Goal: Find specific page/section: Find specific page/section

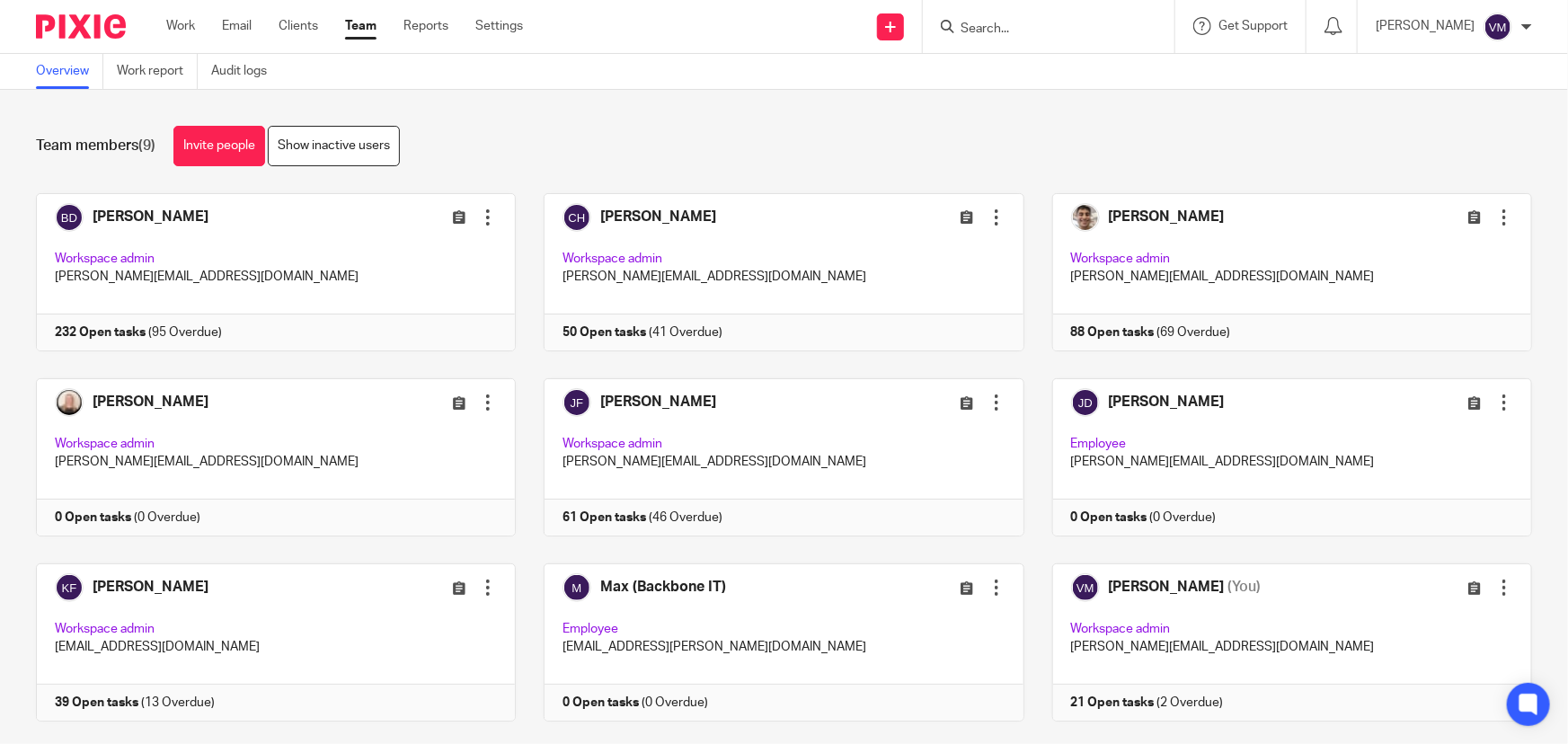
click at [1024, 31] on input "Search" at bounding box center [1040, 30] width 162 height 16
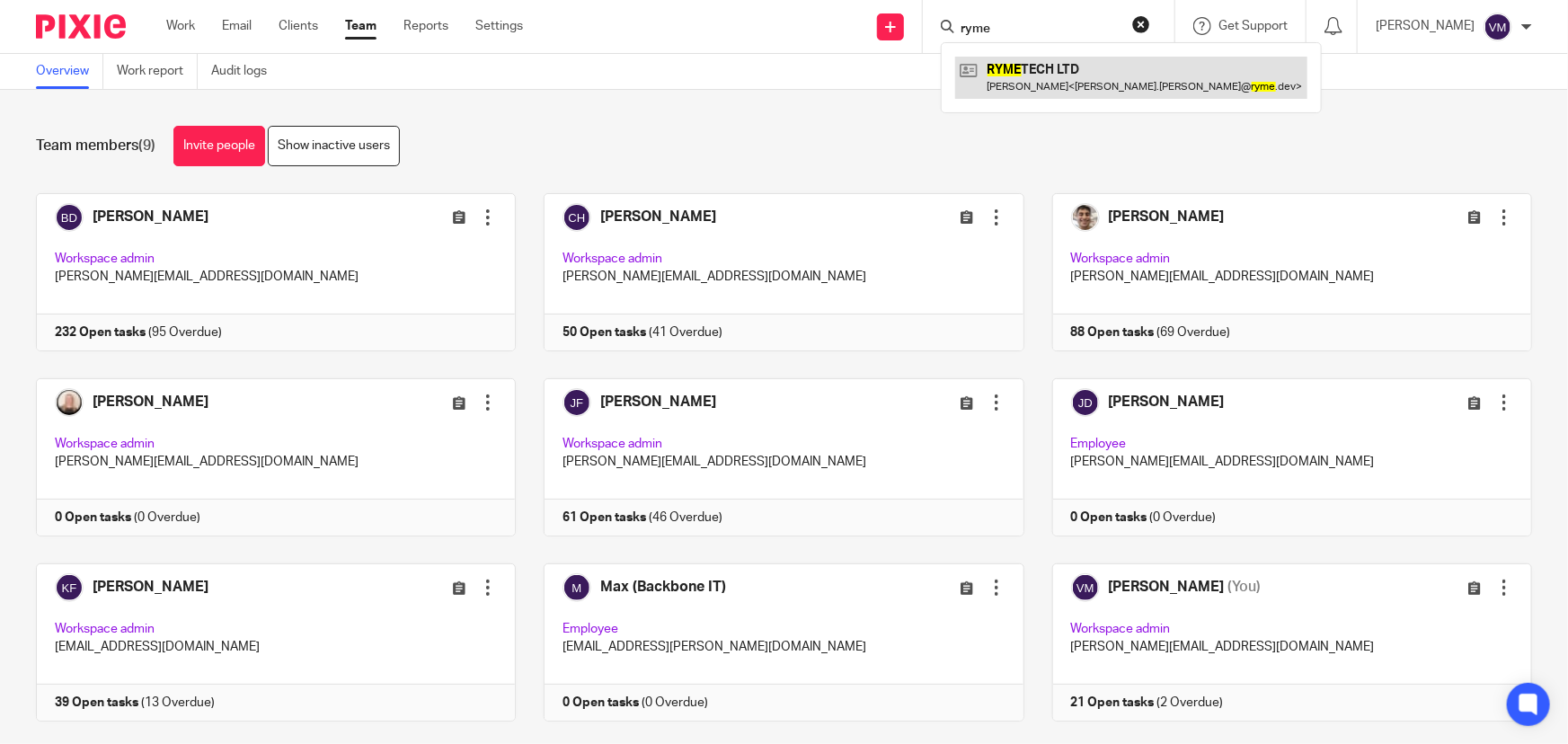
type input "ryme"
click at [1035, 64] on link at bounding box center [1131, 77] width 352 height 41
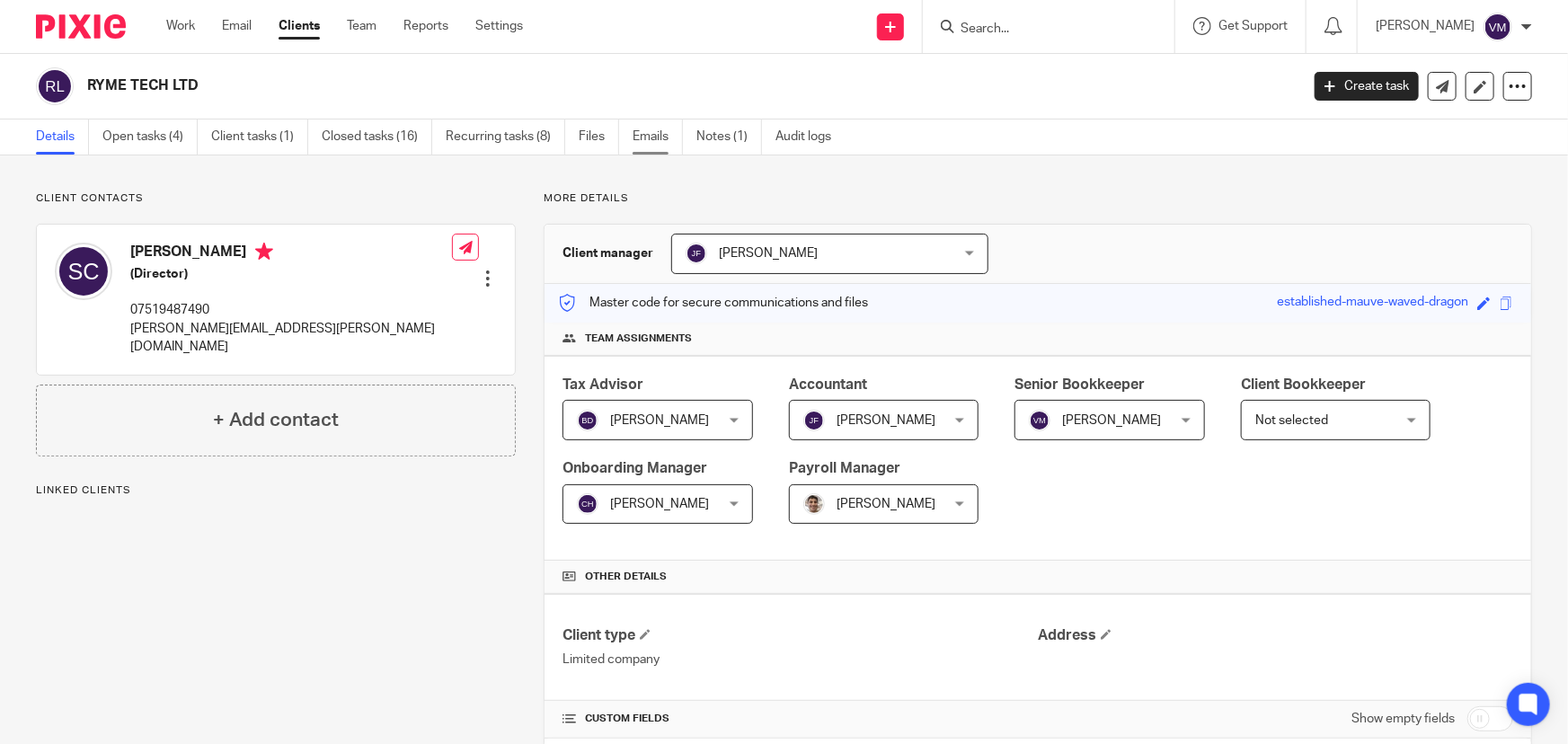
click at [651, 139] on link "Emails" at bounding box center [657, 136] width 50 height 35
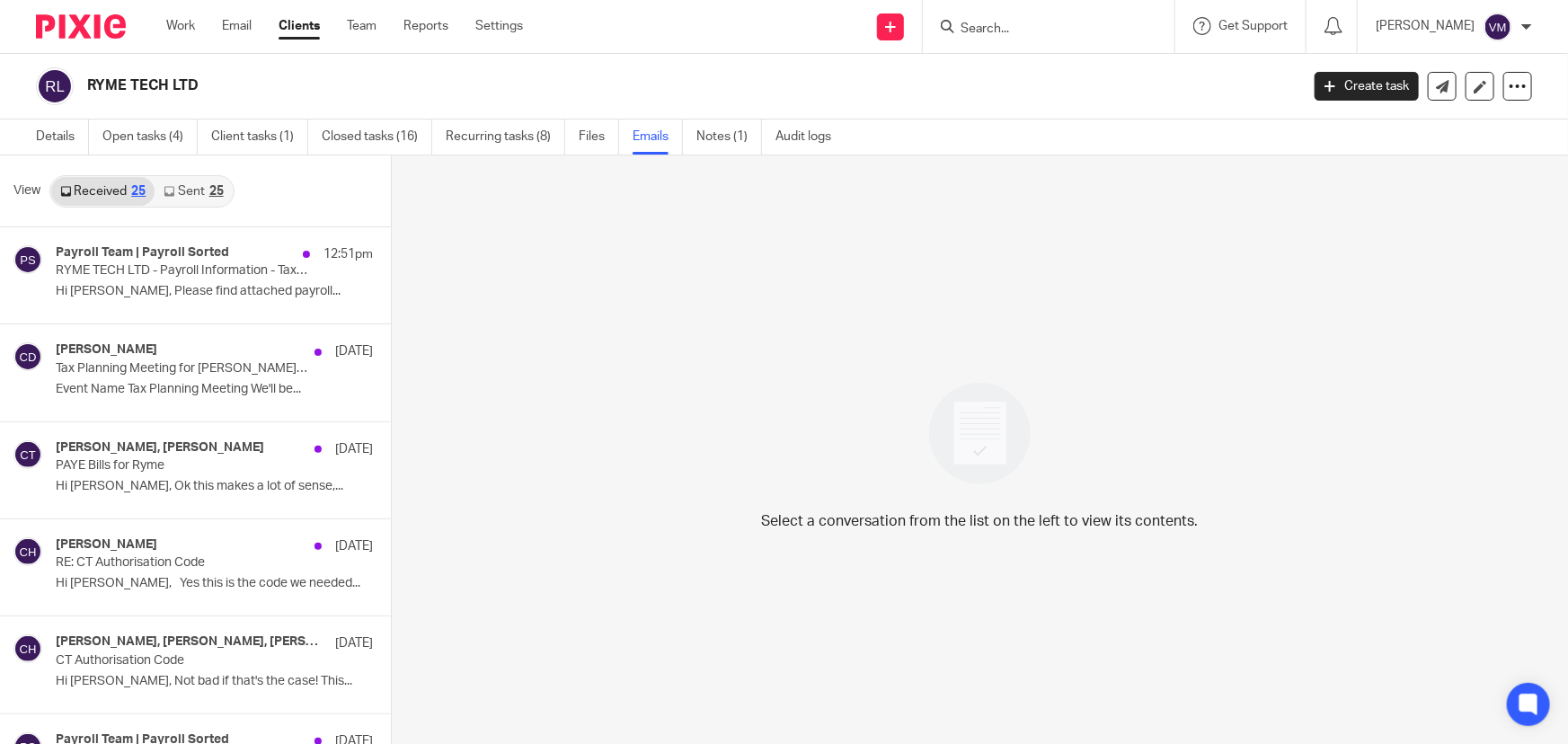
click at [183, 195] on link "Sent 25" at bounding box center [193, 191] width 77 height 29
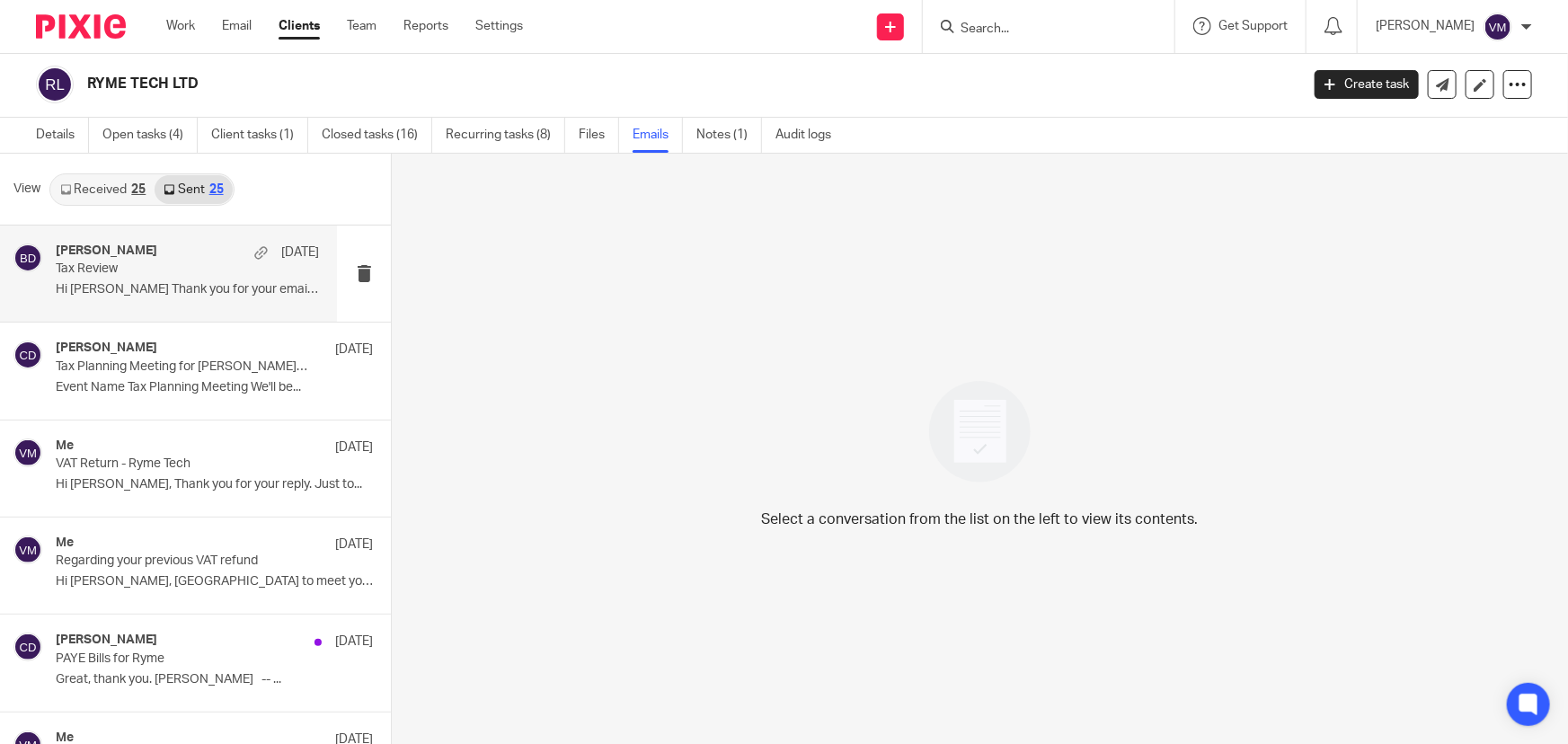
click at [102, 283] on p "Hi Sal Thank you for your email. I look..." at bounding box center [187, 289] width 263 height 15
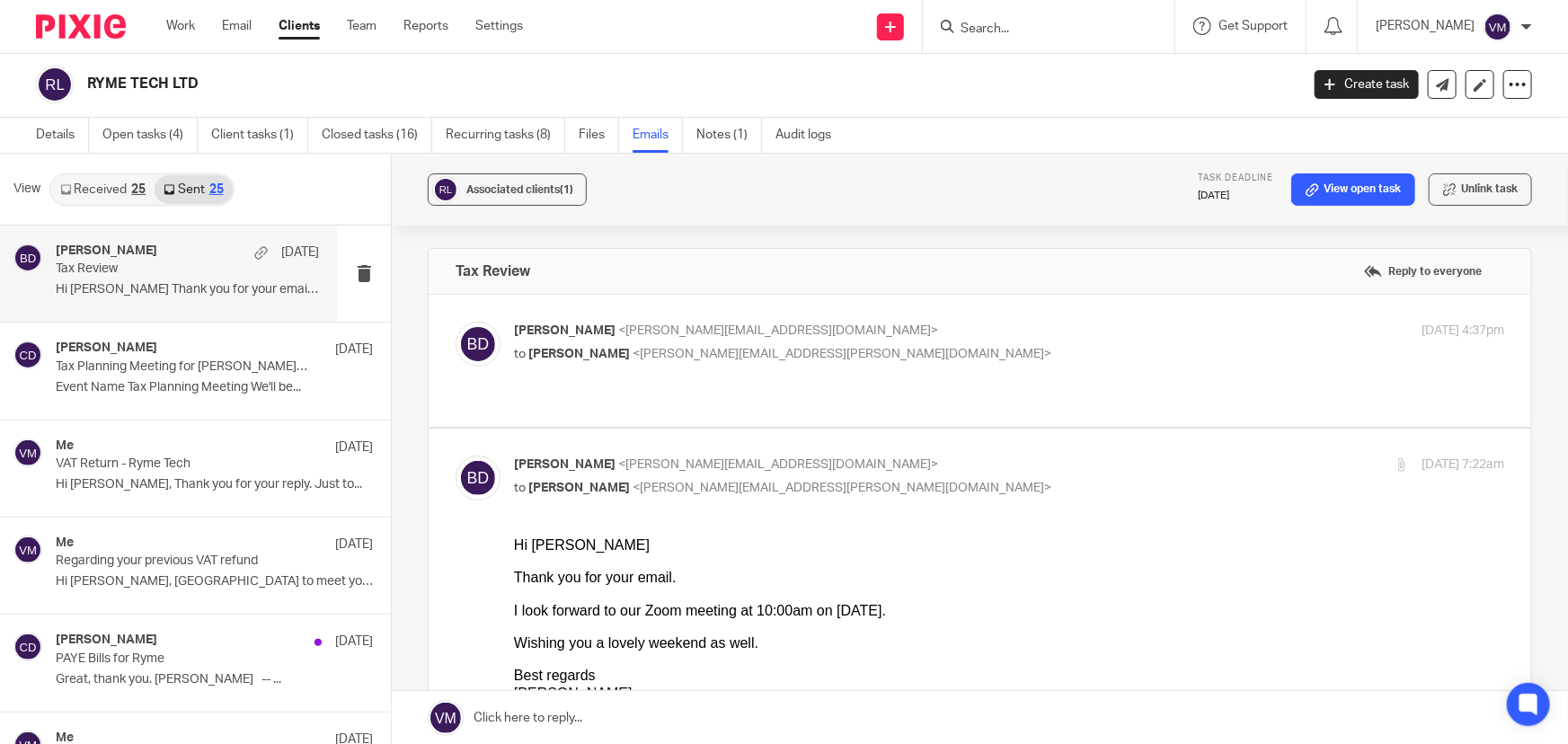
scroll to position [0, 0]
click at [948, 347] on p "to Salvatore LA CAVERA <sal.lacavera@ryme.dev>" at bounding box center [844, 354] width 660 height 19
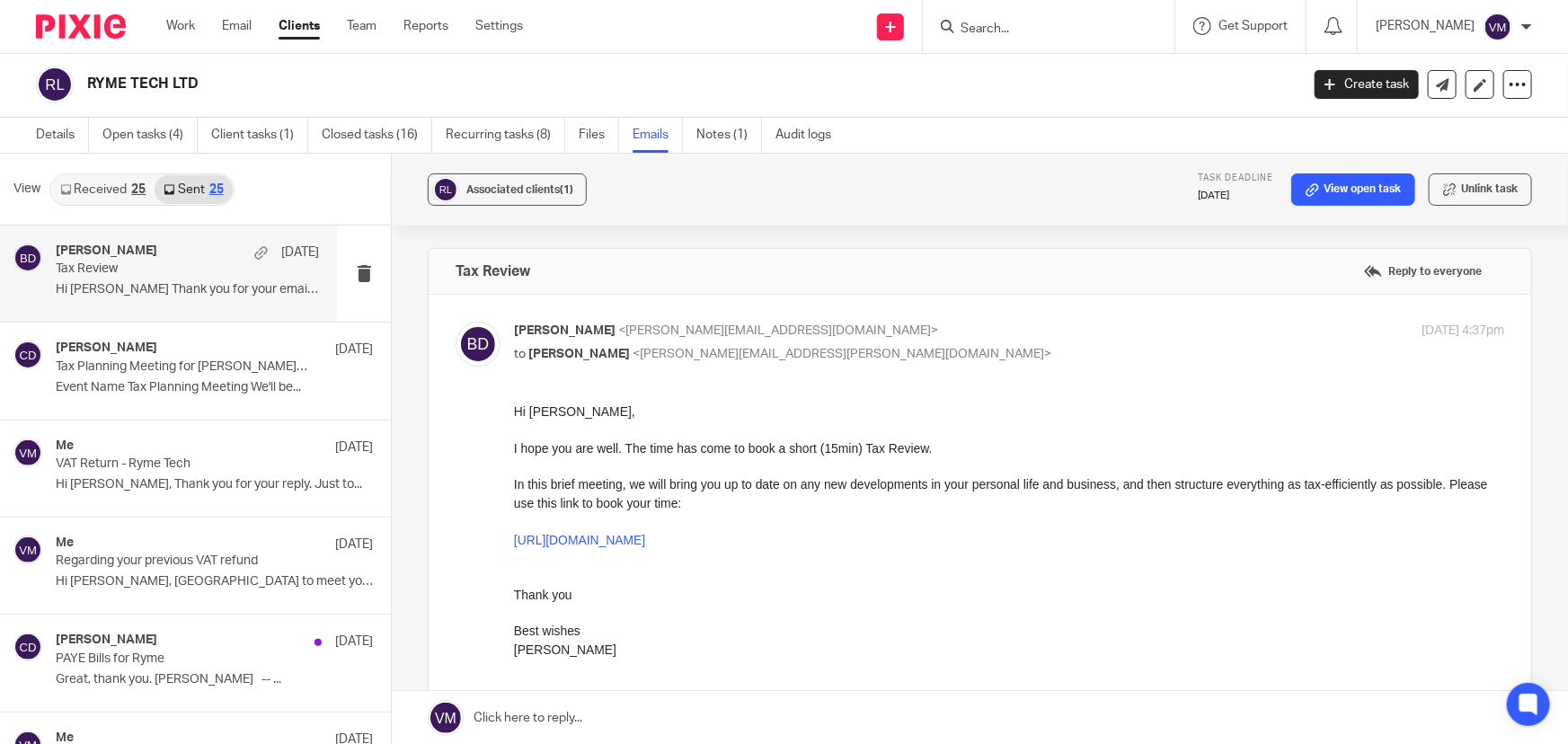
click at [948, 333] on p "Barbara Demtriou <barbara@archimediaaccounts.co.uk>" at bounding box center [844, 330] width 660 height 19
checkbox input "false"
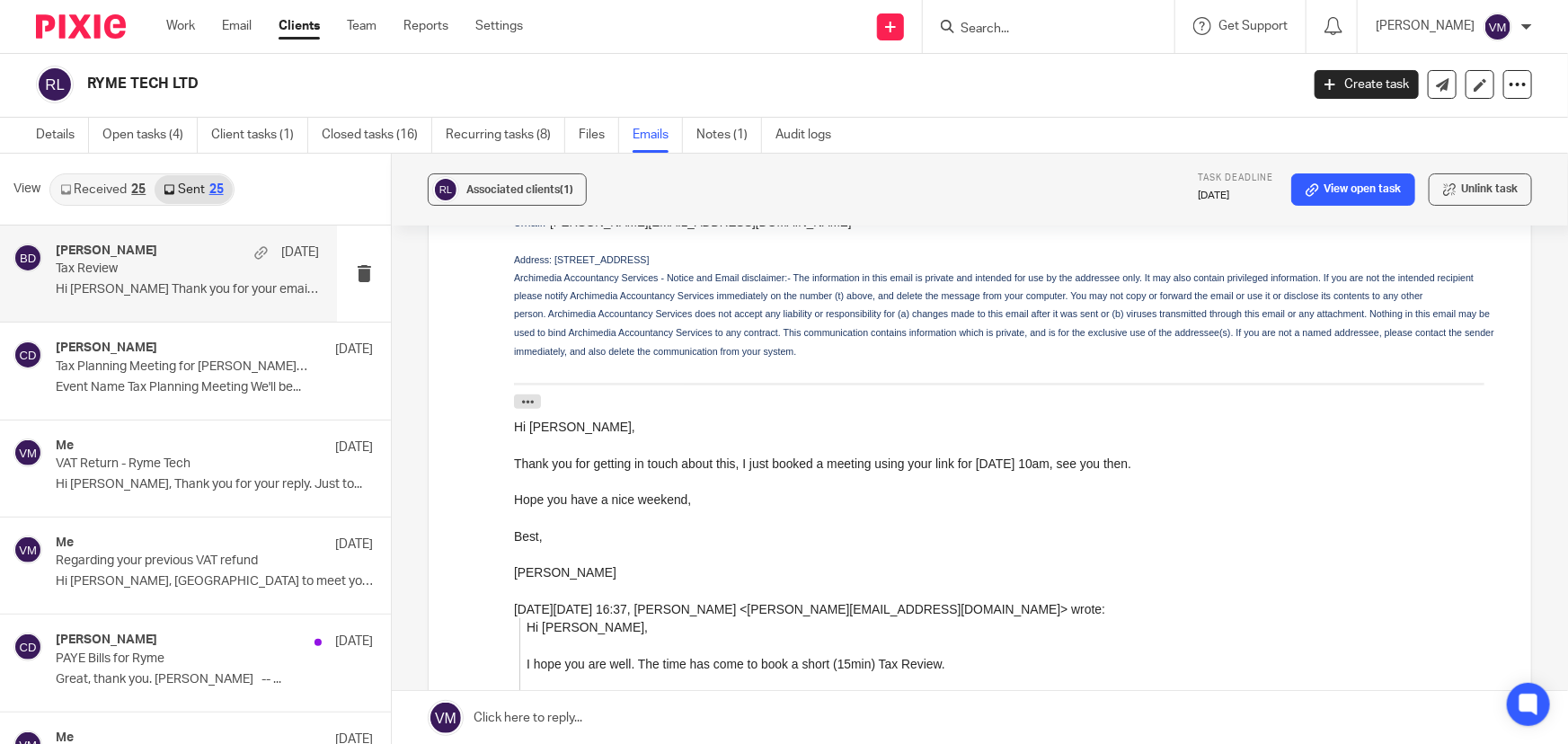
scroll to position [979, 0]
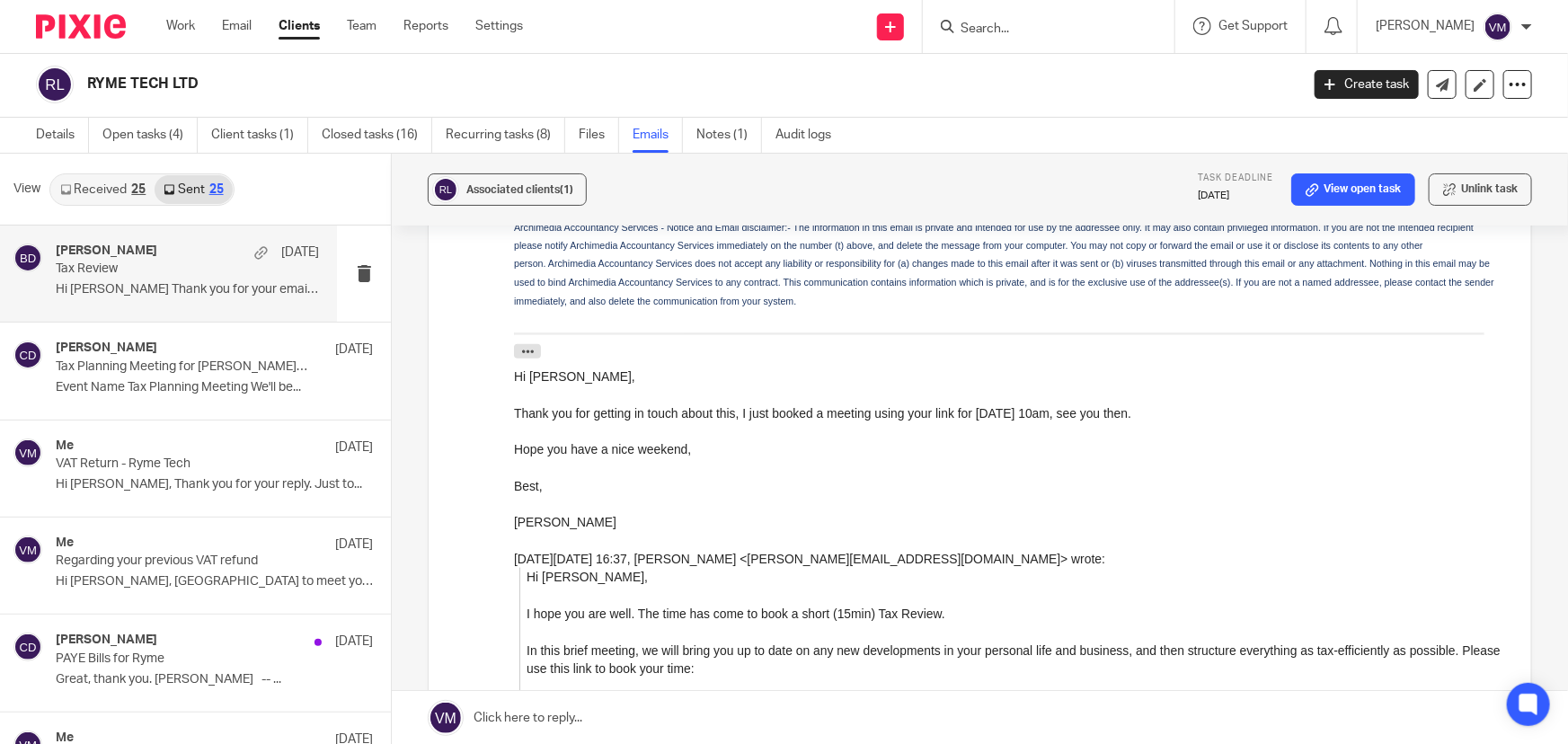
click at [105, 182] on link "Received 25" at bounding box center [103, 189] width 104 height 29
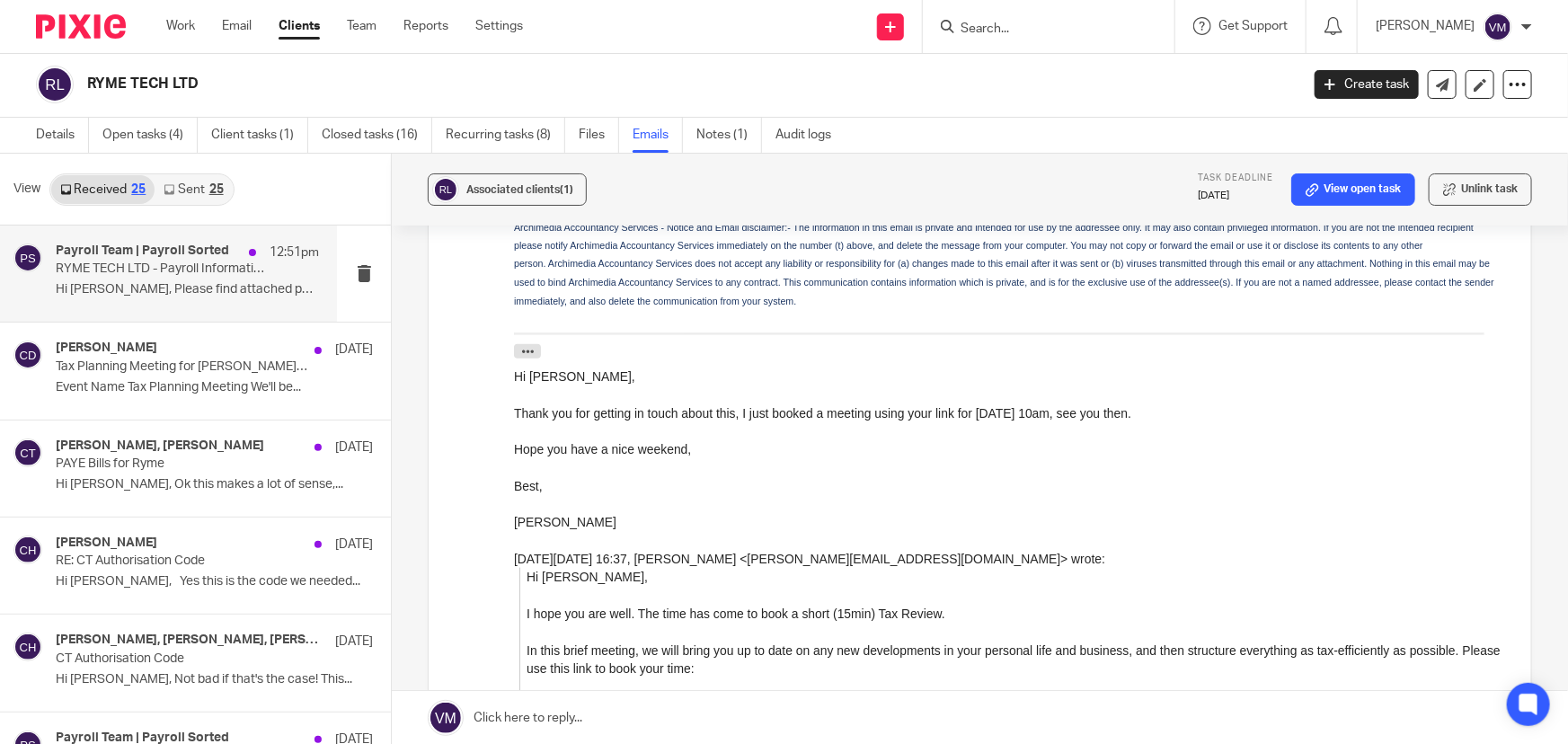
click at [102, 246] on h4 "Payroll Team | Payroll Sorted" at bounding box center [141, 250] width 173 height 15
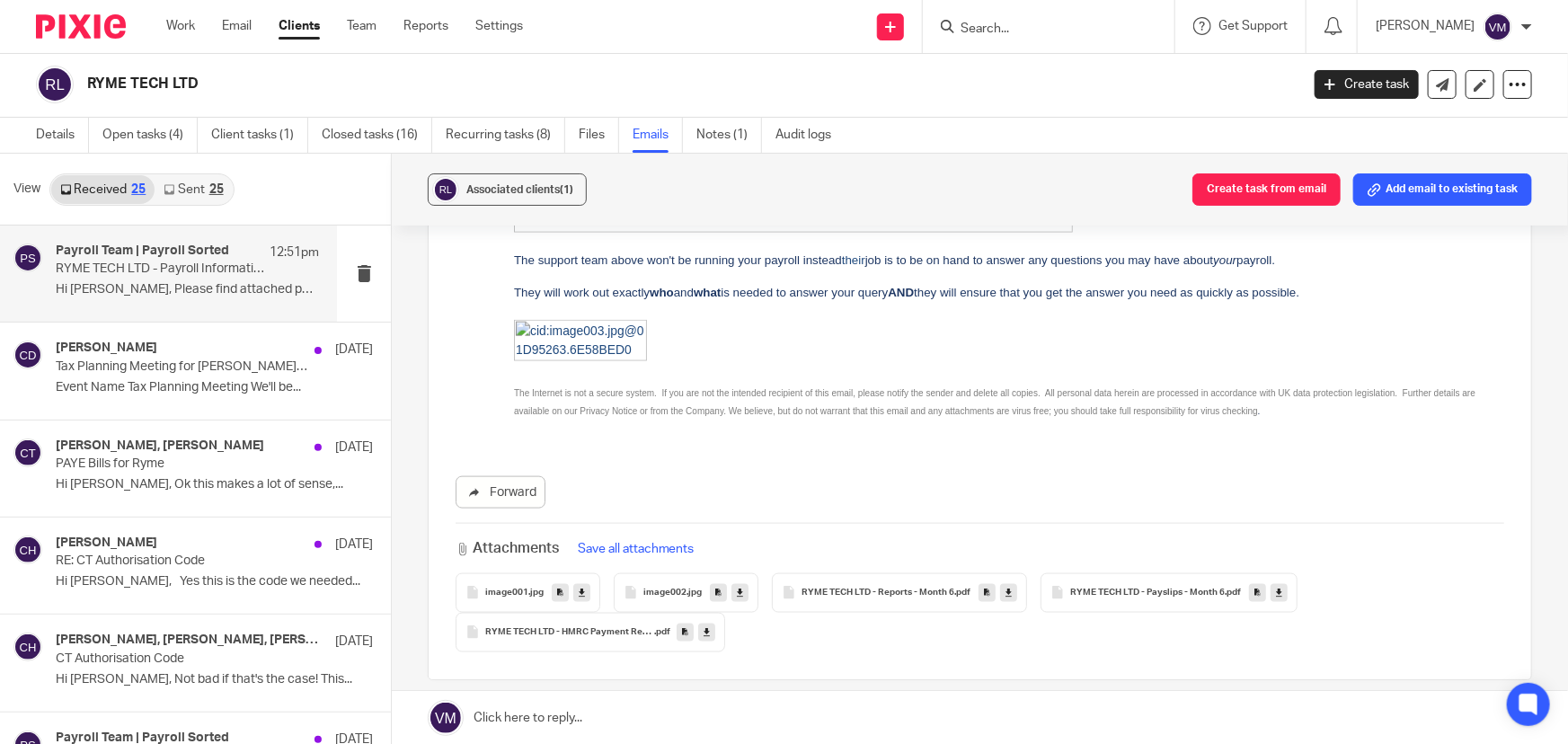
scroll to position [1142, 0]
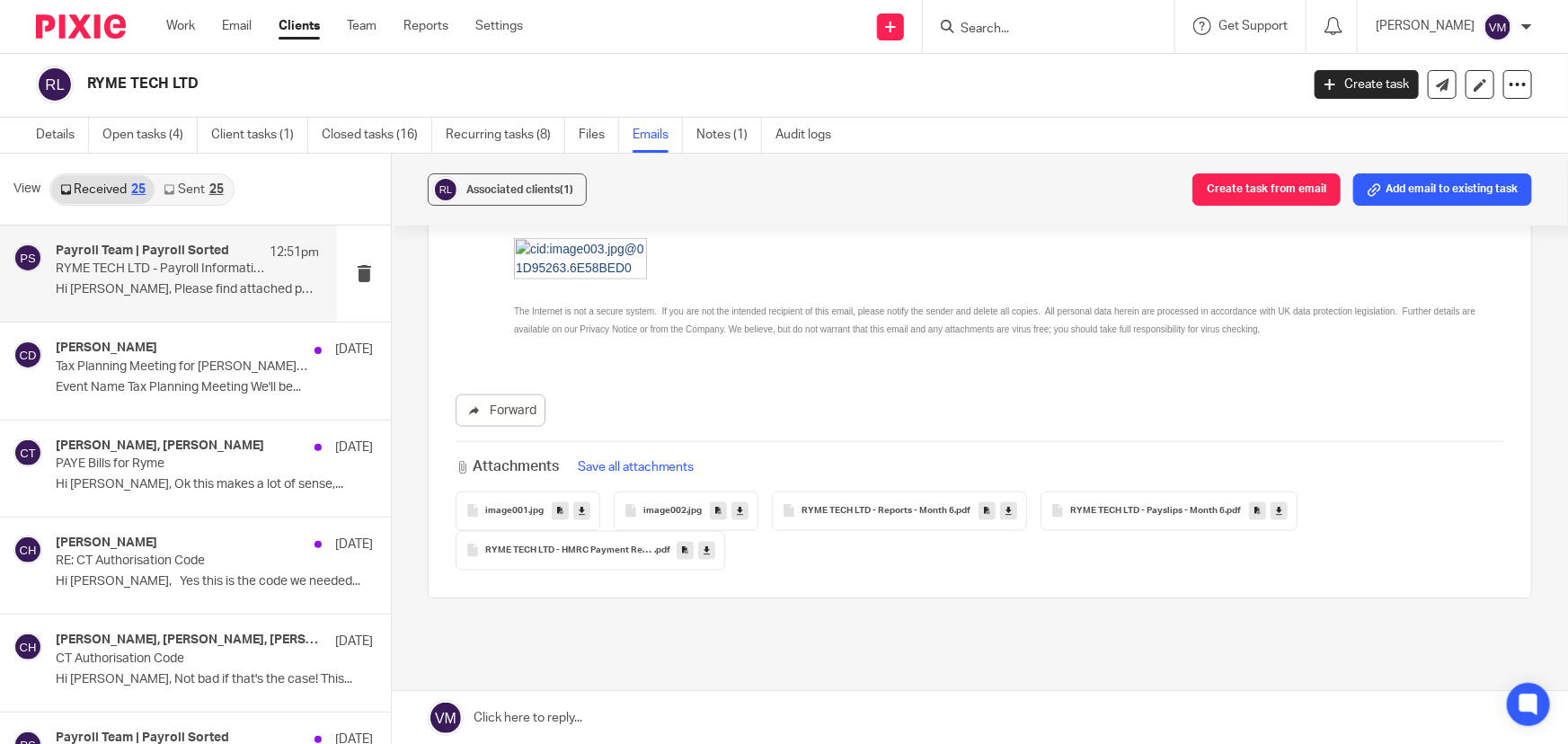
click at [543, 545] on span "RYME TECH LTD - HMRC Payment Report - Month 6" at bounding box center [569, 550] width 169 height 11
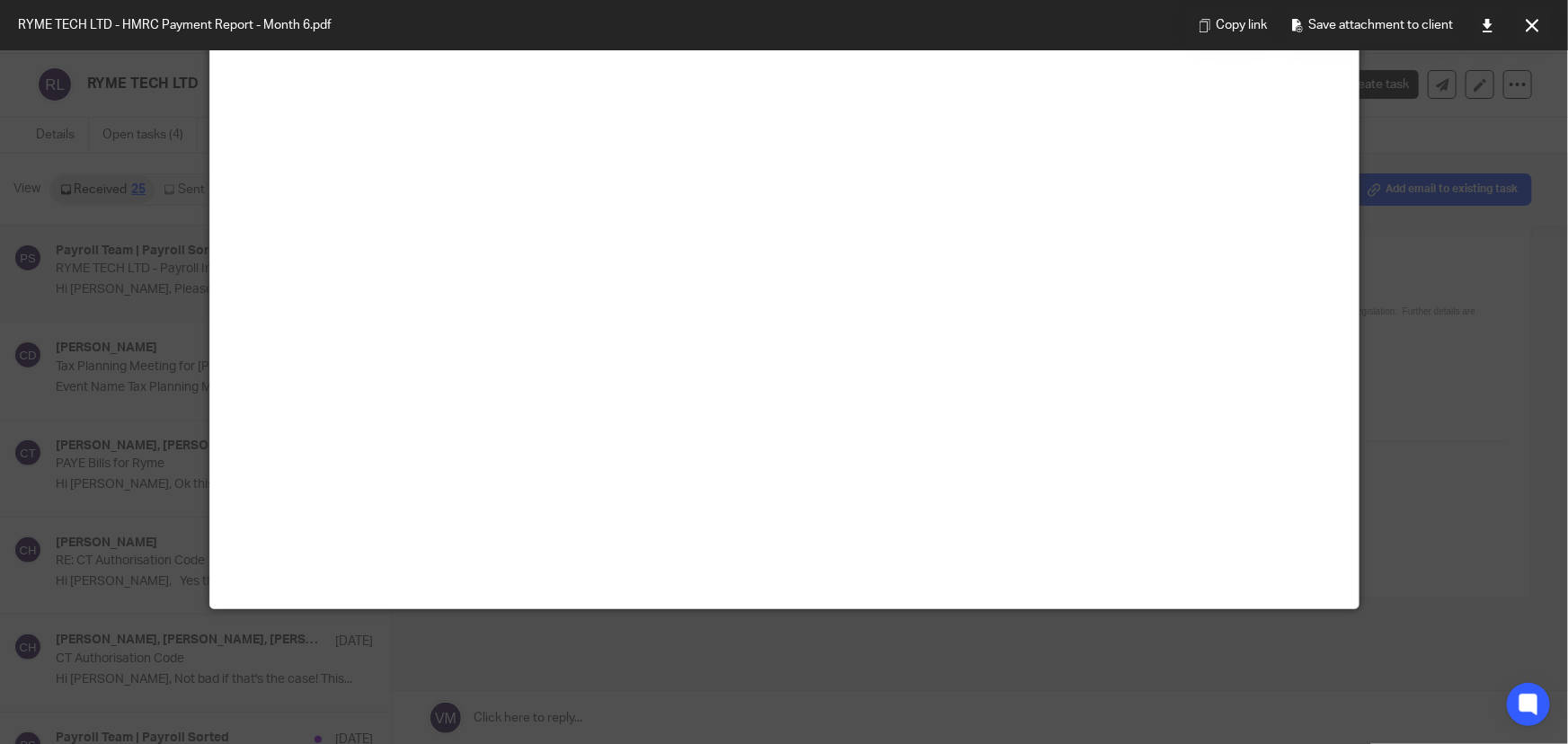
scroll to position [0, 0]
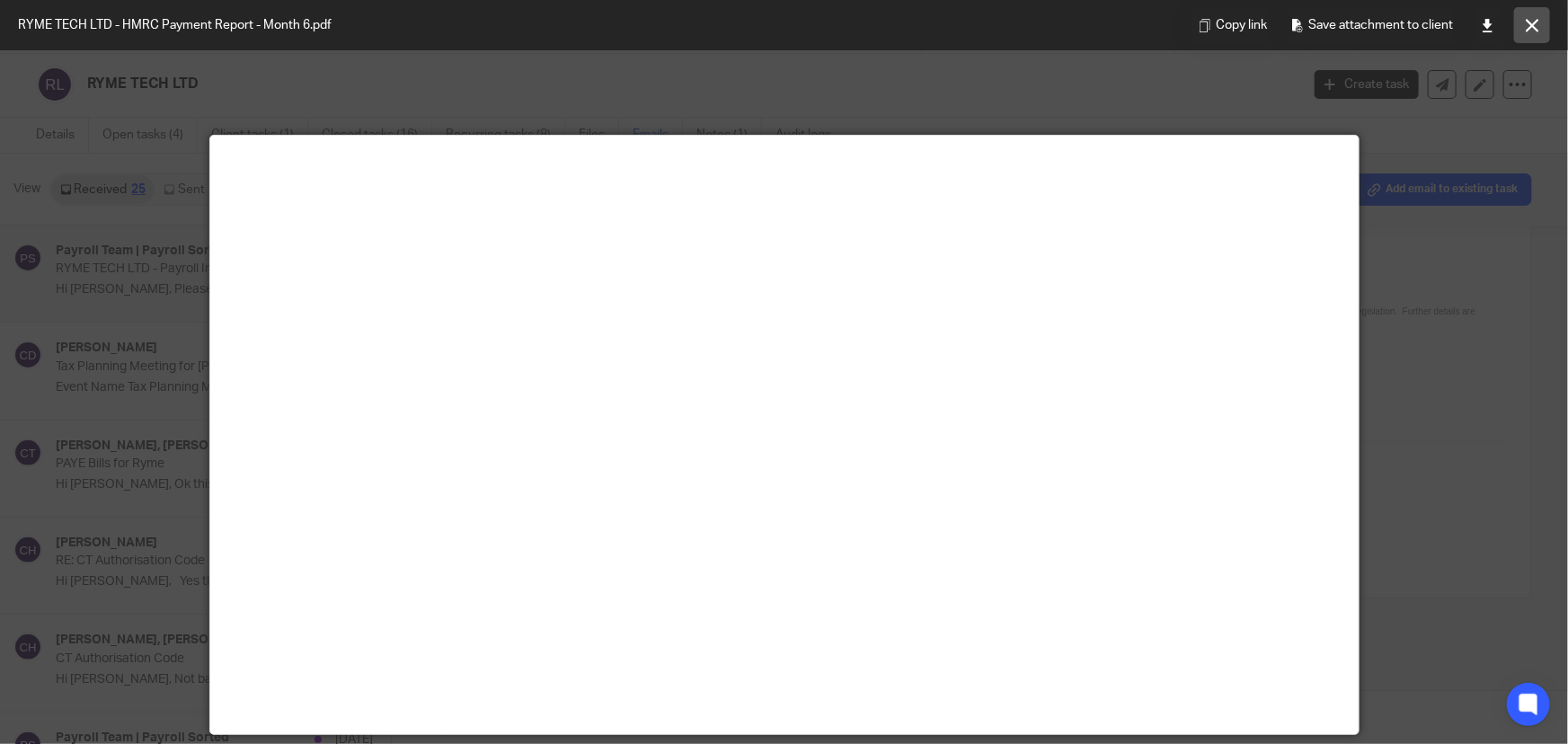
click at [1535, 22] on icon at bounding box center [1532, 26] width 14 height 14
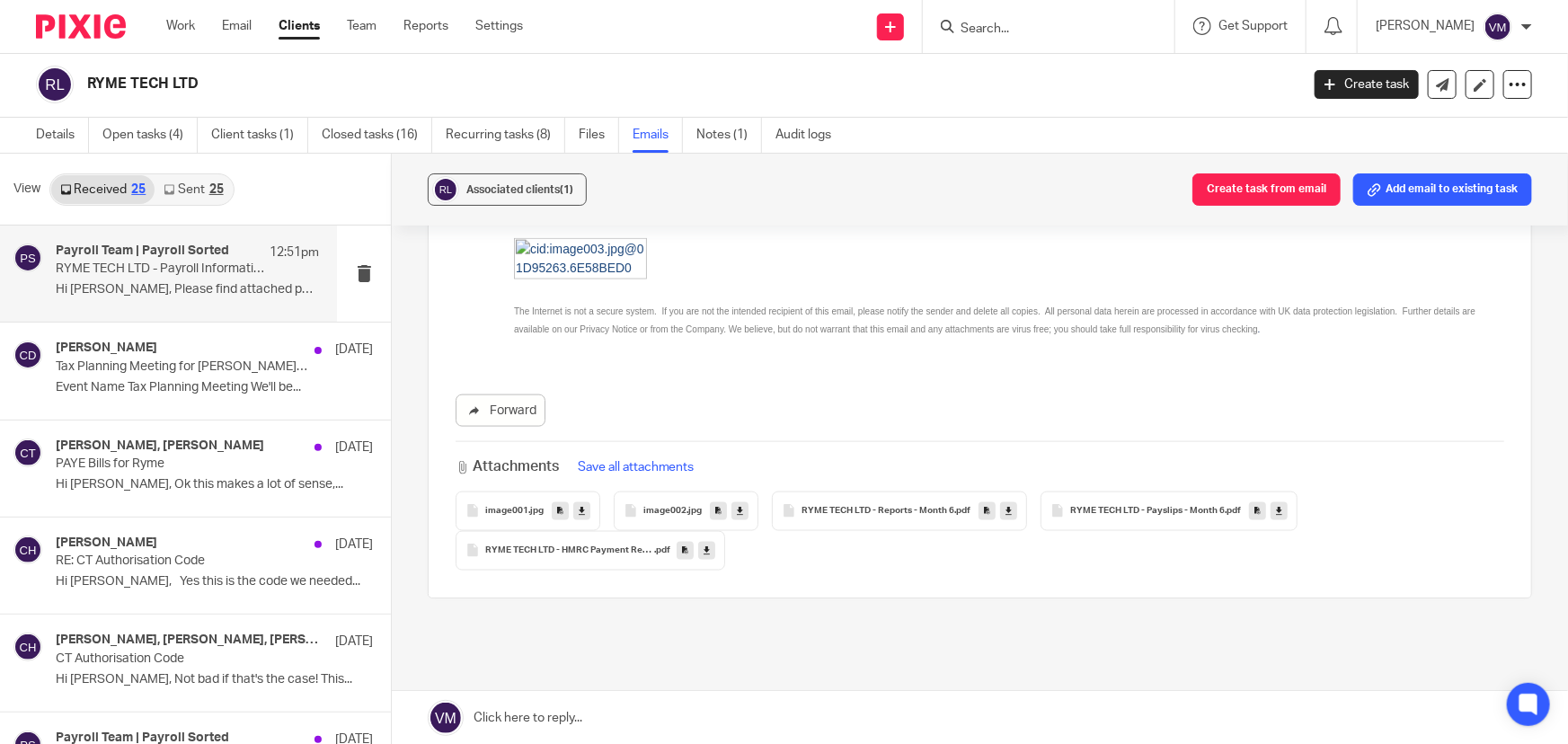
click at [575, 545] on span "RYME TECH LTD - HMRC Payment Report - Month 6" at bounding box center [569, 550] width 169 height 11
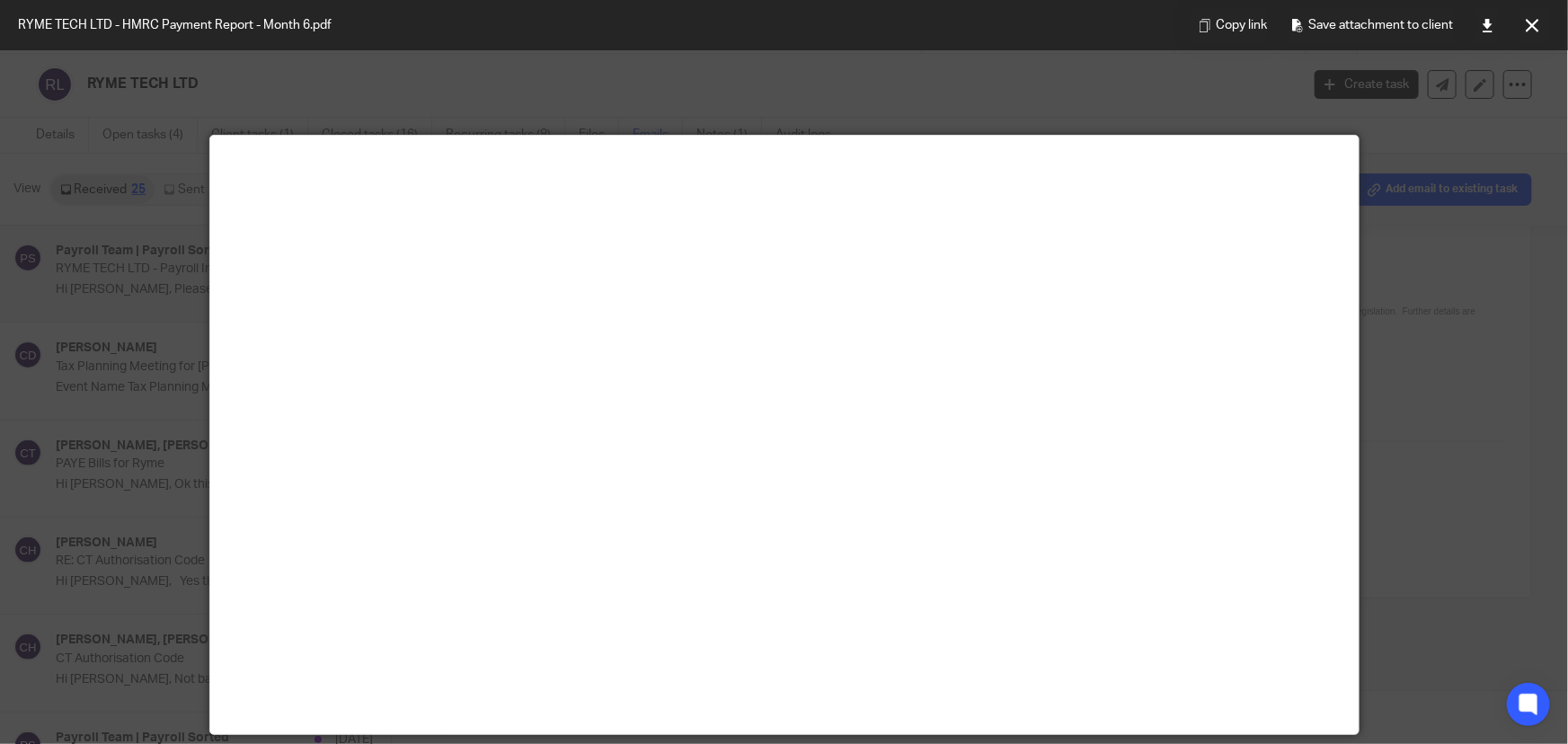
click at [1532, 22] on icon at bounding box center [1532, 26] width 14 height 14
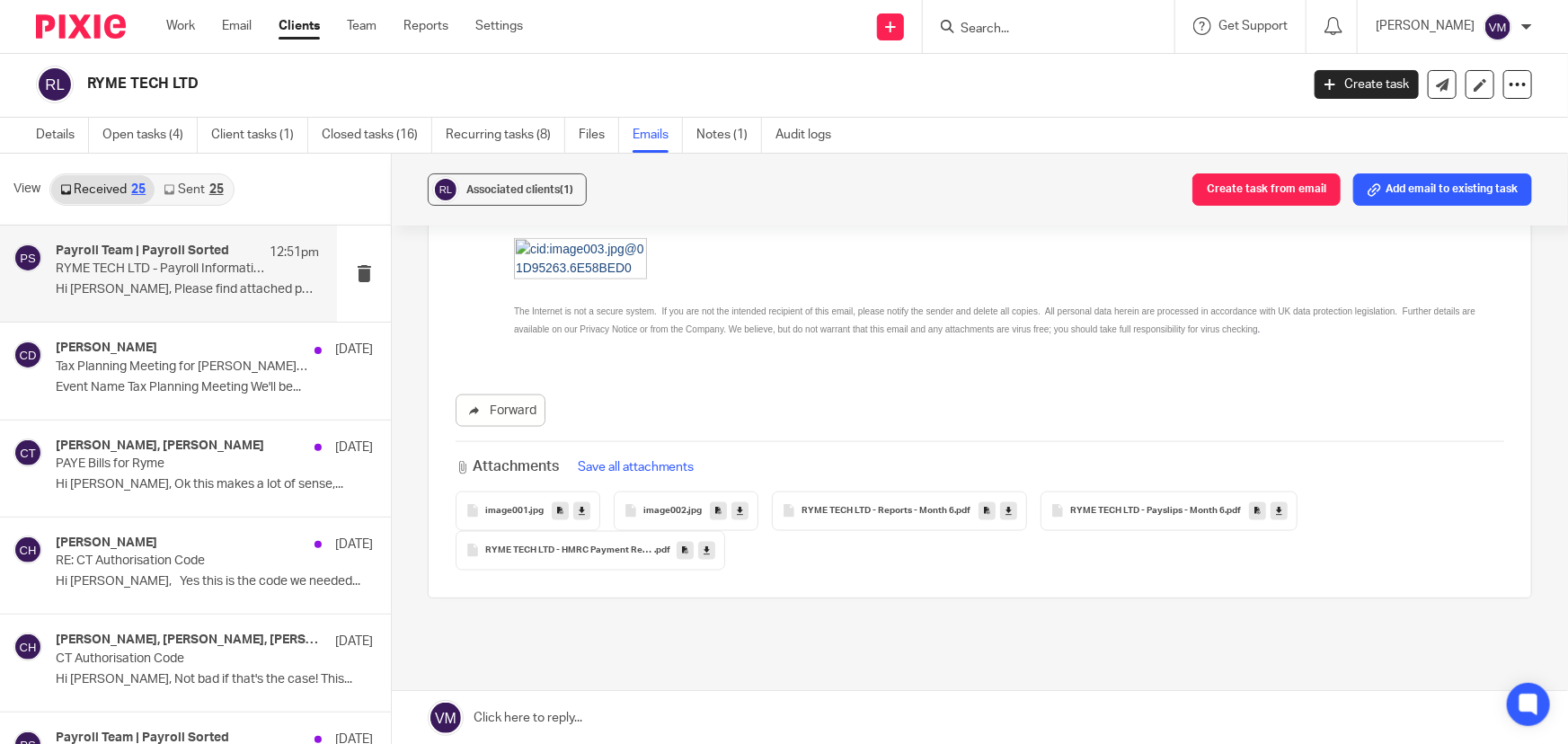
click at [205, 191] on link "Sent 25" at bounding box center [193, 189] width 77 height 29
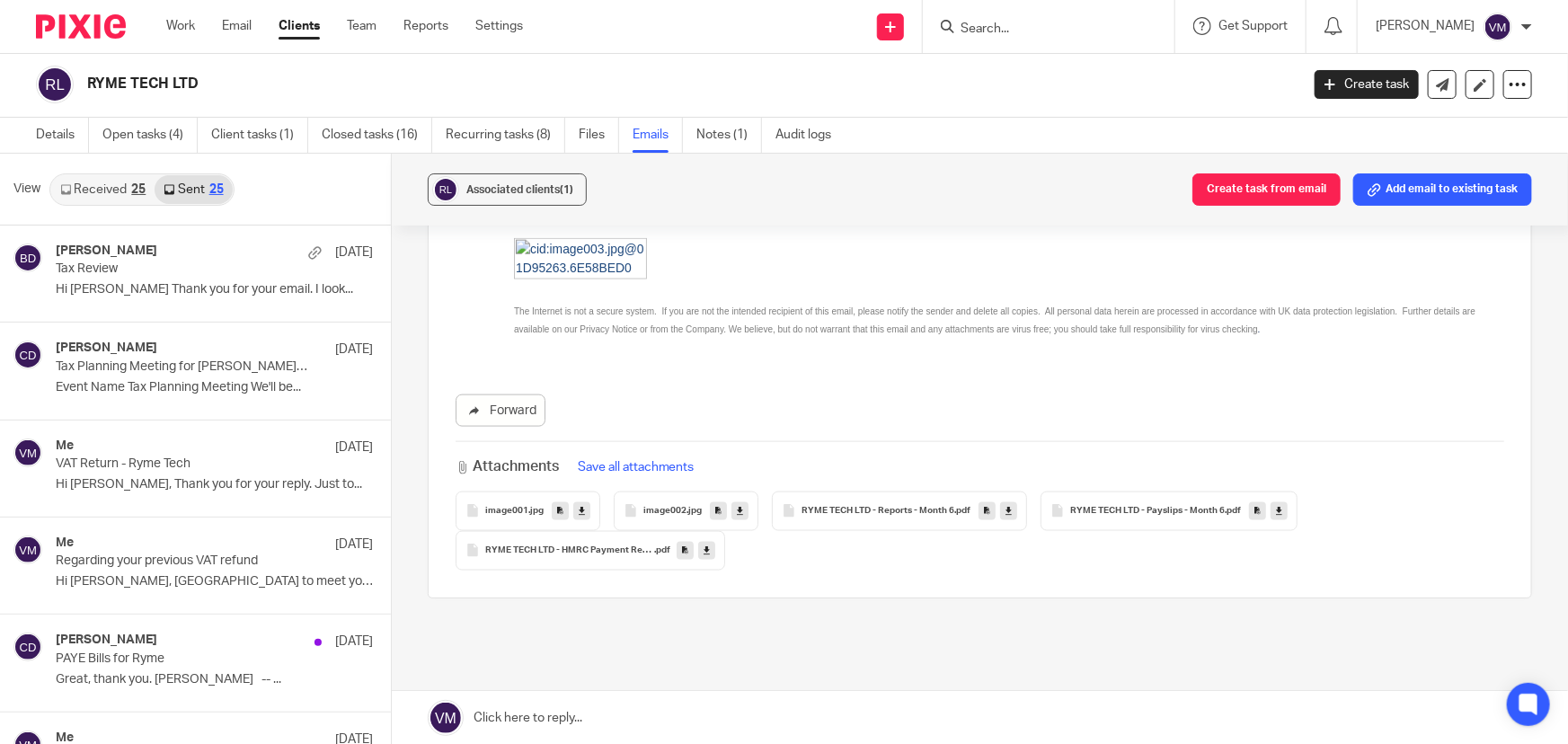
click at [113, 188] on link "Received 25" at bounding box center [103, 189] width 104 height 29
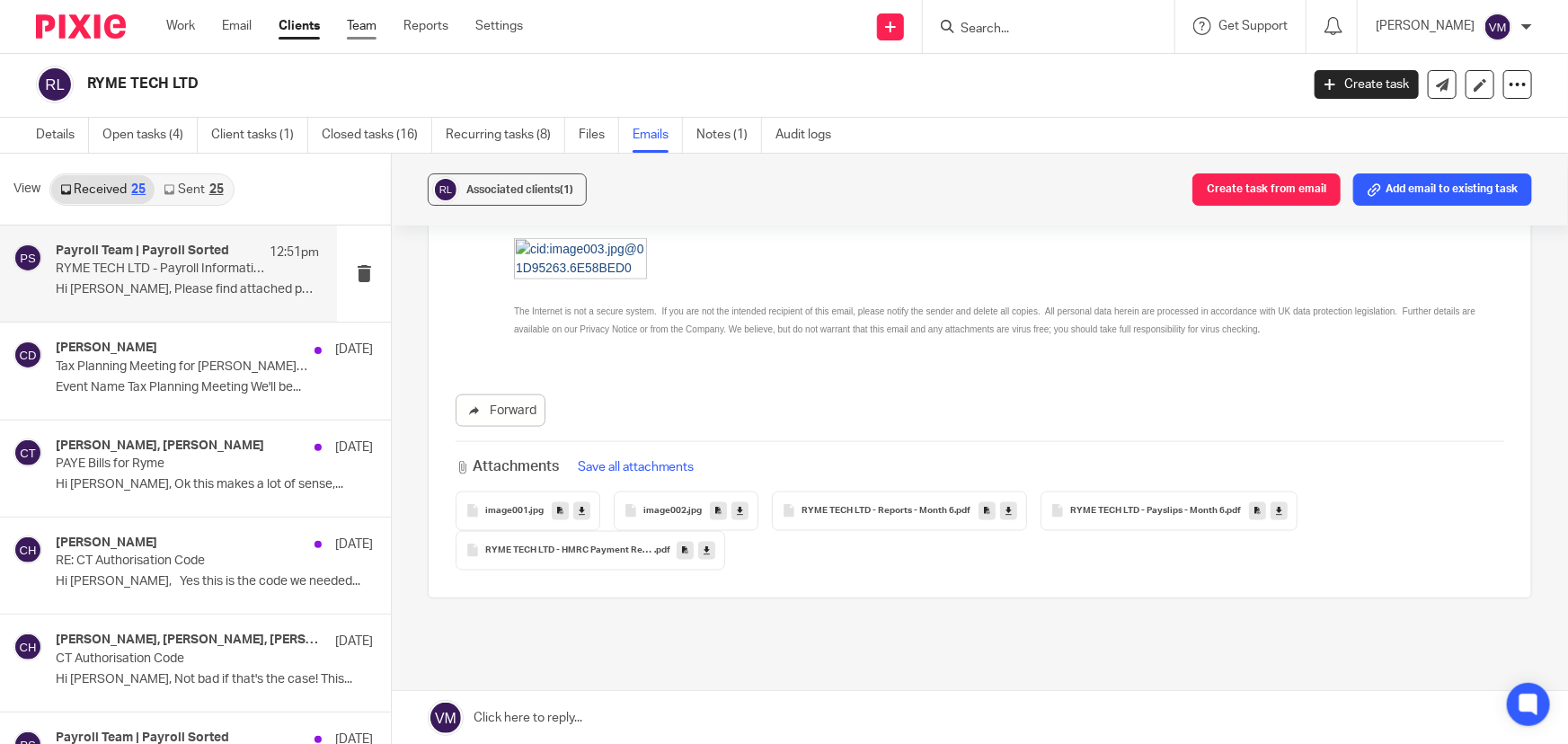
click at [360, 30] on link "Team" at bounding box center [362, 26] width 30 height 18
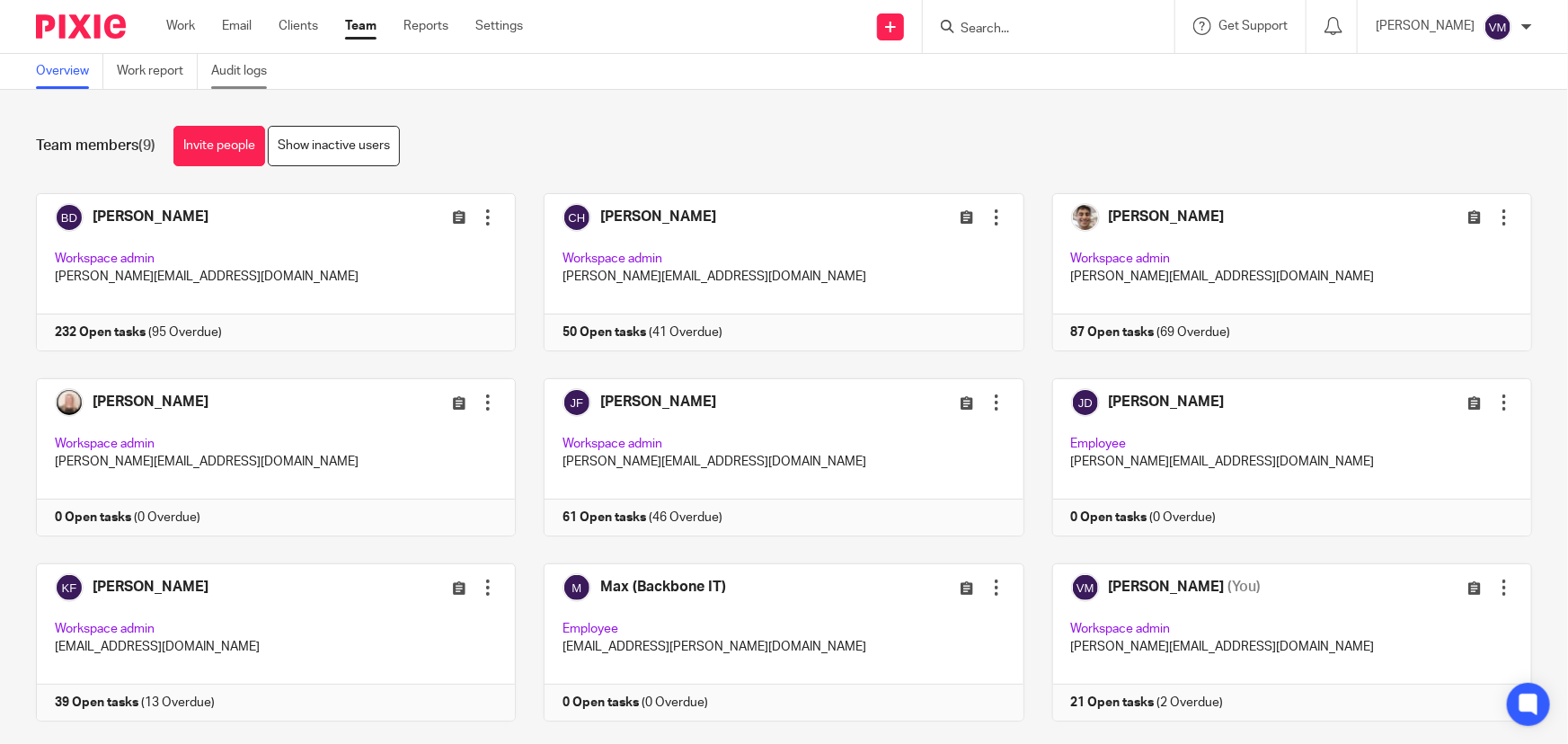
click at [248, 73] on link "Audit logs" at bounding box center [246, 71] width 69 height 35
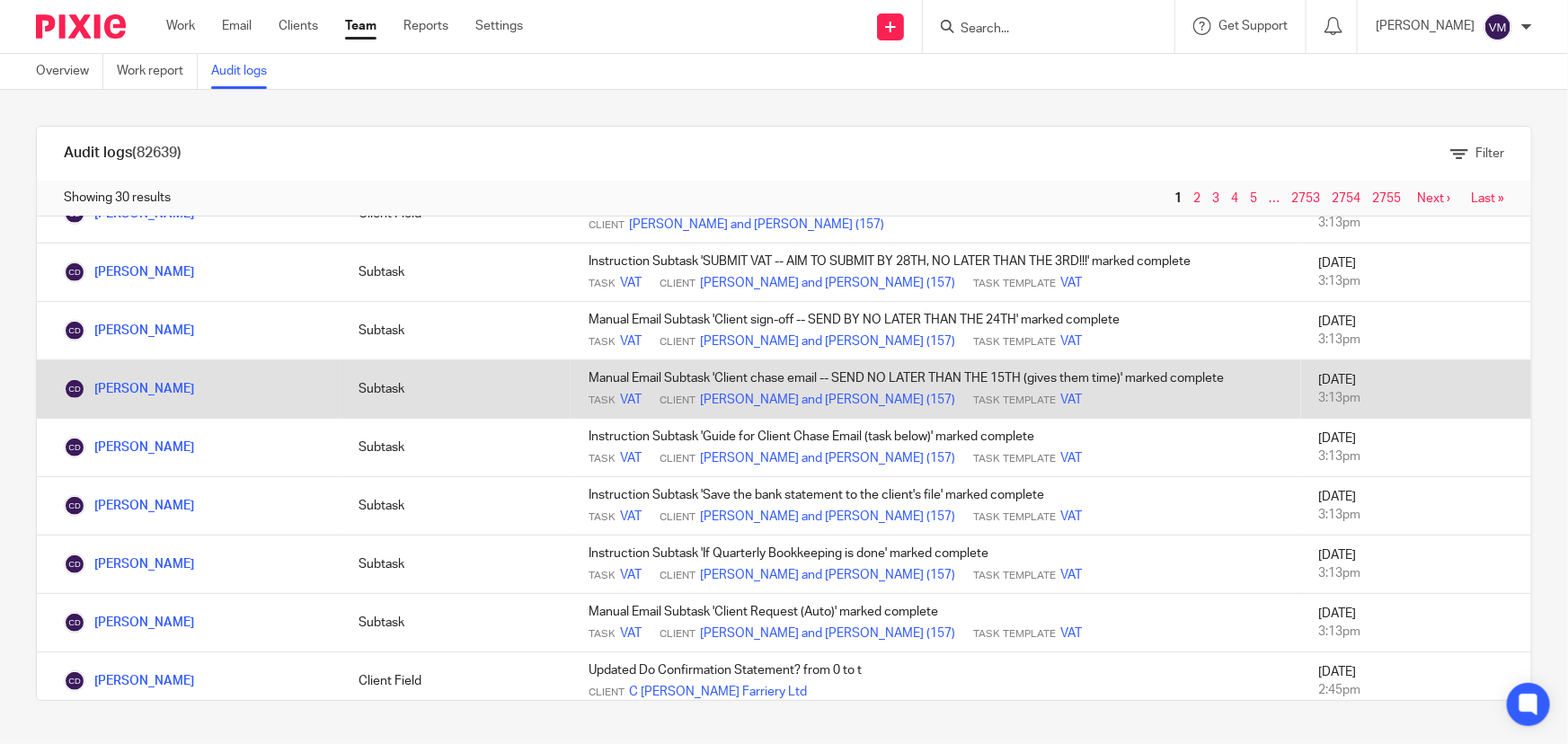
scroll to position [571, 0]
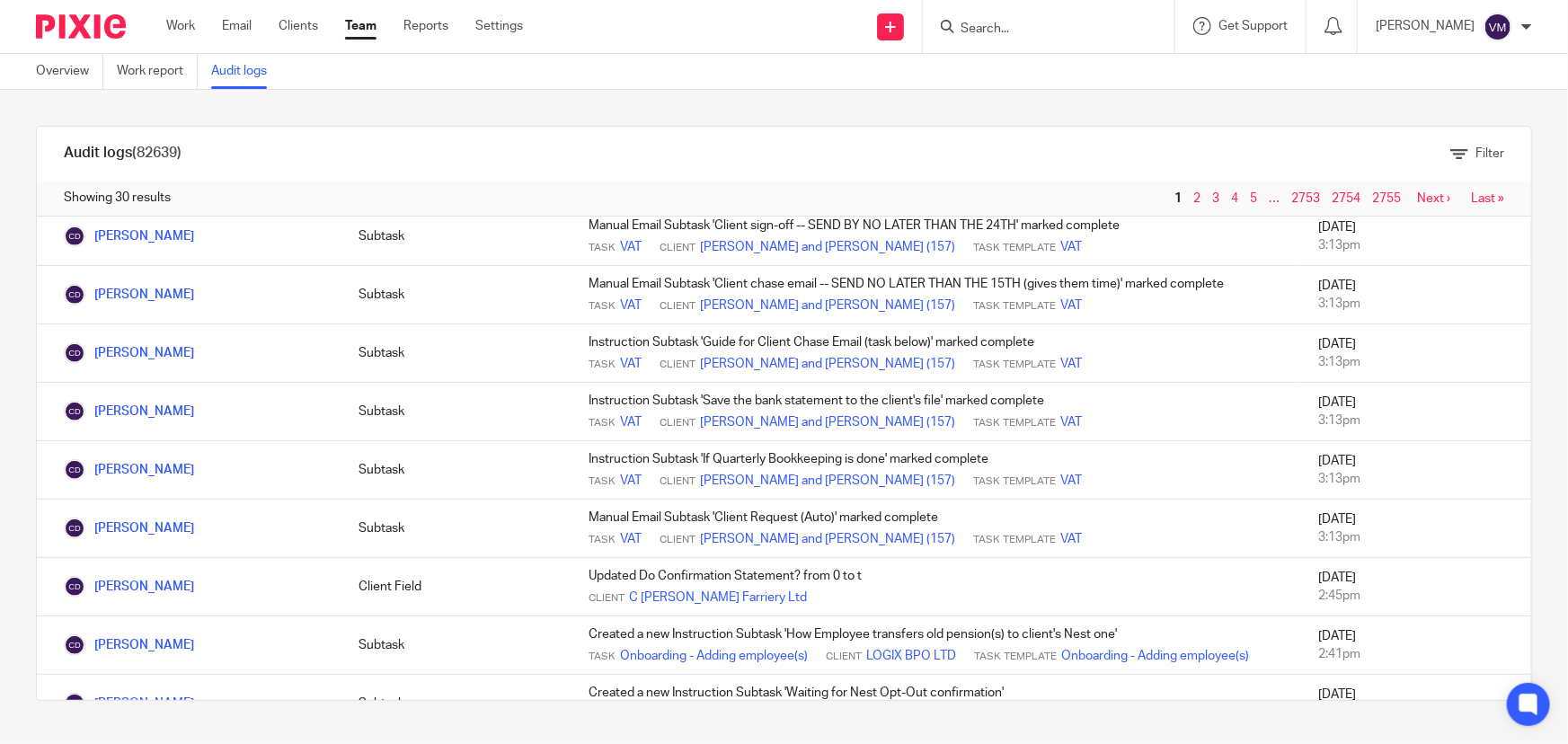
click at [1015, 33] on input "Search" at bounding box center [1040, 30] width 162 height 16
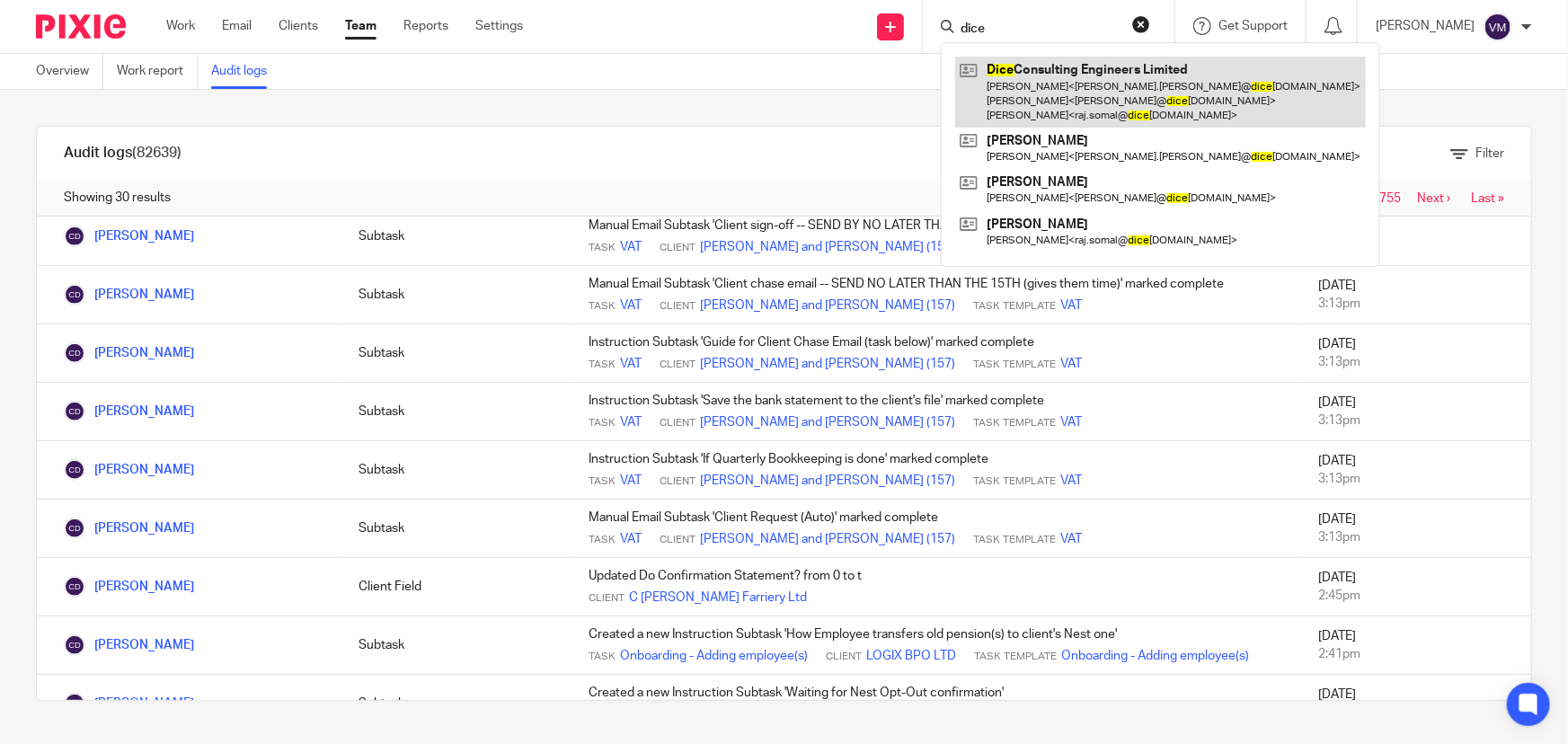
type input "dice"
click at [1085, 93] on link at bounding box center [1160, 92] width 410 height 71
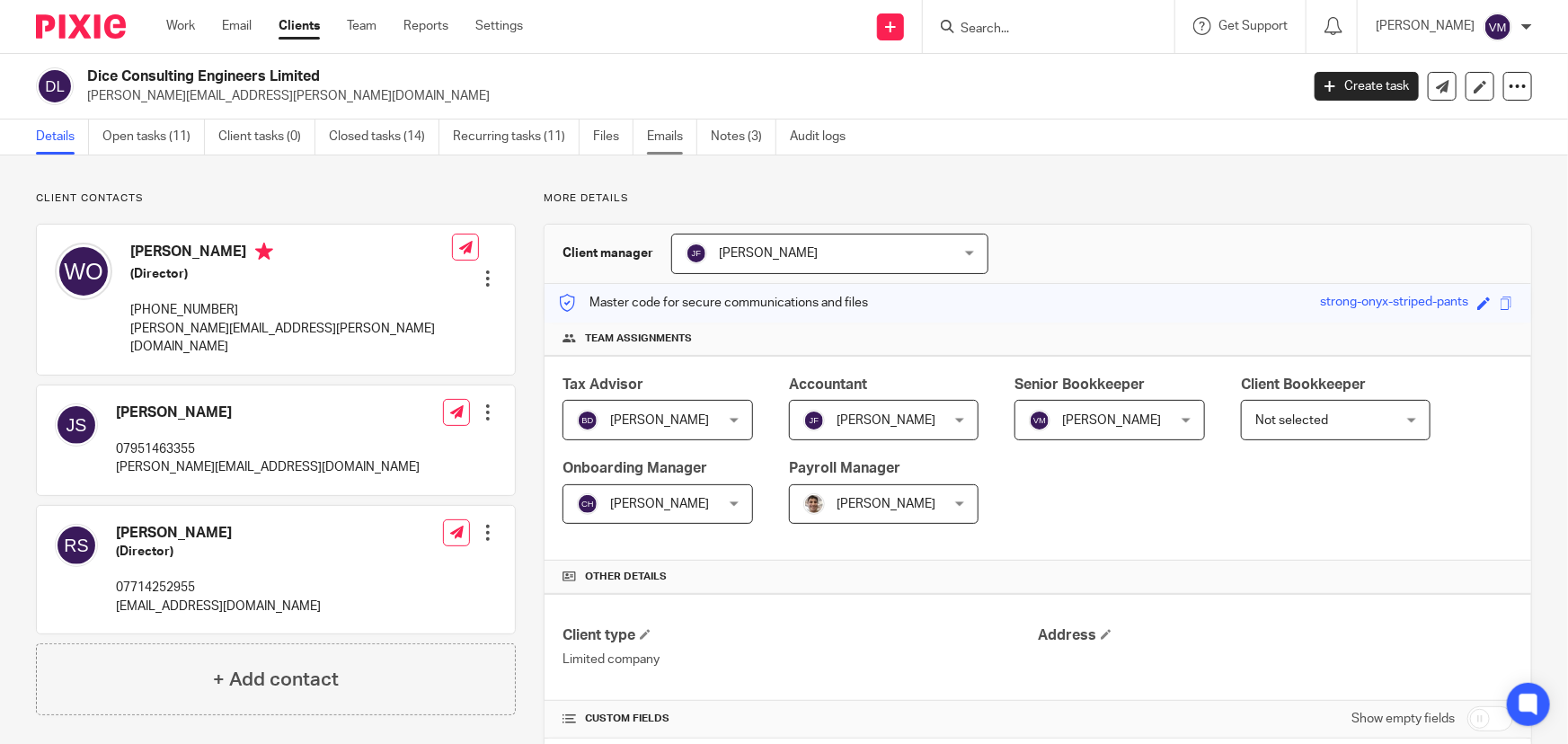
click at [660, 125] on link "Emails" at bounding box center [671, 136] width 50 height 35
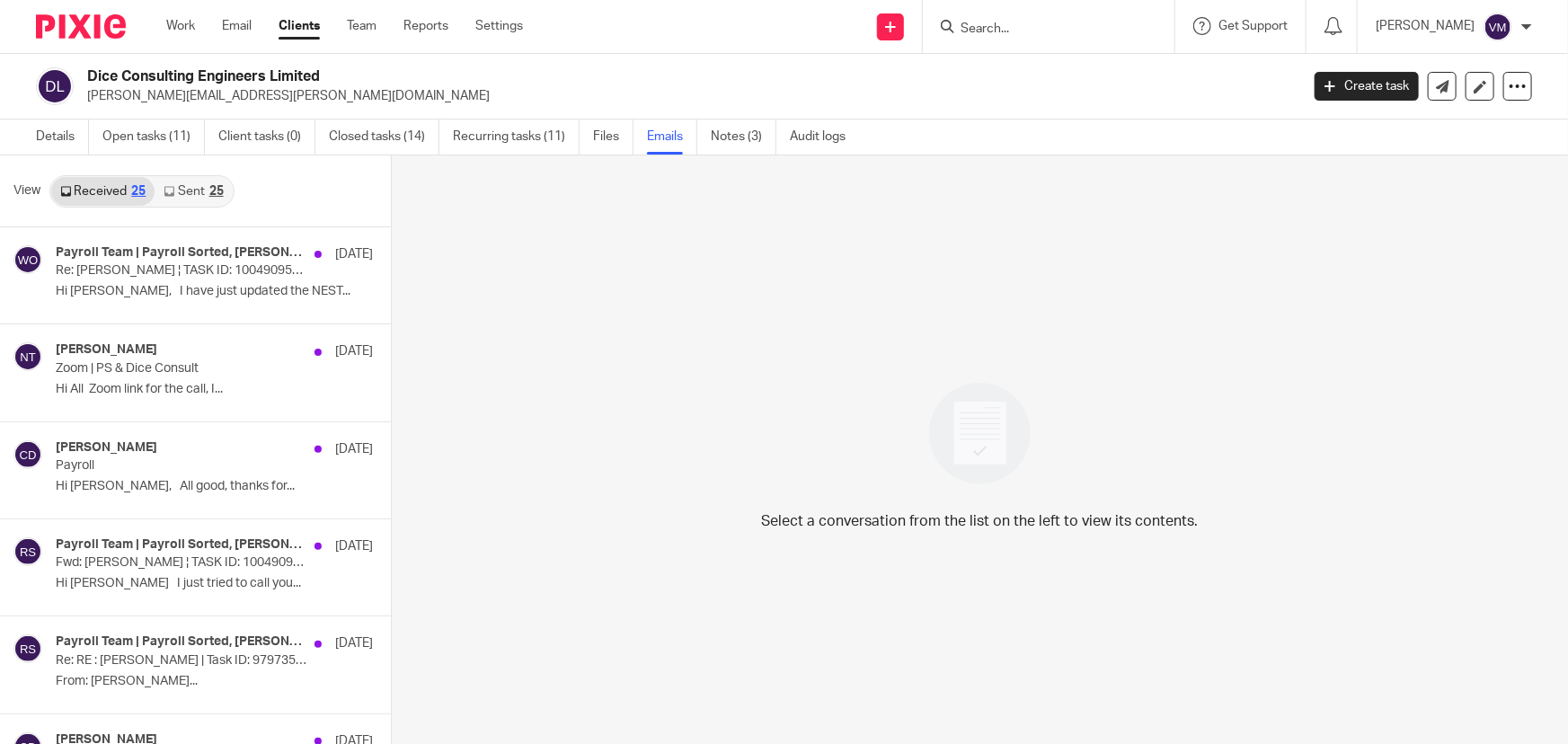
click at [191, 183] on link "Sent 25" at bounding box center [193, 191] width 77 height 29
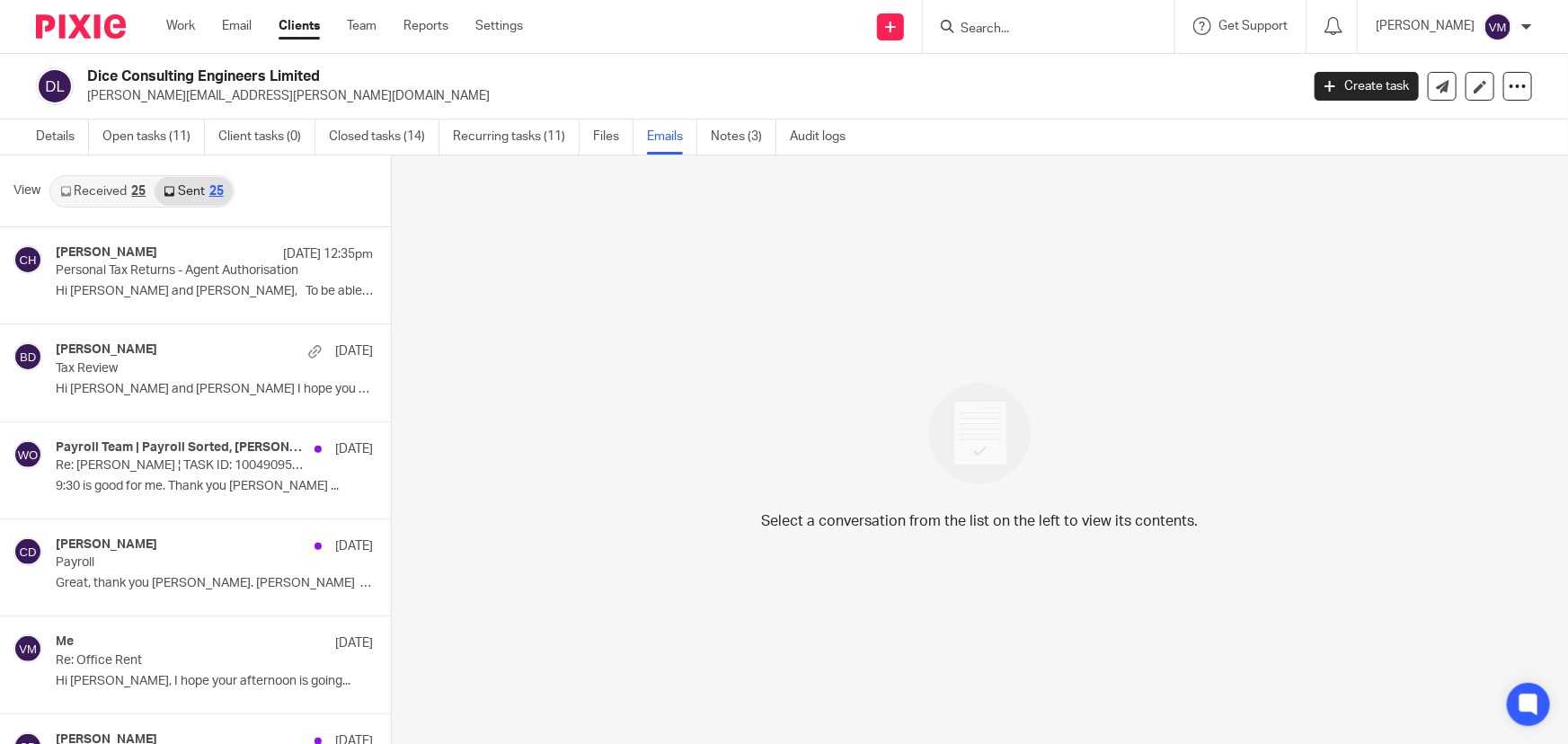
click at [993, 33] on input "Search" at bounding box center [1040, 30] width 162 height 16
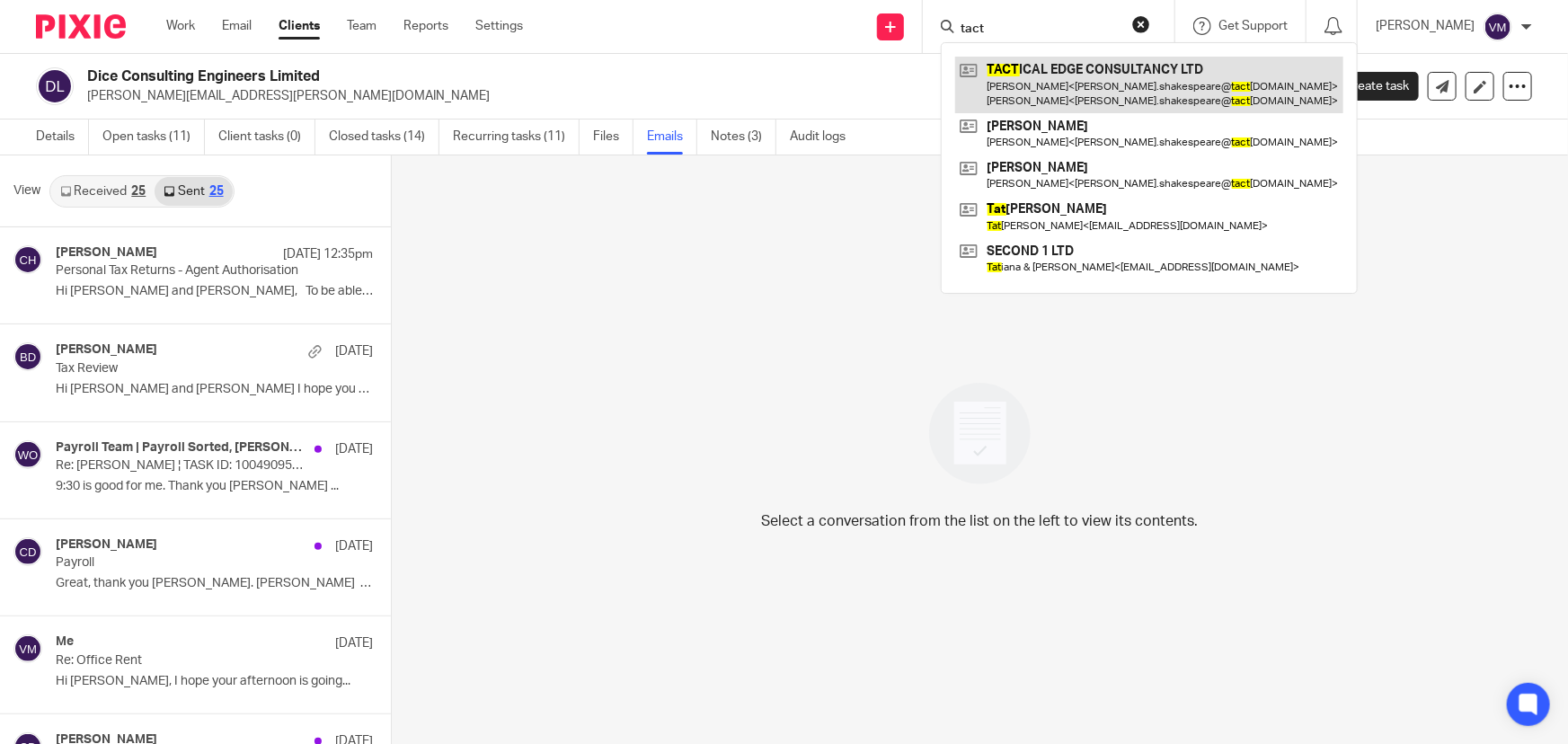
type input "tact"
click at [1020, 73] on link at bounding box center [1149, 84] width 389 height 55
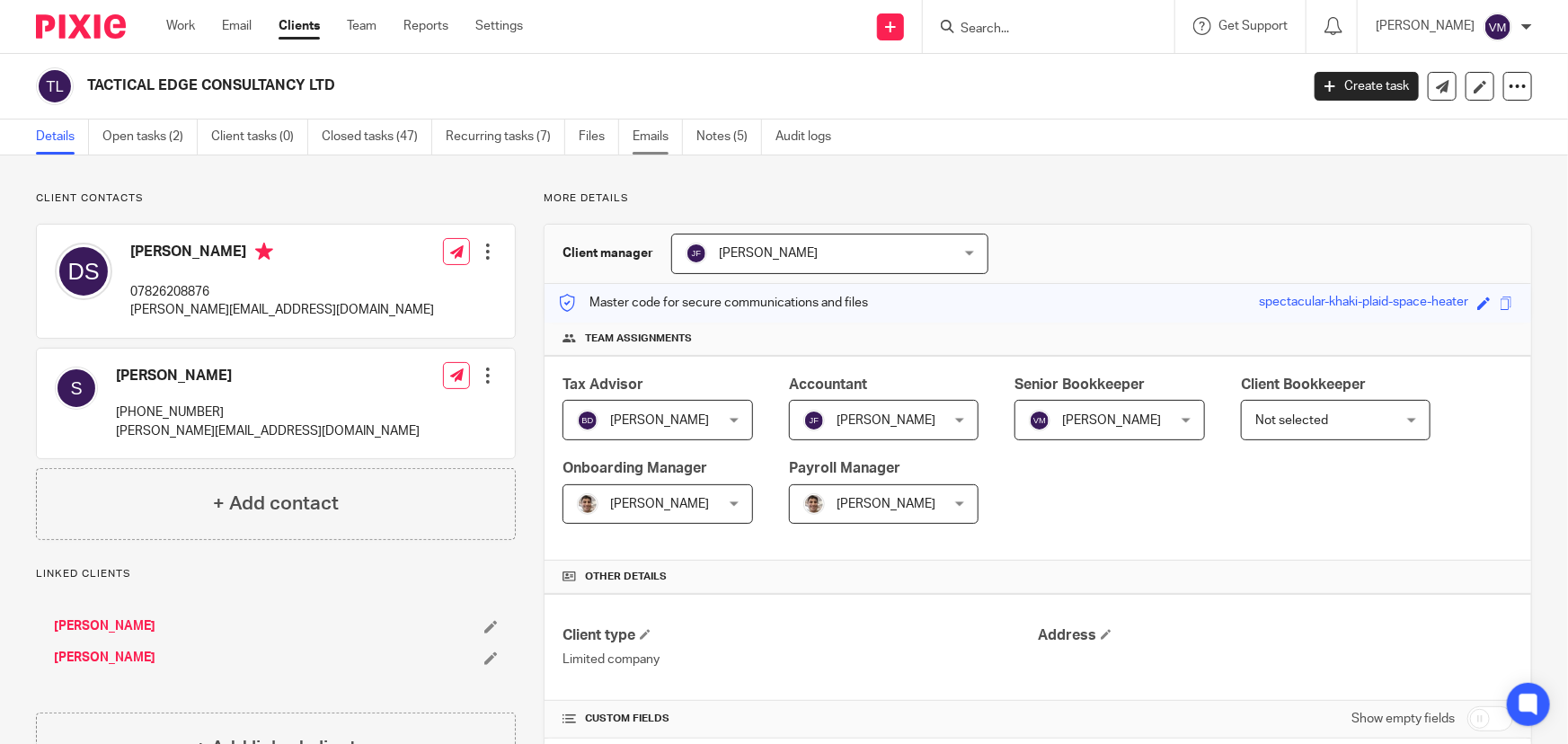
click at [654, 135] on link "Emails" at bounding box center [657, 136] width 50 height 35
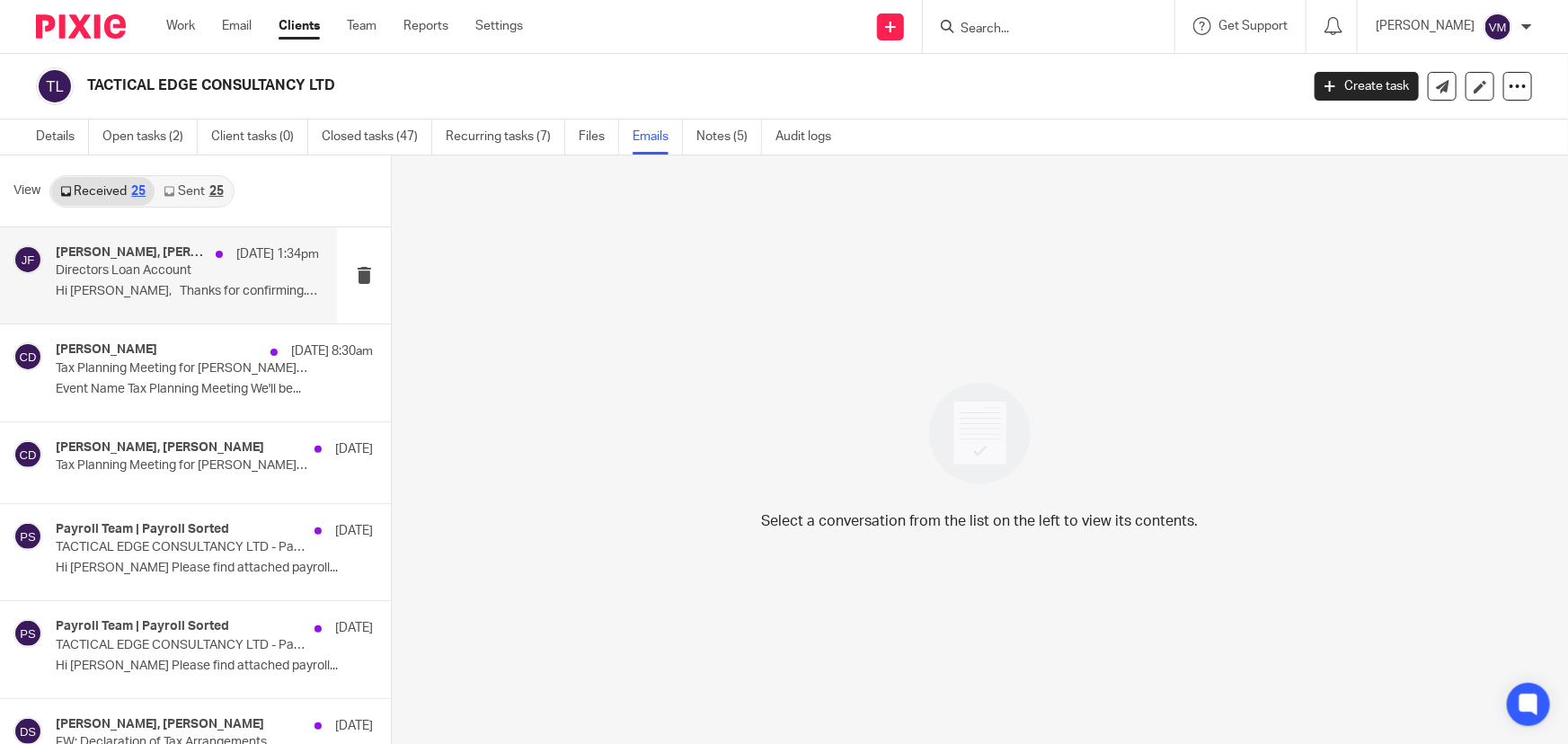
click at [153, 263] on p "Directors Loan Account" at bounding box center [161, 270] width 212 height 15
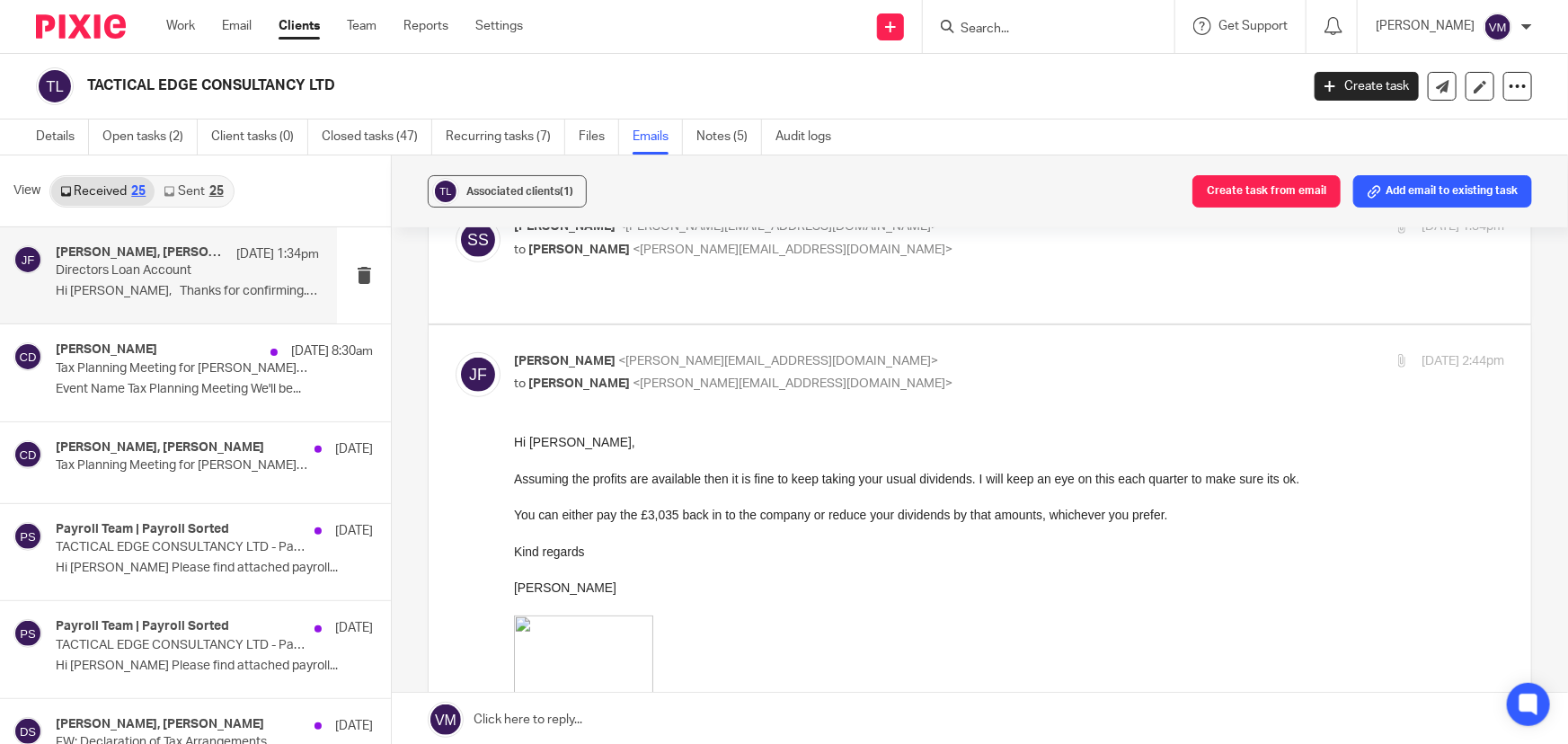
scroll to position [408, 0]
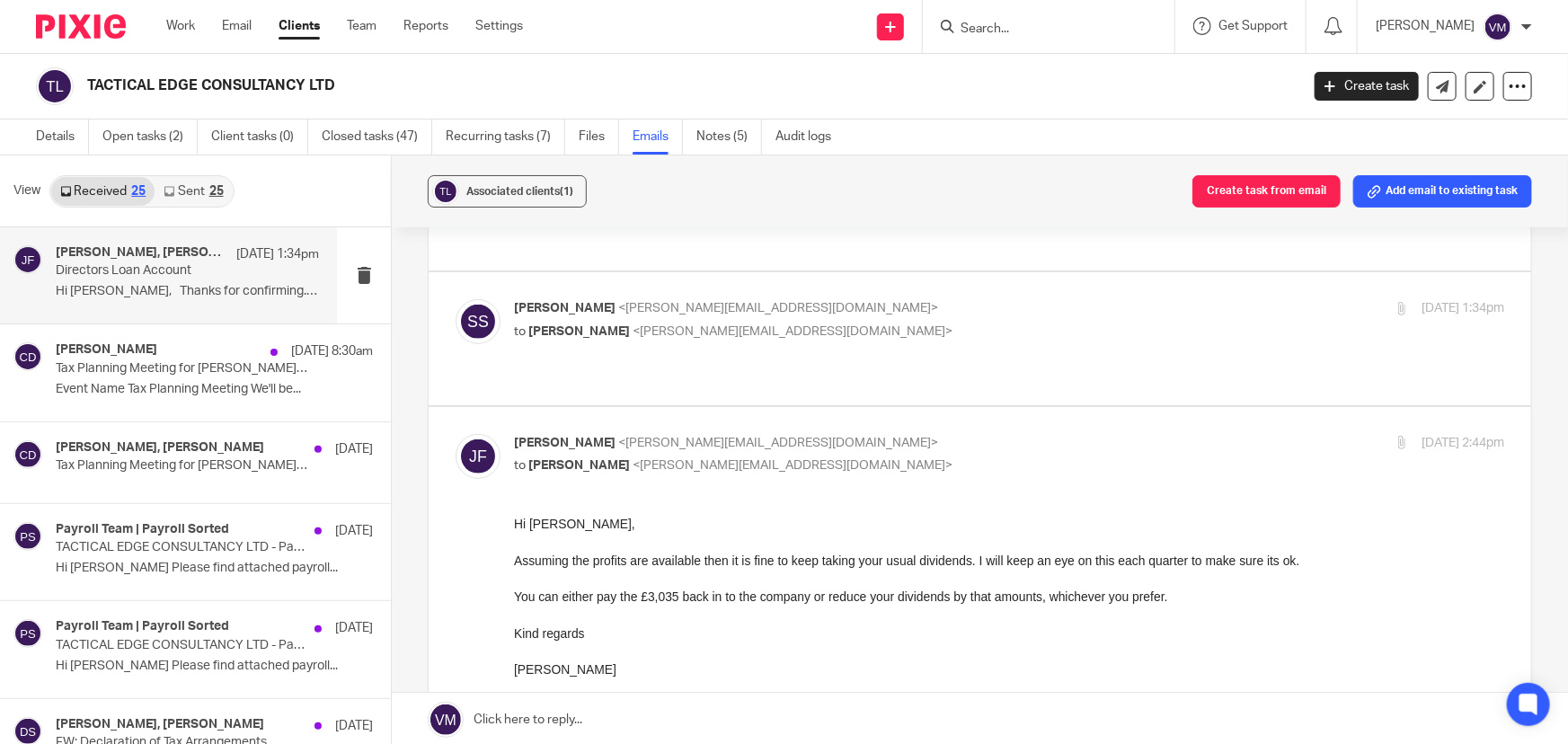
click at [1013, 434] on p "[PERSON_NAME] <[PERSON_NAME][EMAIL_ADDRESS][DOMAIN_NAME]>" at bounding box center [844, 443] width 660 height 19
checkbox input "false"
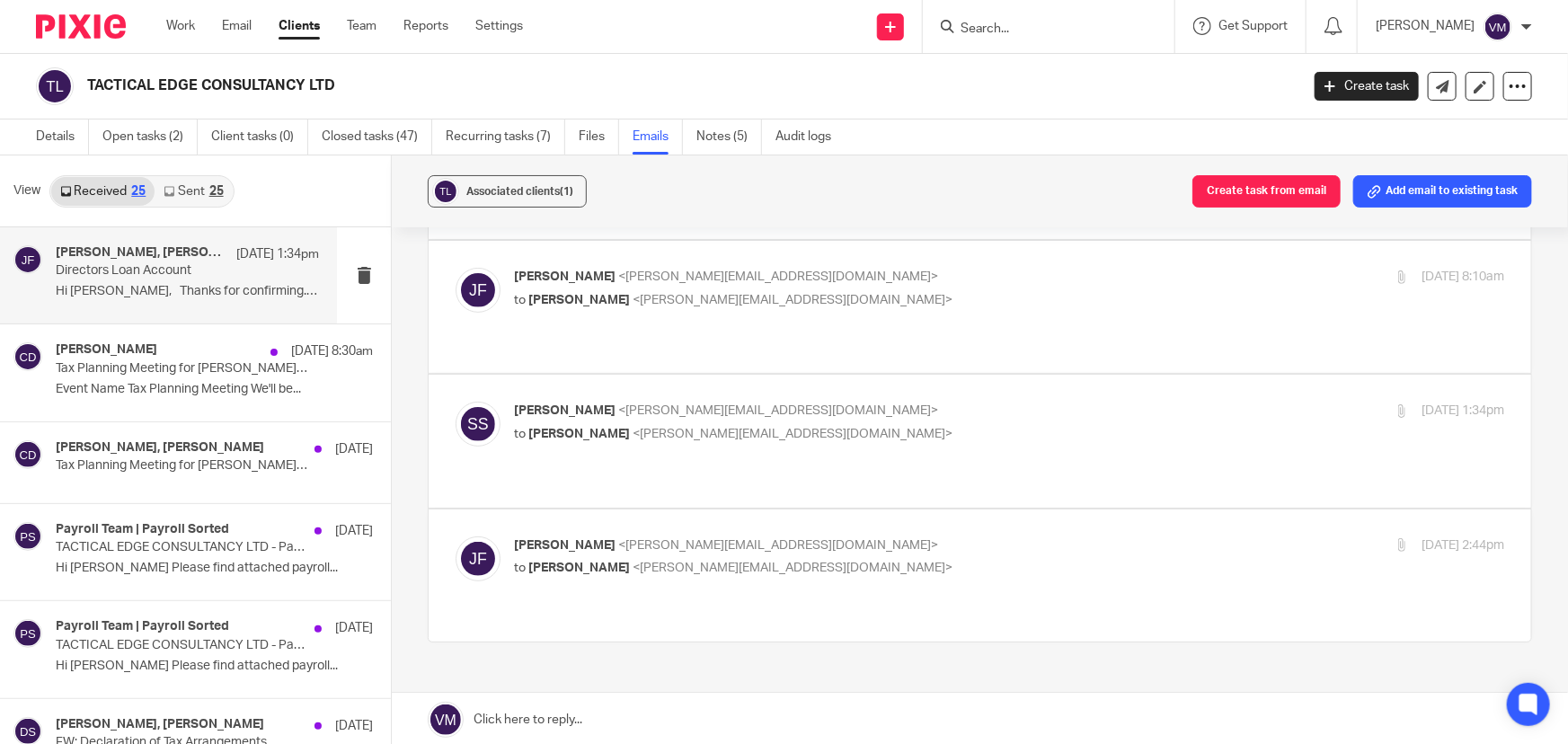
scroll to position [279, 0]
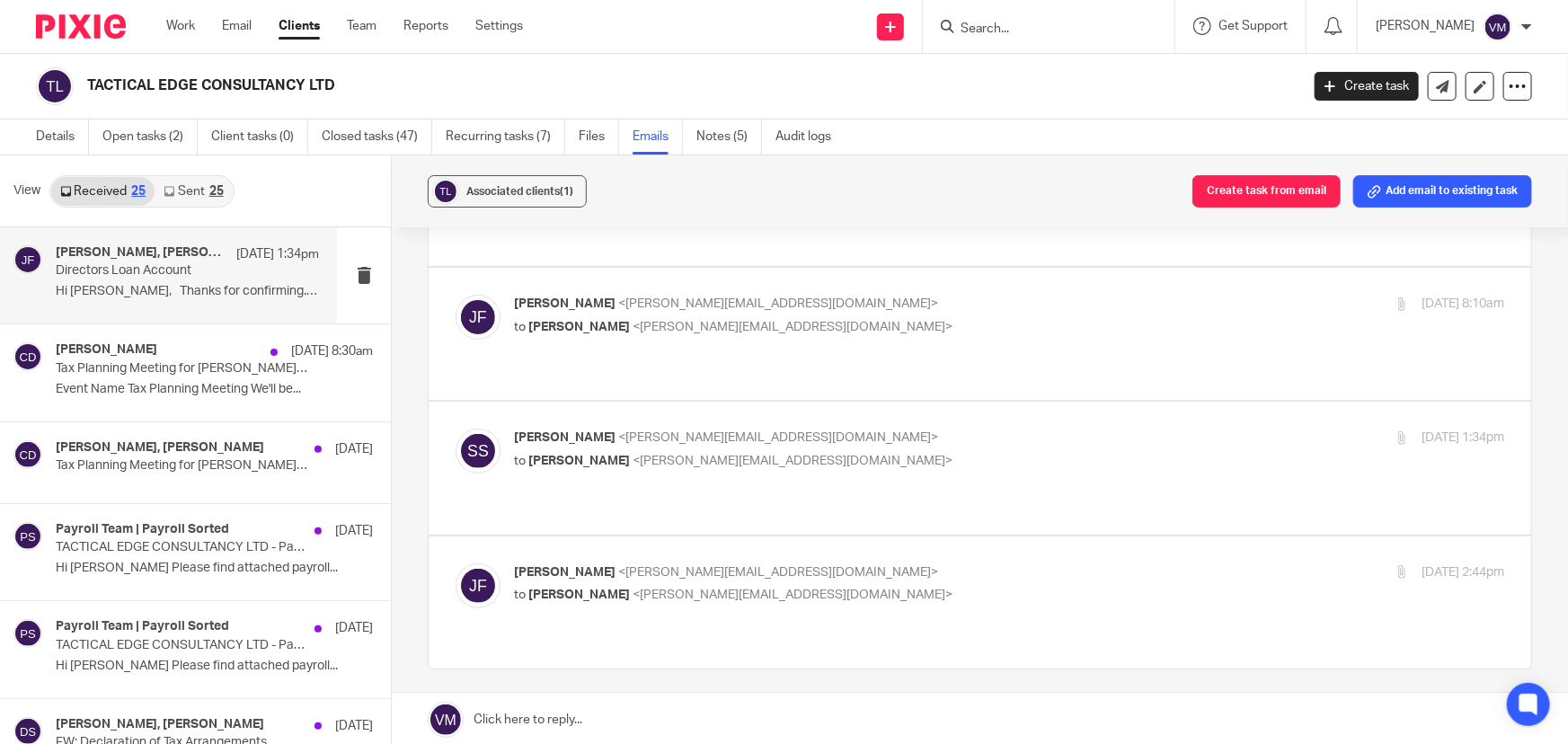
click at [1065, 294] on div "[PERSON_NAME] <[PERSON_NAME][EMAIL_ADDRESS][DOMAIN_NAME]> to [PERSON_NAME] <[PE…" at bounding box center [844, 315] width 660 height 41
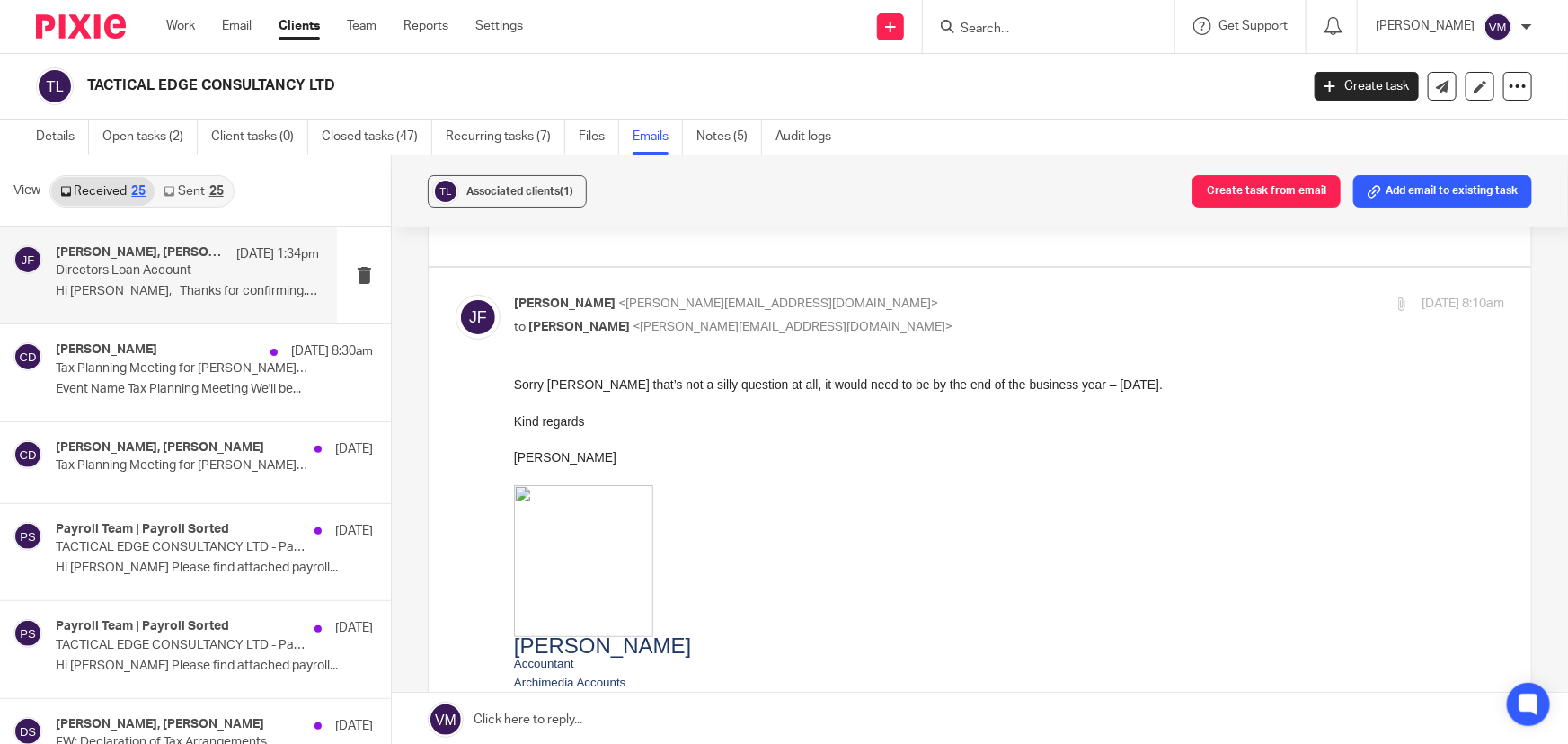
scroll to position [0, 0]
click at [456, 293] on input "checkbox" at bounding box center [455, 293] width 1 height 1
checkbox input "false"
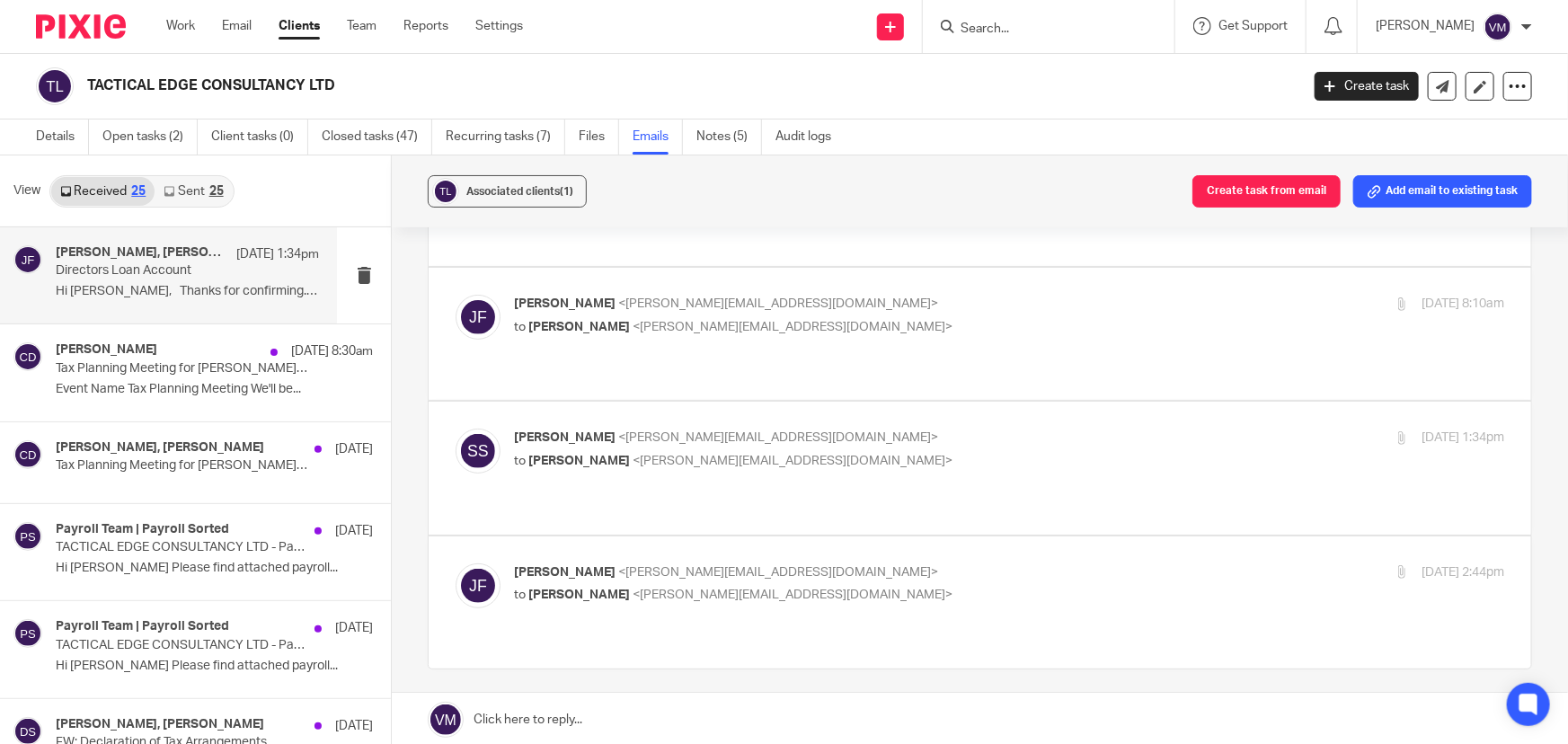
click at [1066, 429] on p "[PERSON_NAME] <[PERSON_NAME][EMAIL_ADDRESS][DOMAIN_NAME]>" at bounding box center [844, 438] width 660 height 19
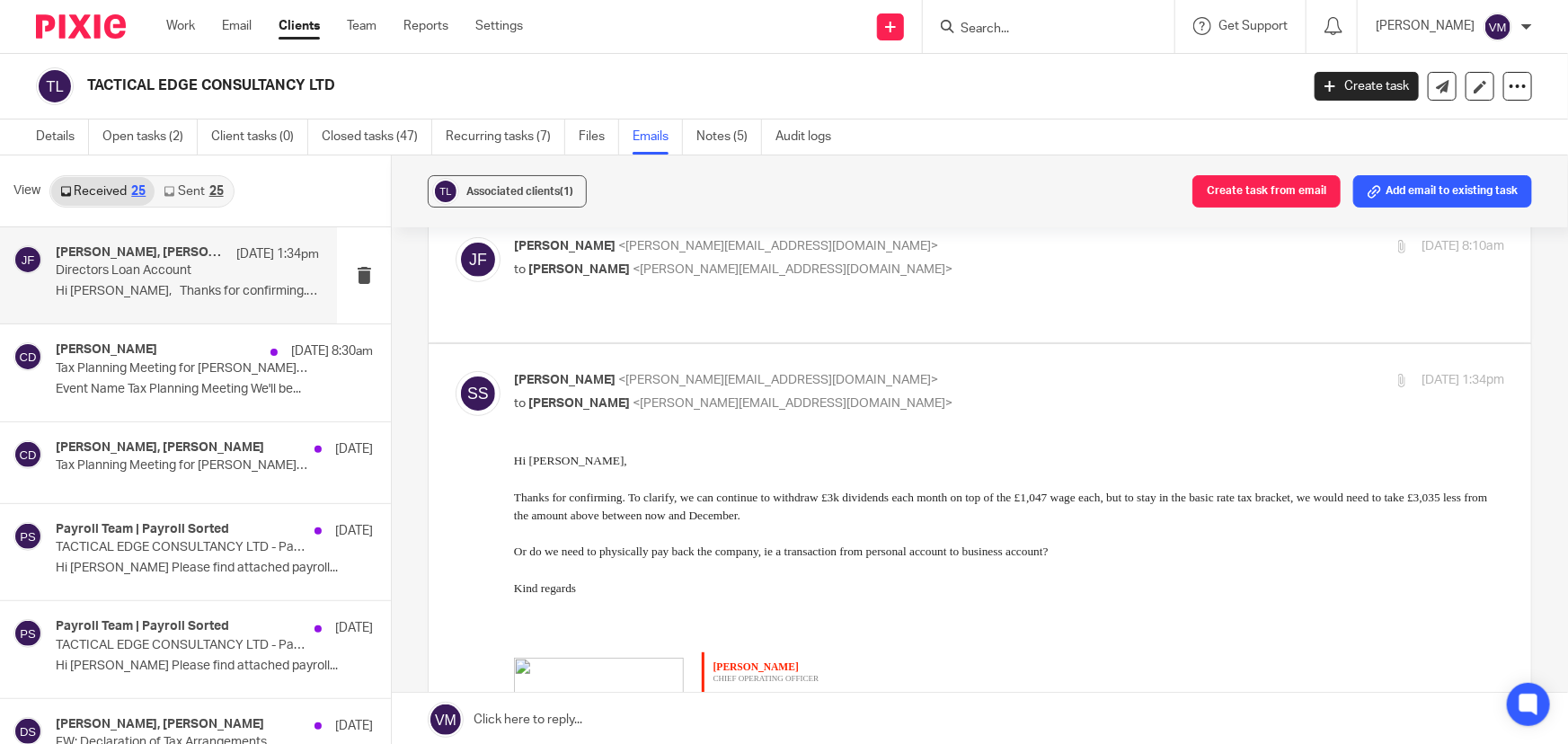
scroll to position [360, 0]
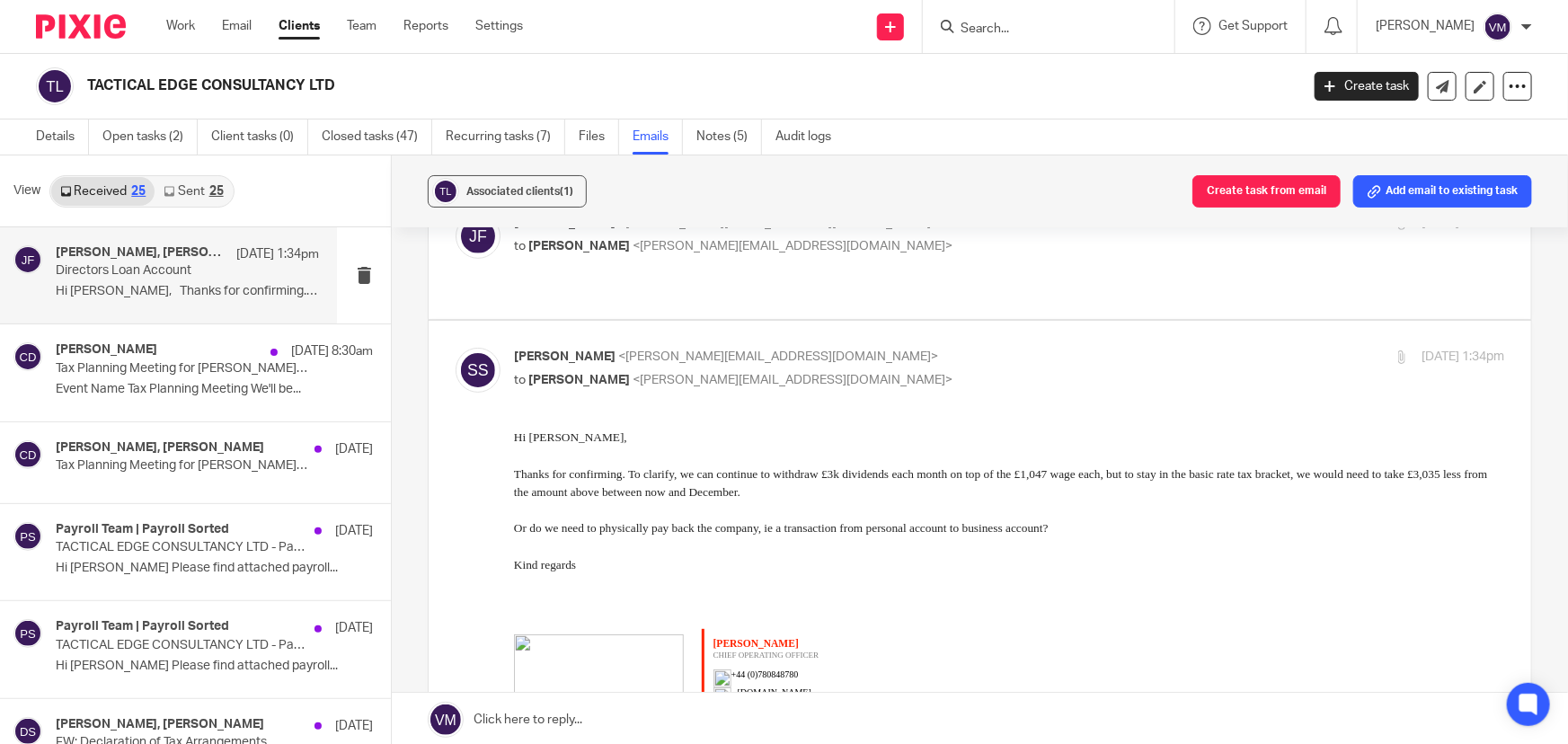
click at [456, 347] on input "checkbox" at bounding box center [455, 347] width 1 height 1
checkbox input "false"
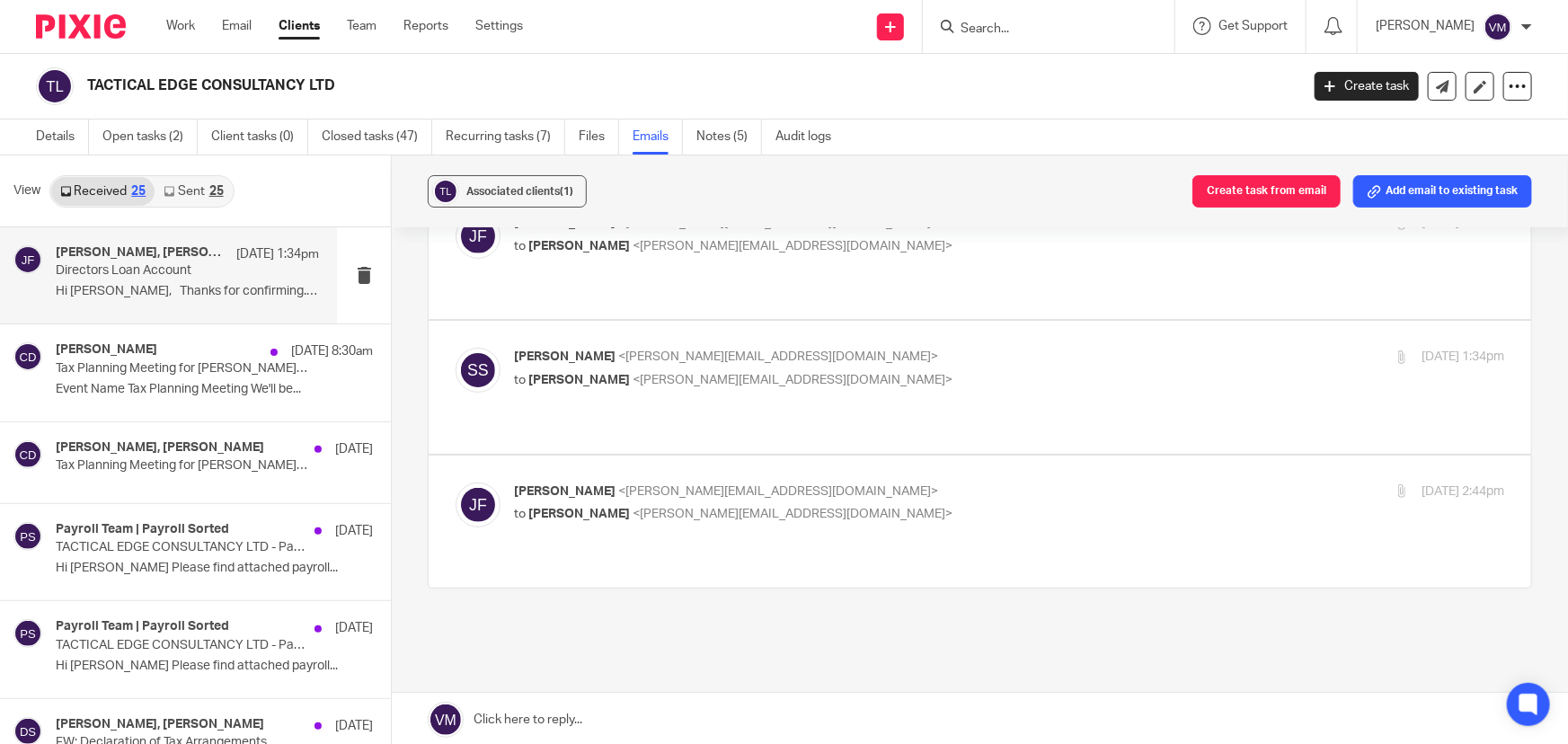
scroll to position [2, 0]
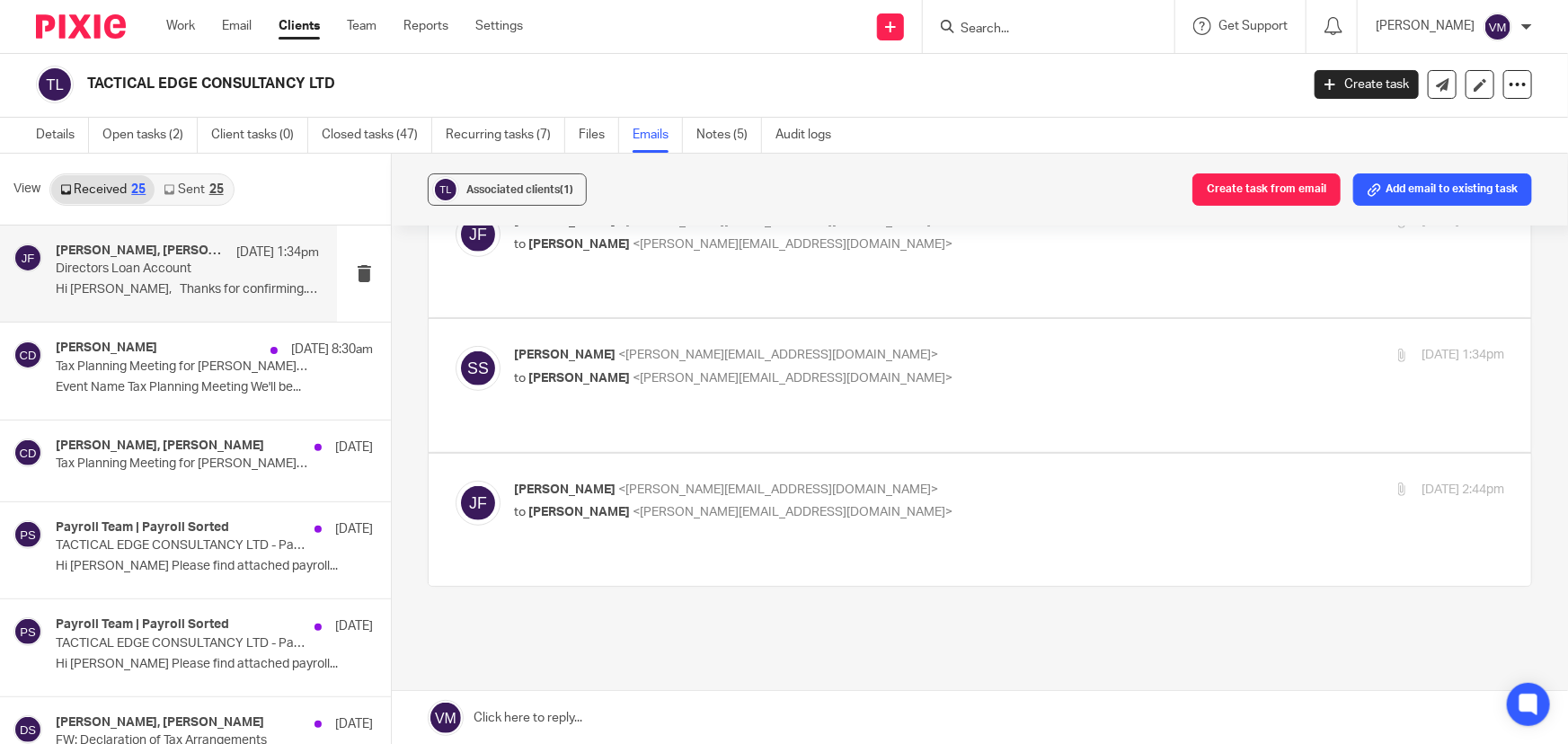
click at [1062, 480] on p "Jill Fox <jill@archimediaaccounts.co.uk>" at bounding box center [844, 489] width 660 height 19
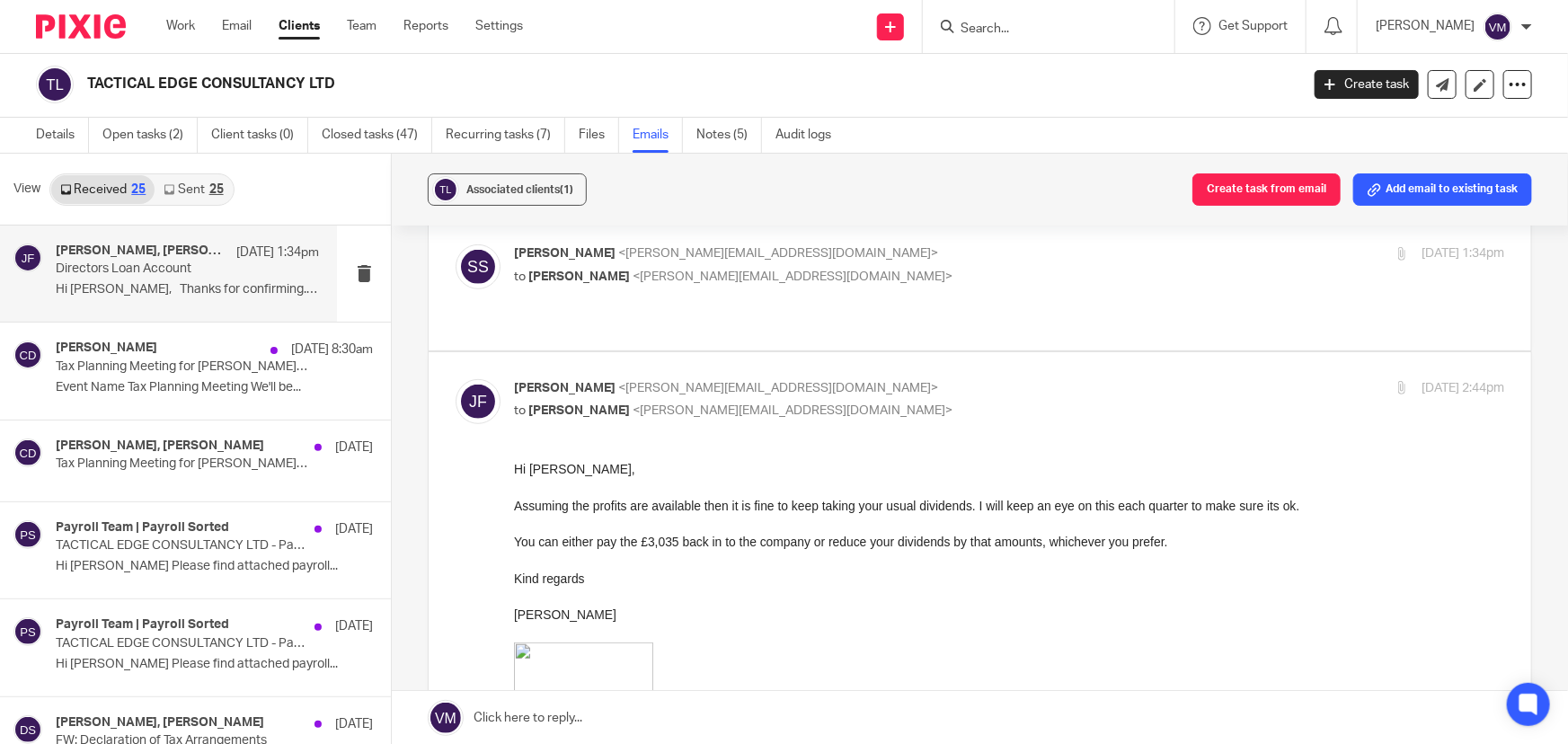
scroll to position [360, 0]
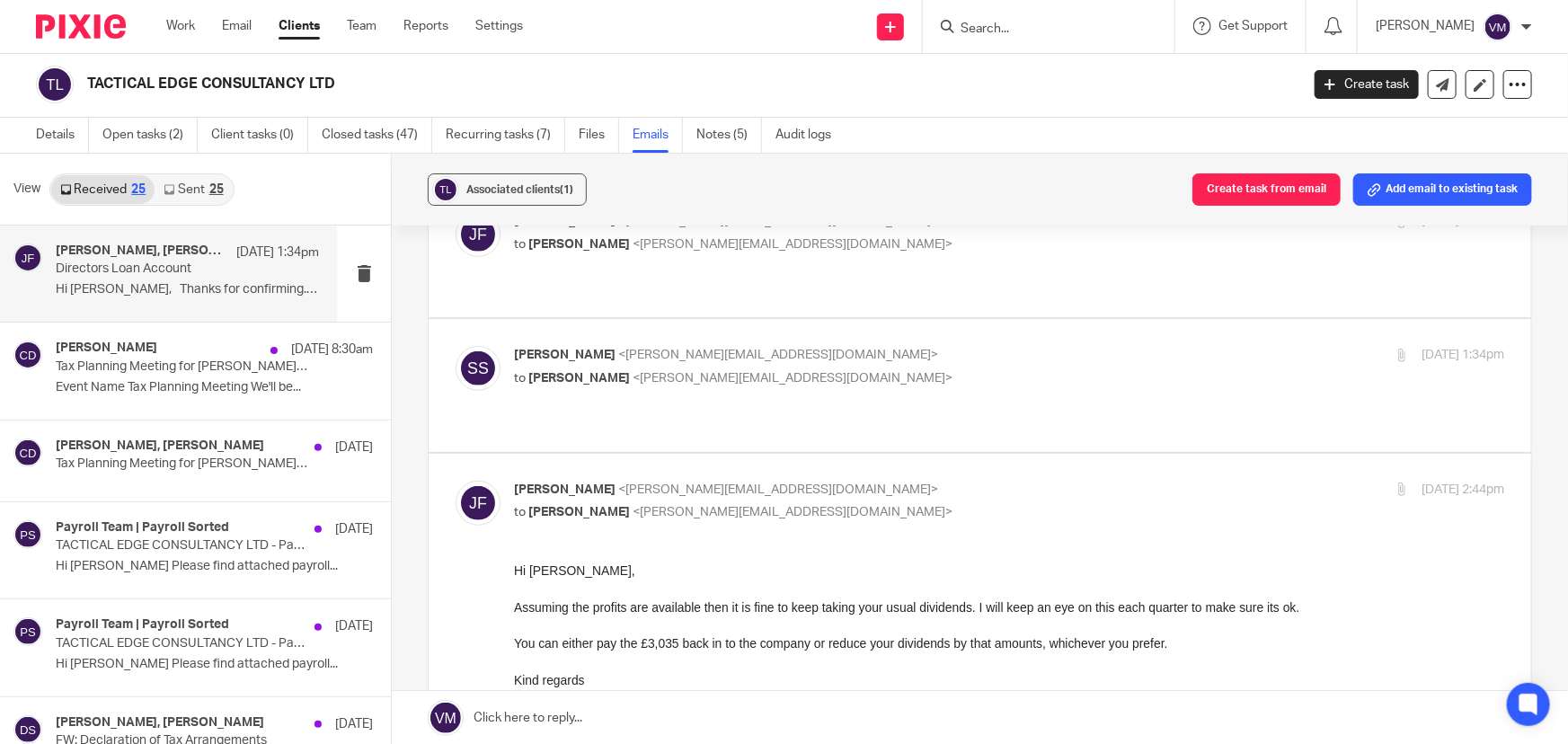
click at [456, 479] on input "checkbox" at bounding box center [455, 479] width 1 height 1
checkbox input "false"
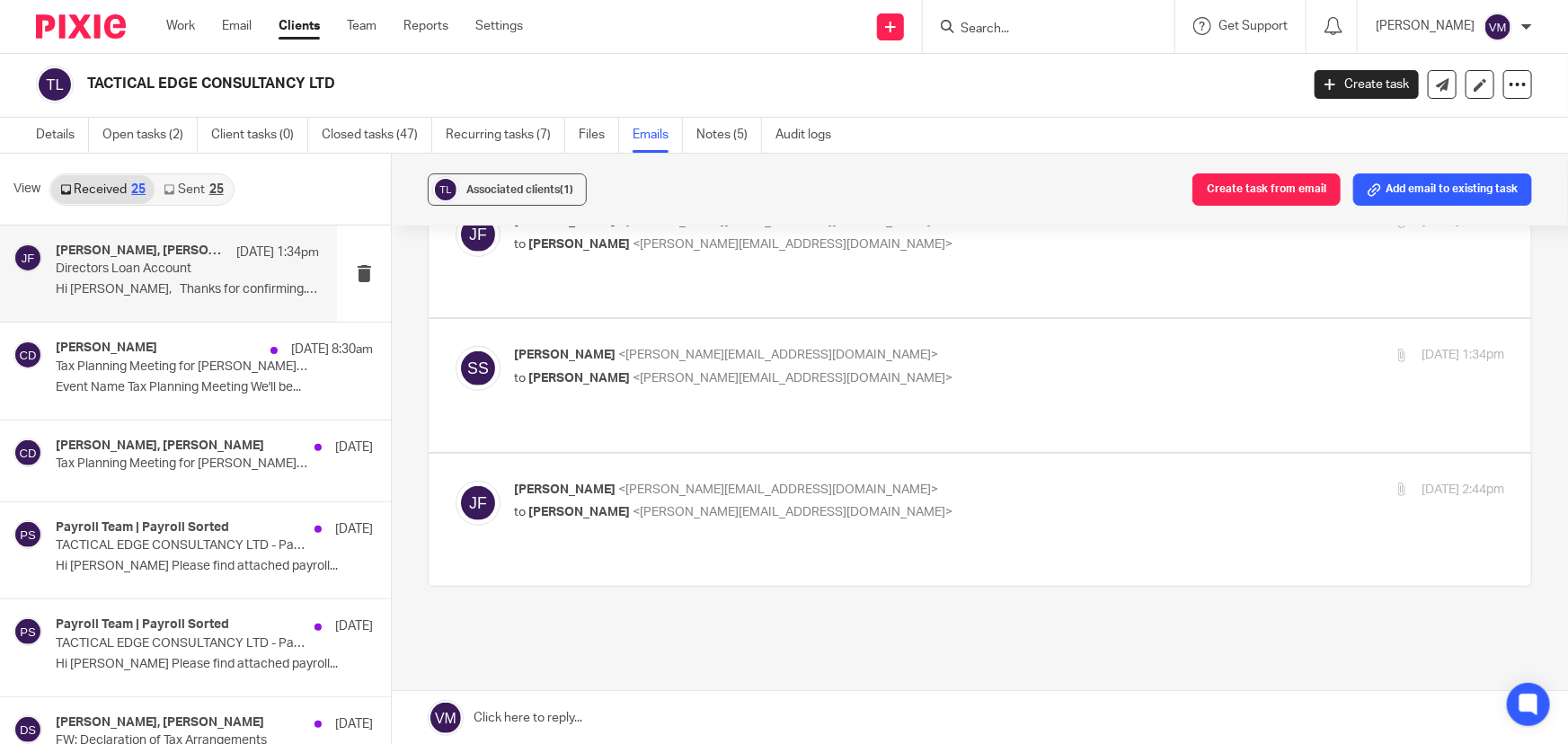
scroll to position [0, 0]
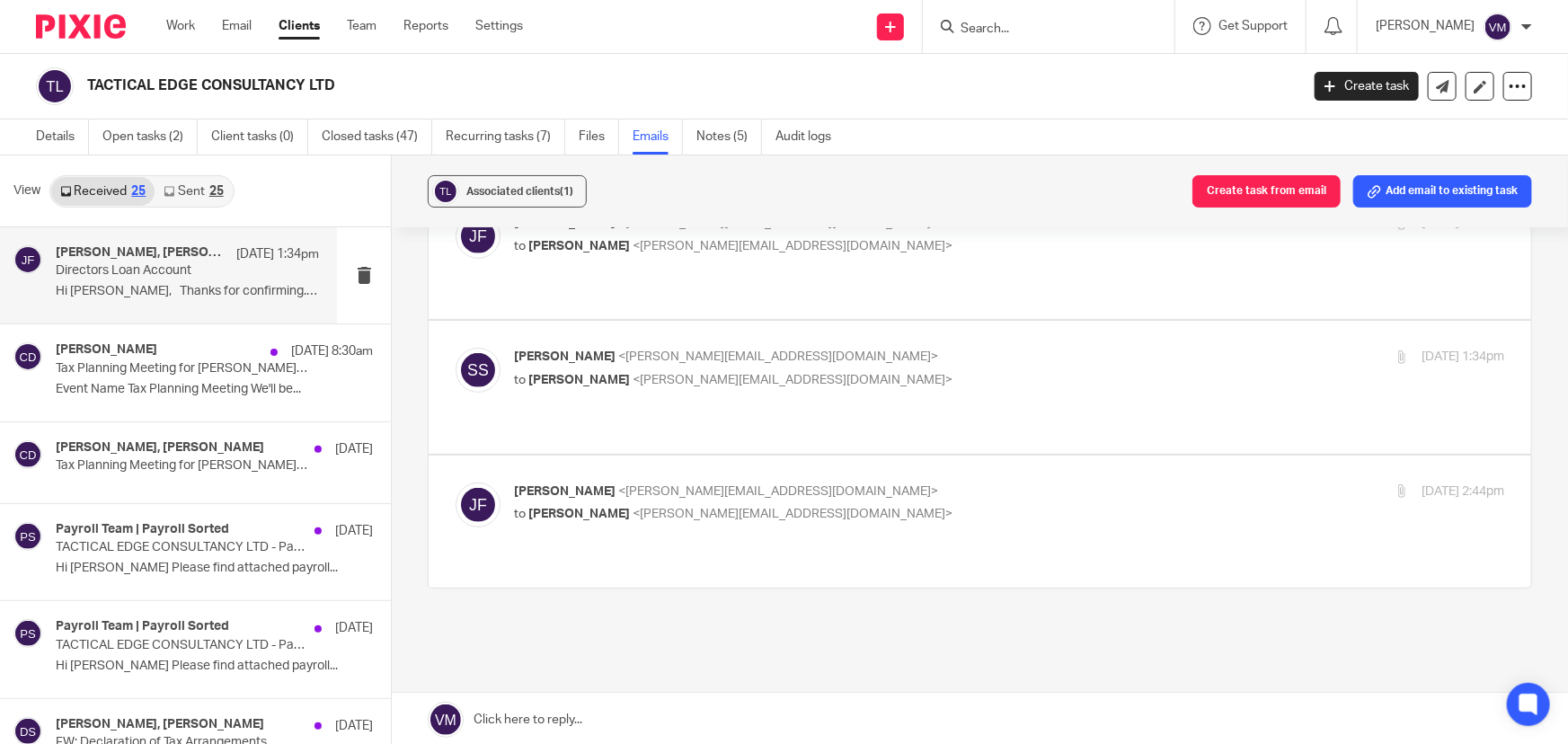
click at [179, 196] on link "Sent 25" at bounding box center [193, 191] width 77 height 29
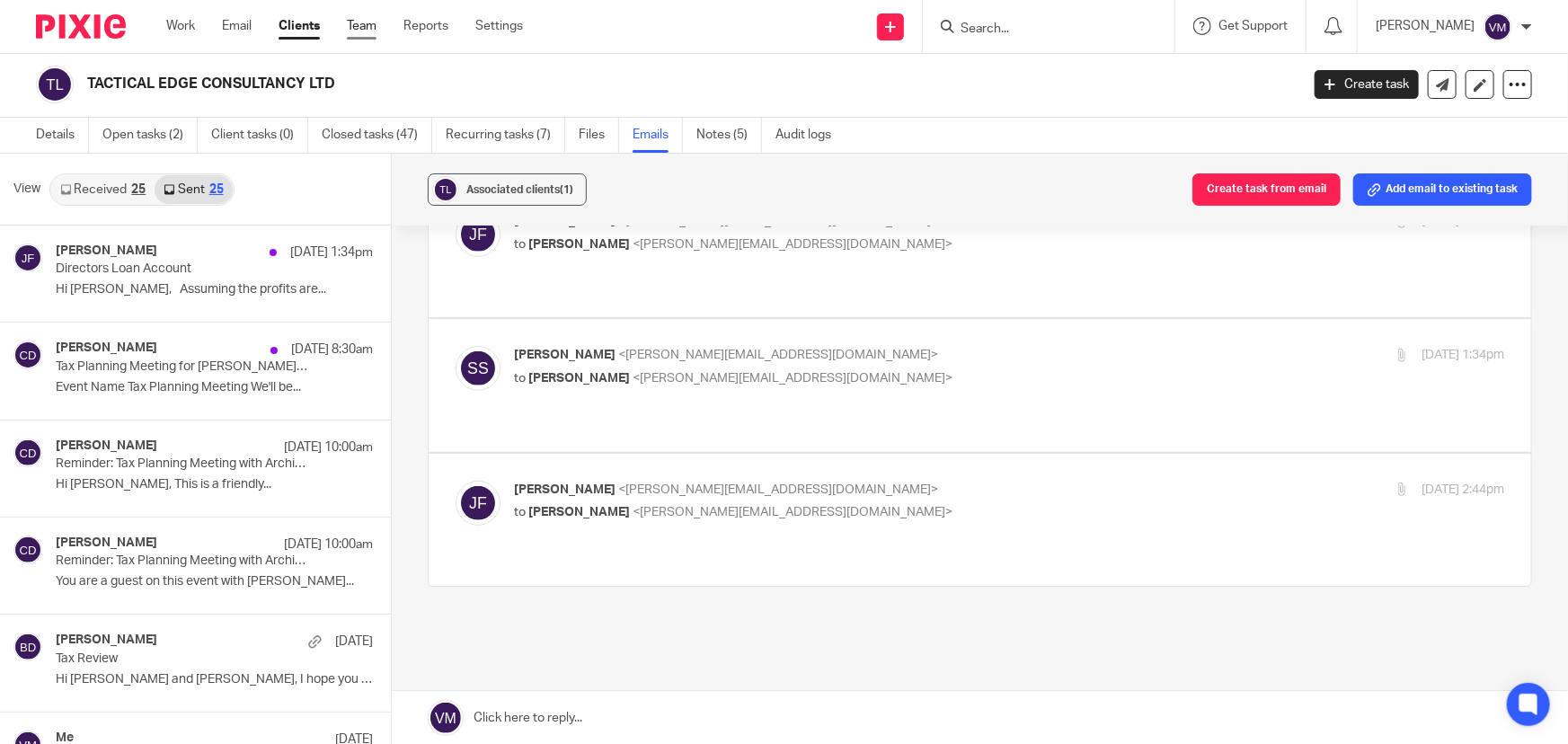
click at [365, 25] on link "Team" at bounding box center [362, 26] width 30 height 18
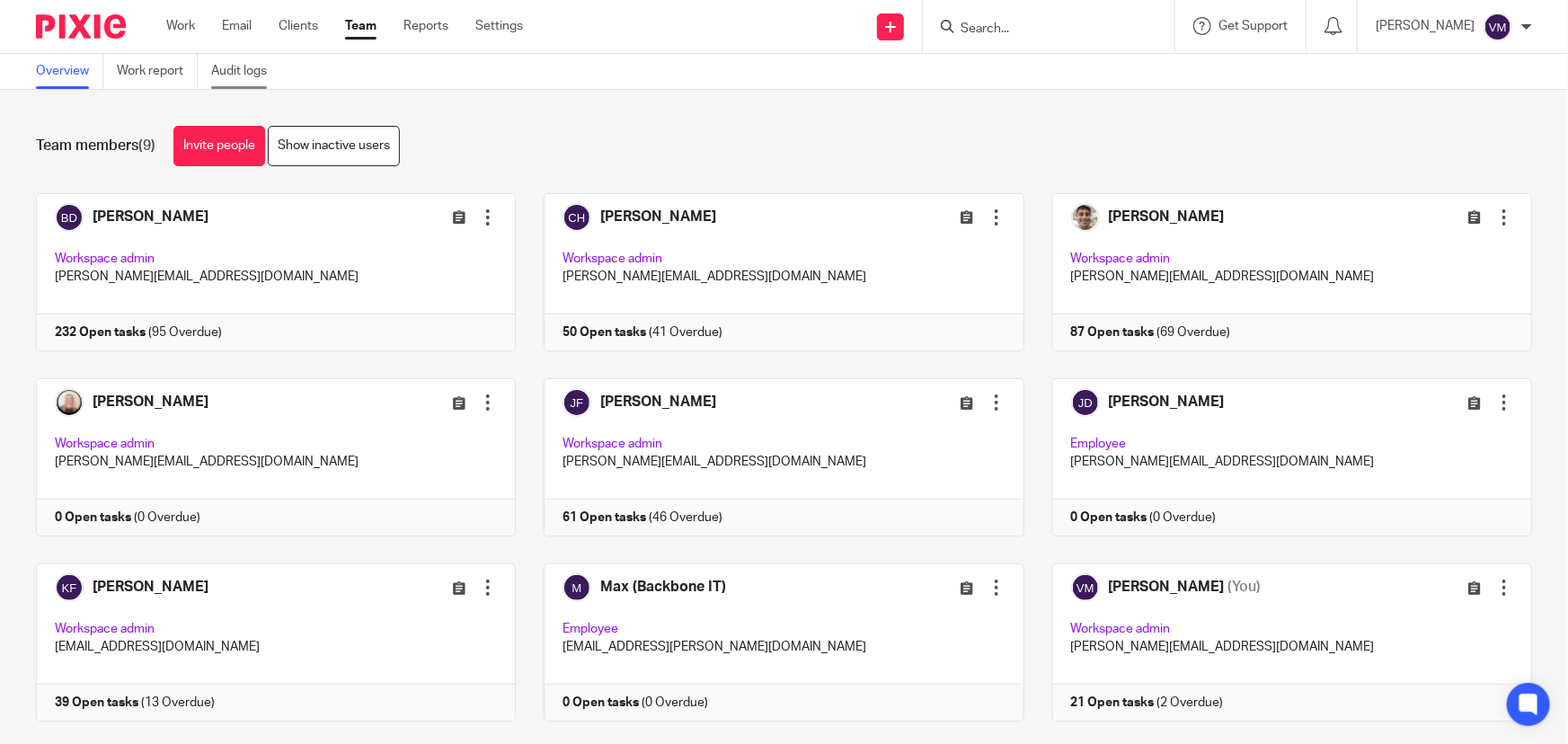
click at [251, 64] on link "Audit logs" at bounding box center [246, 71] width 69 height 35
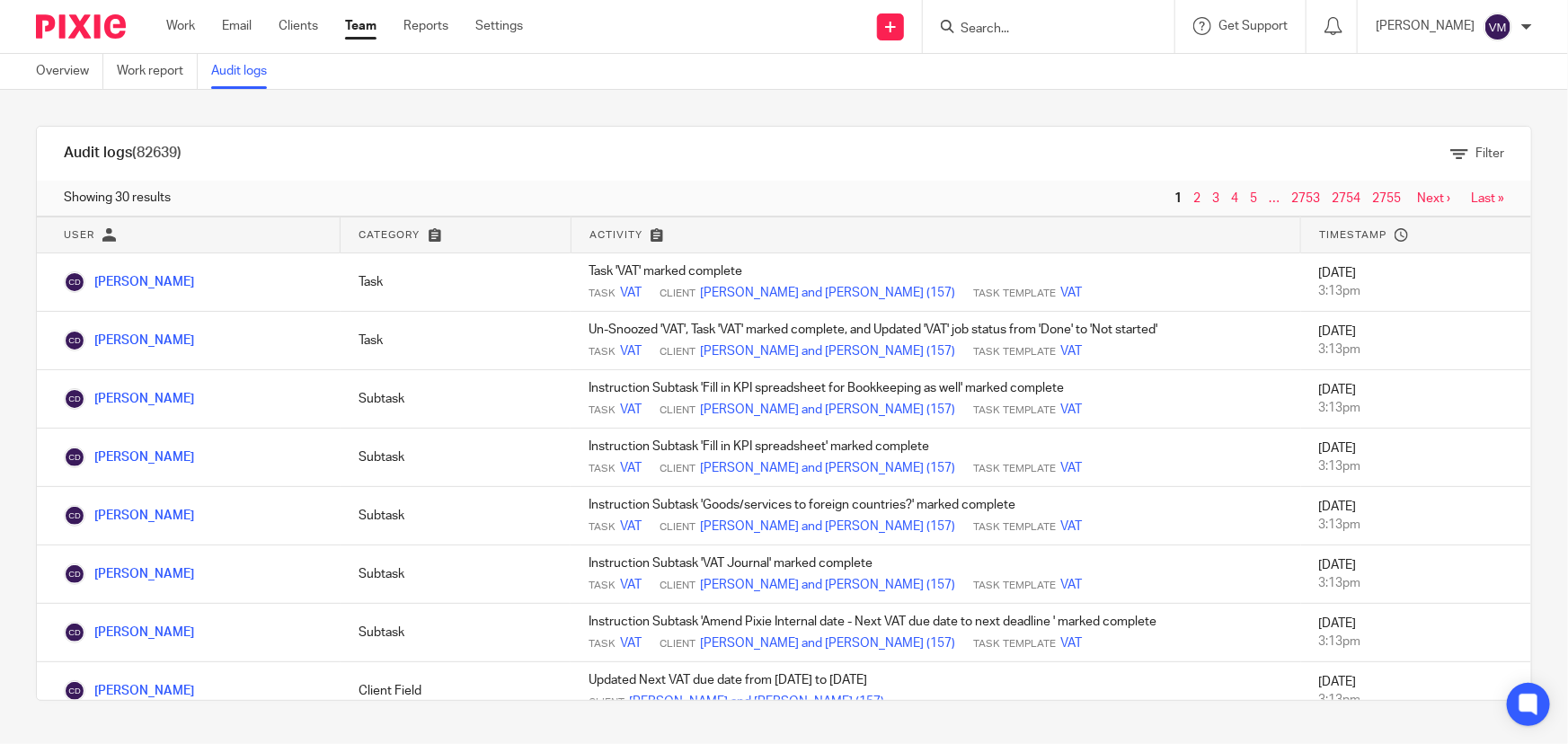
click at [1020, 15] on form at bounding box center [1055, 26] width 192 height 23
click at [1019, 26] on input "Search" at bounding box center [1040, 30] width 162 height 16
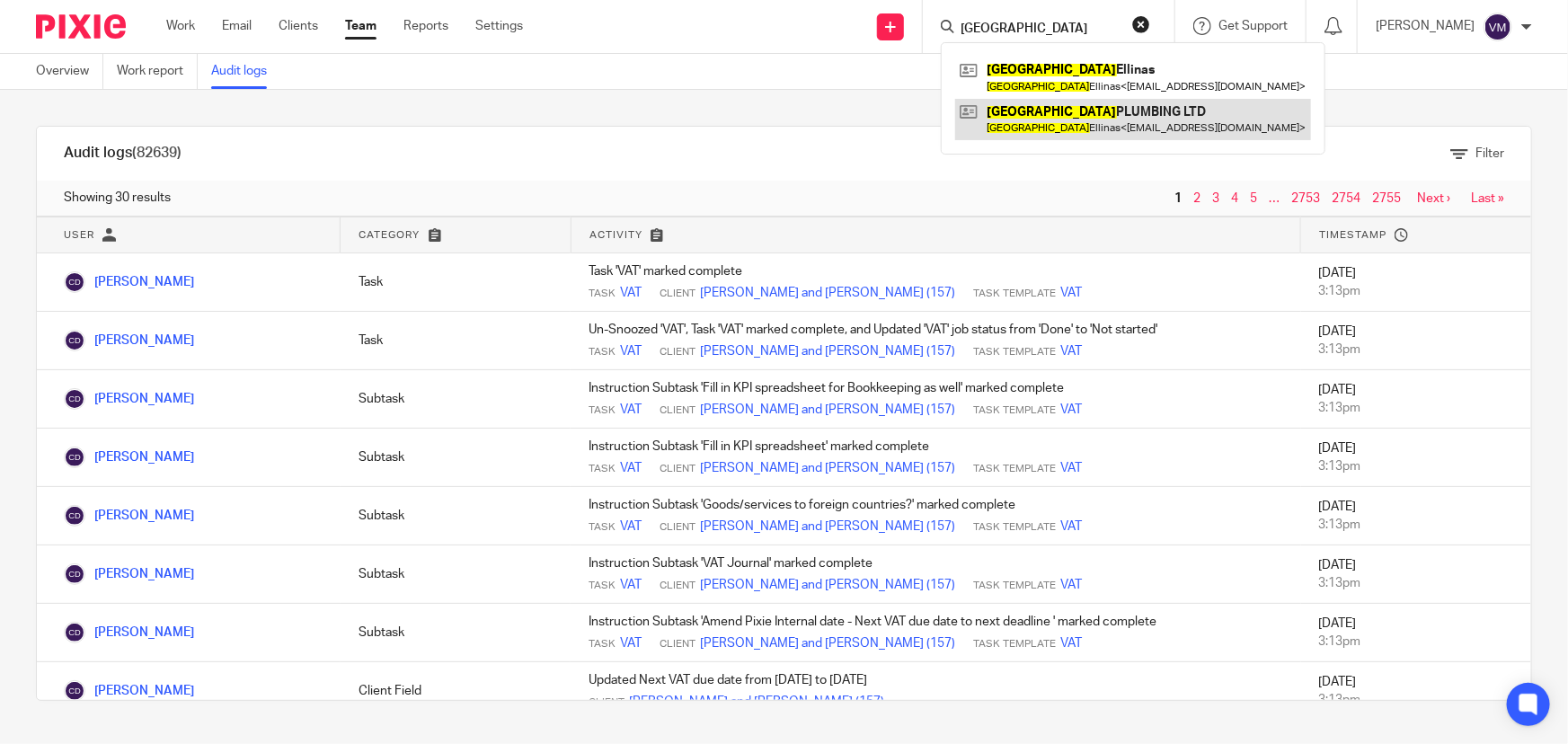
type input "[GEOGRAPHIC_DATA]"
click at [1042, 125] on link at bounding box center [1133, 120] width 356 height 41
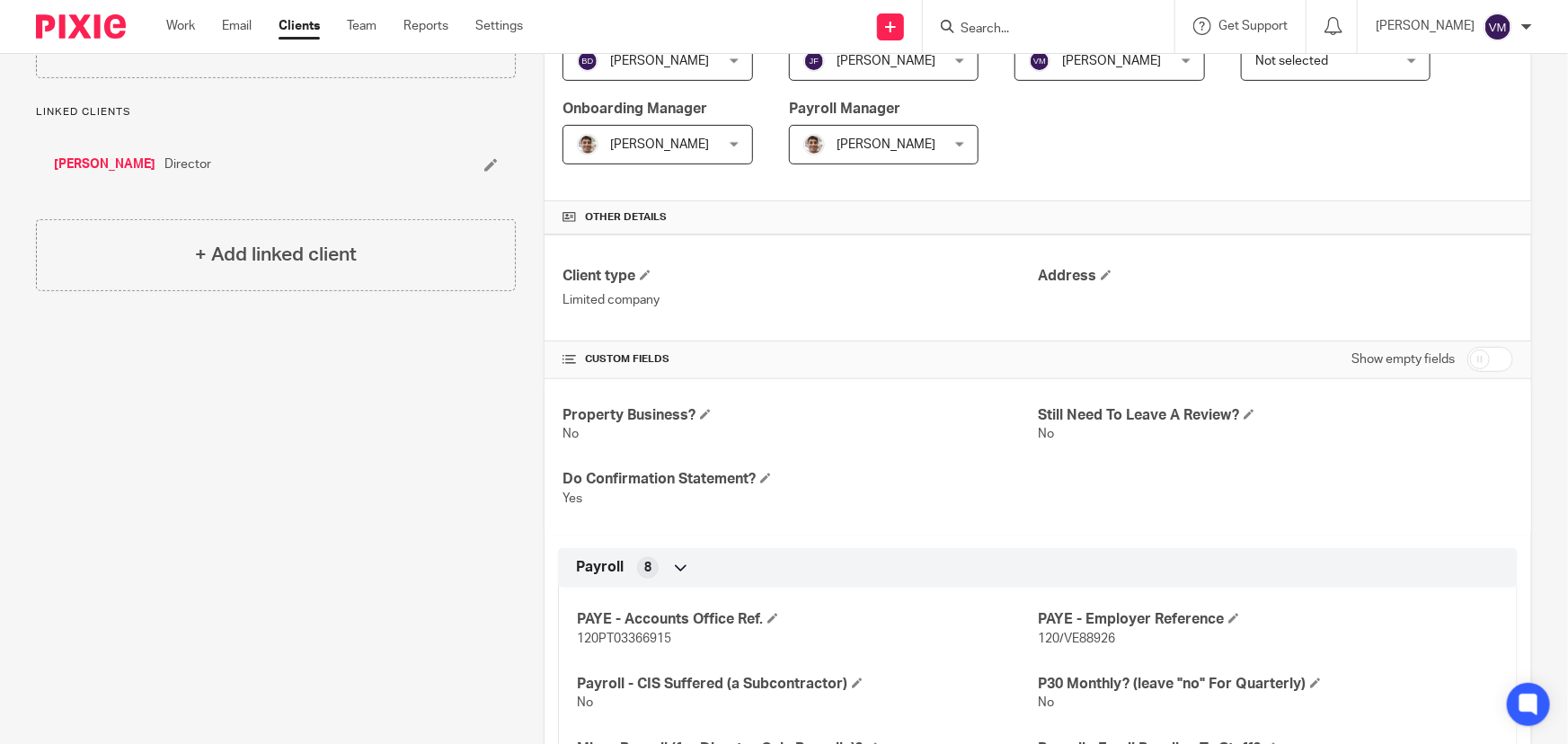
scroll to position [331, 0]
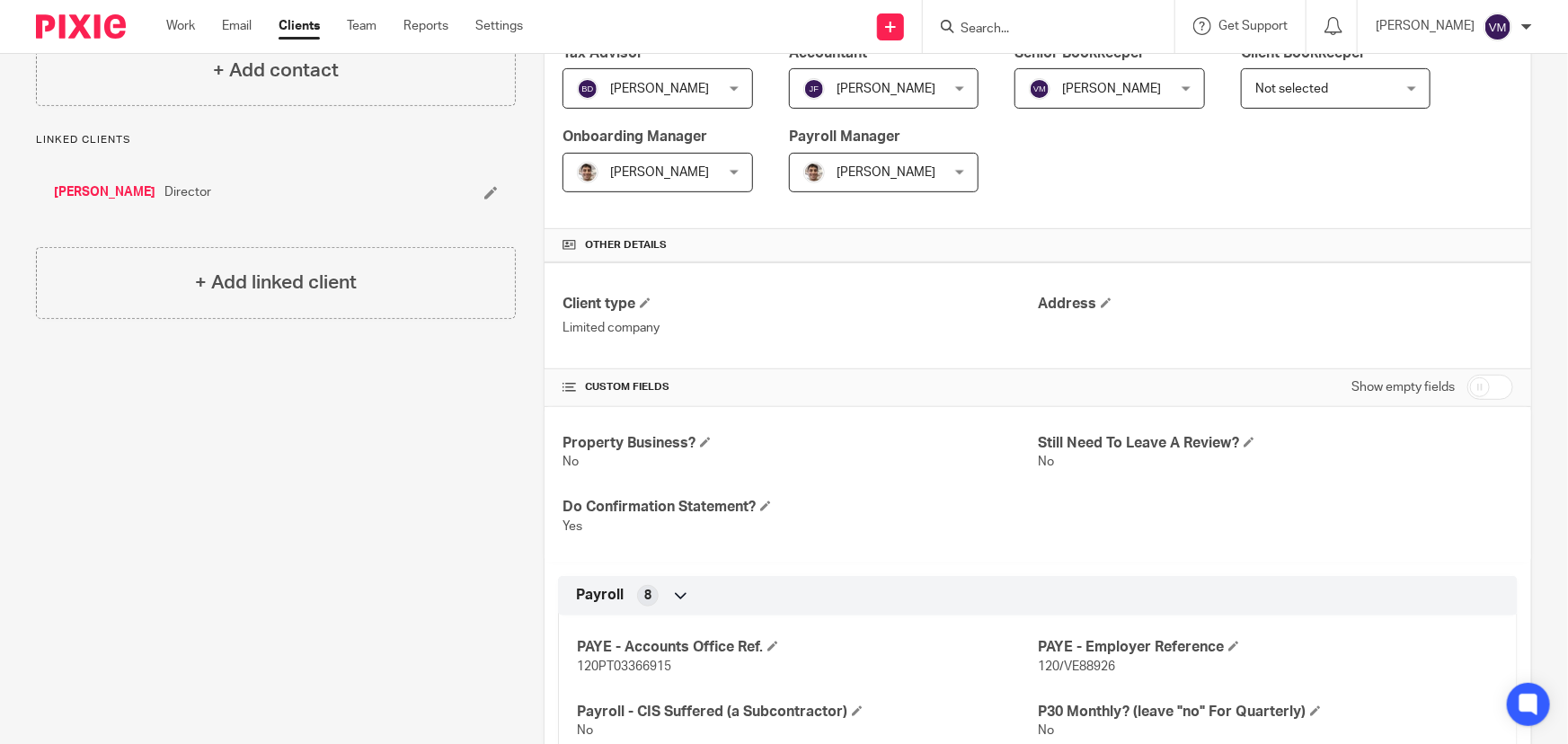
click at [1076, 28] on input "Search" at bounding box center [1040, 30] width 162 height 16
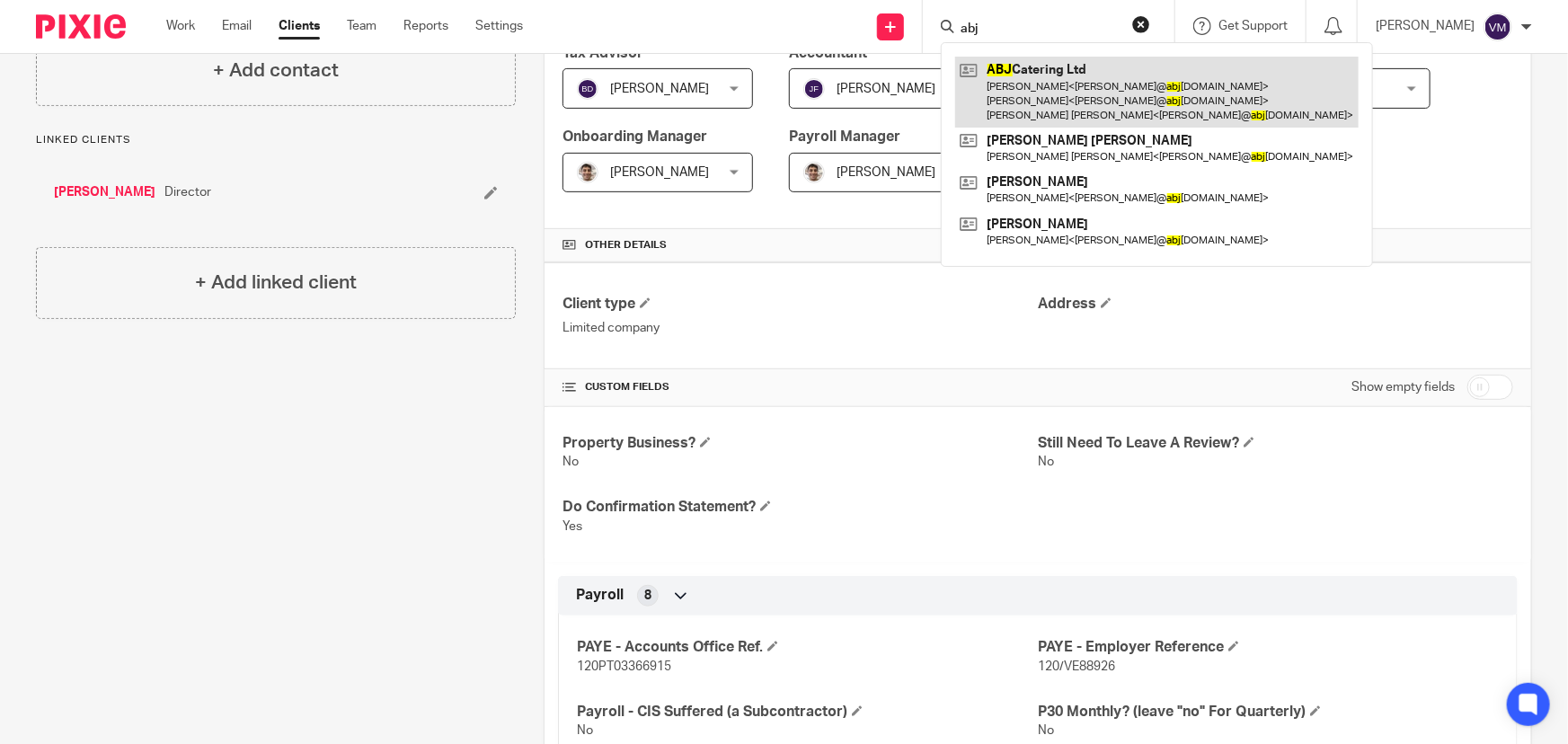
type input "abj"
click at [1076, 74] on link at bounding box center [1157, 92] width 403 height 71
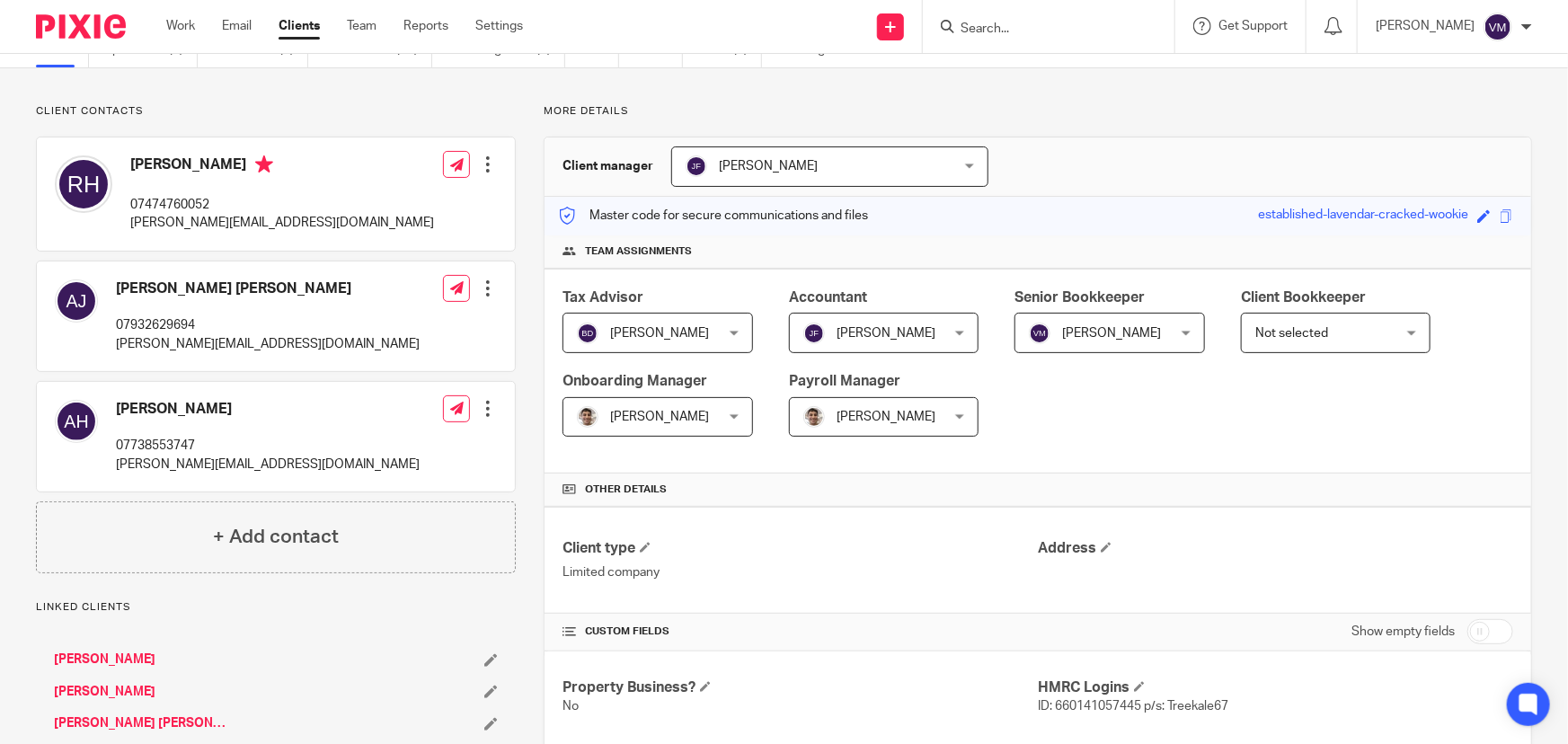
scroll to position [81, 0]
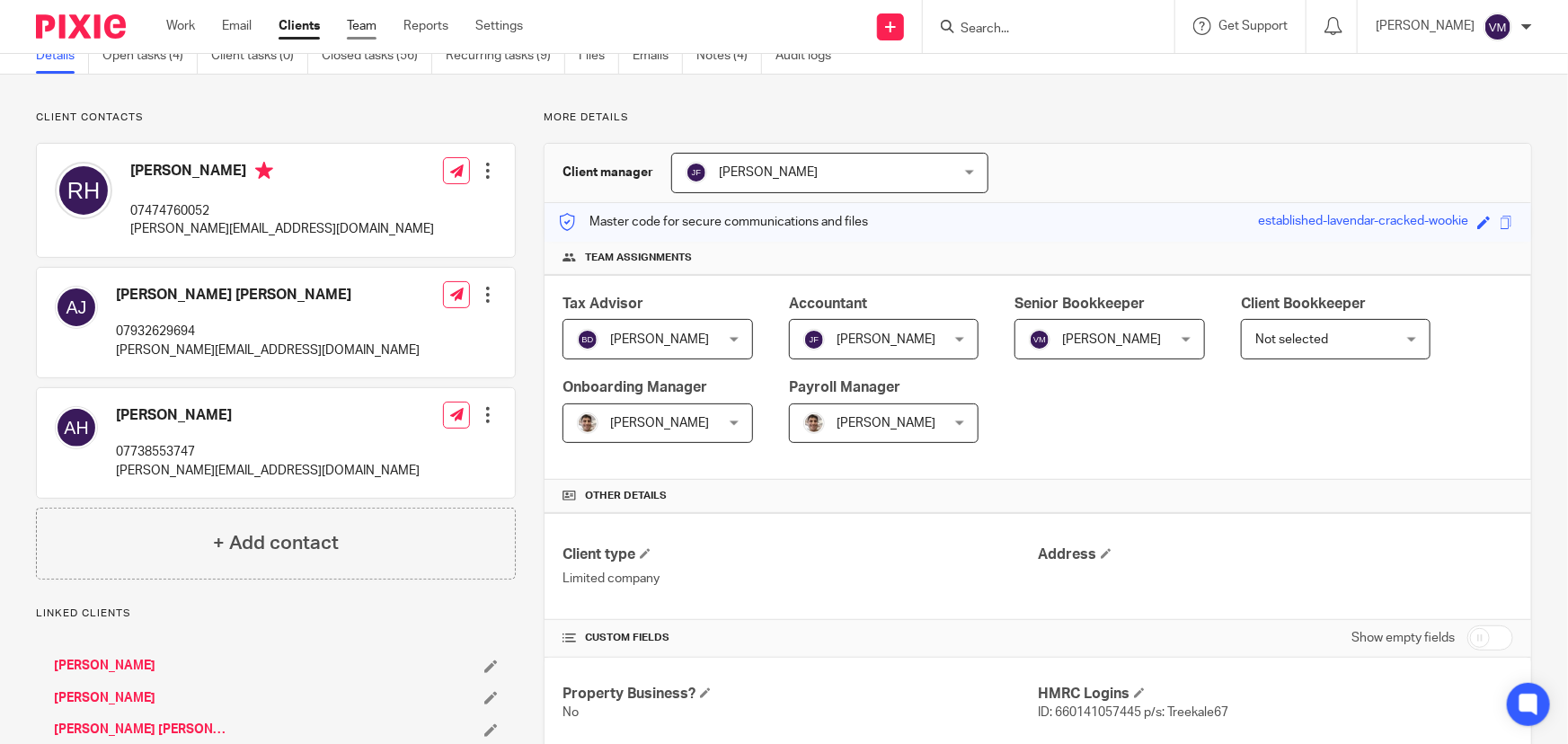
click at [355, 19] on link "Team" at bounding box center [362, 26] width 30 height 18
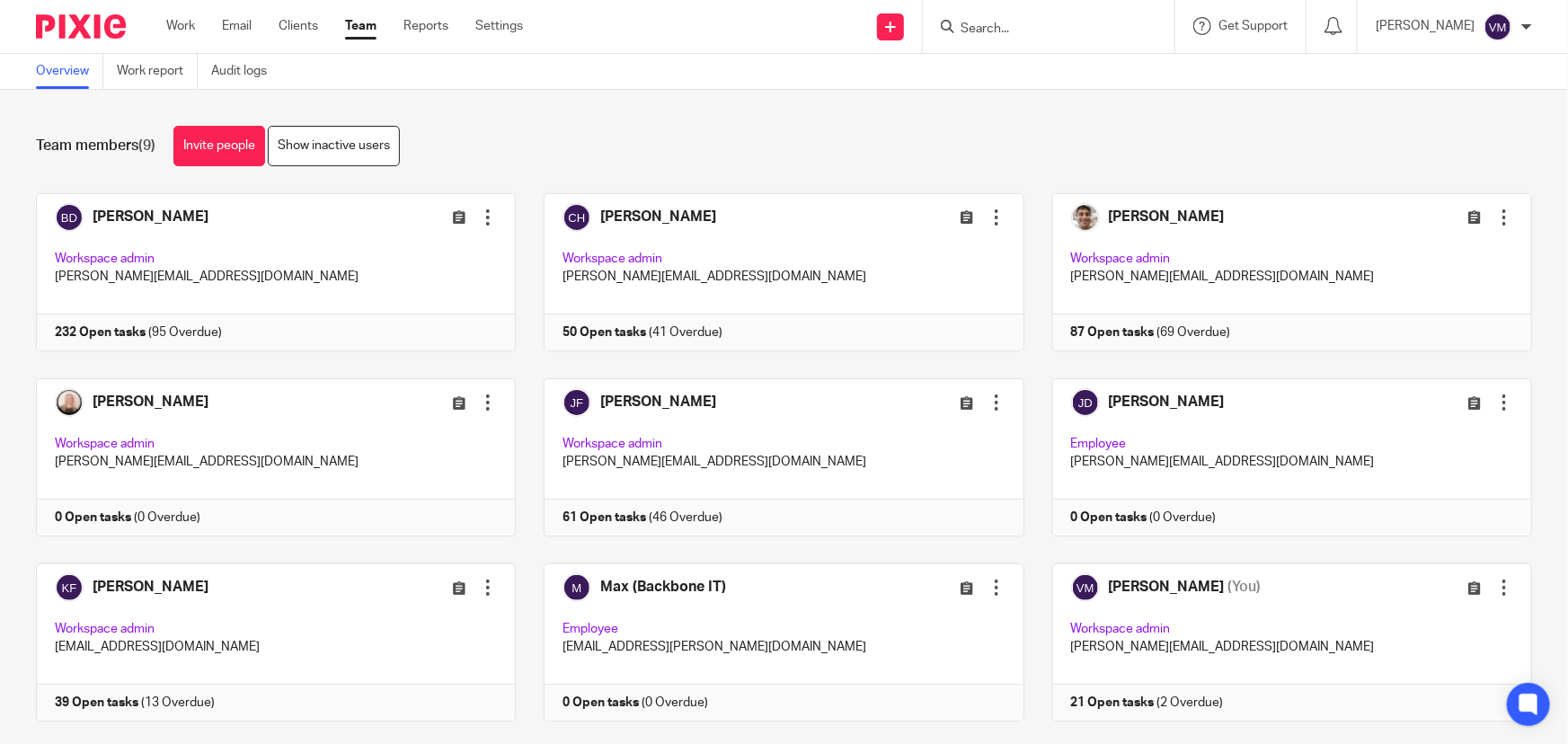
click at [1040, 27] on input "Search" at bounding box center [1040, 30] width 162 height 16
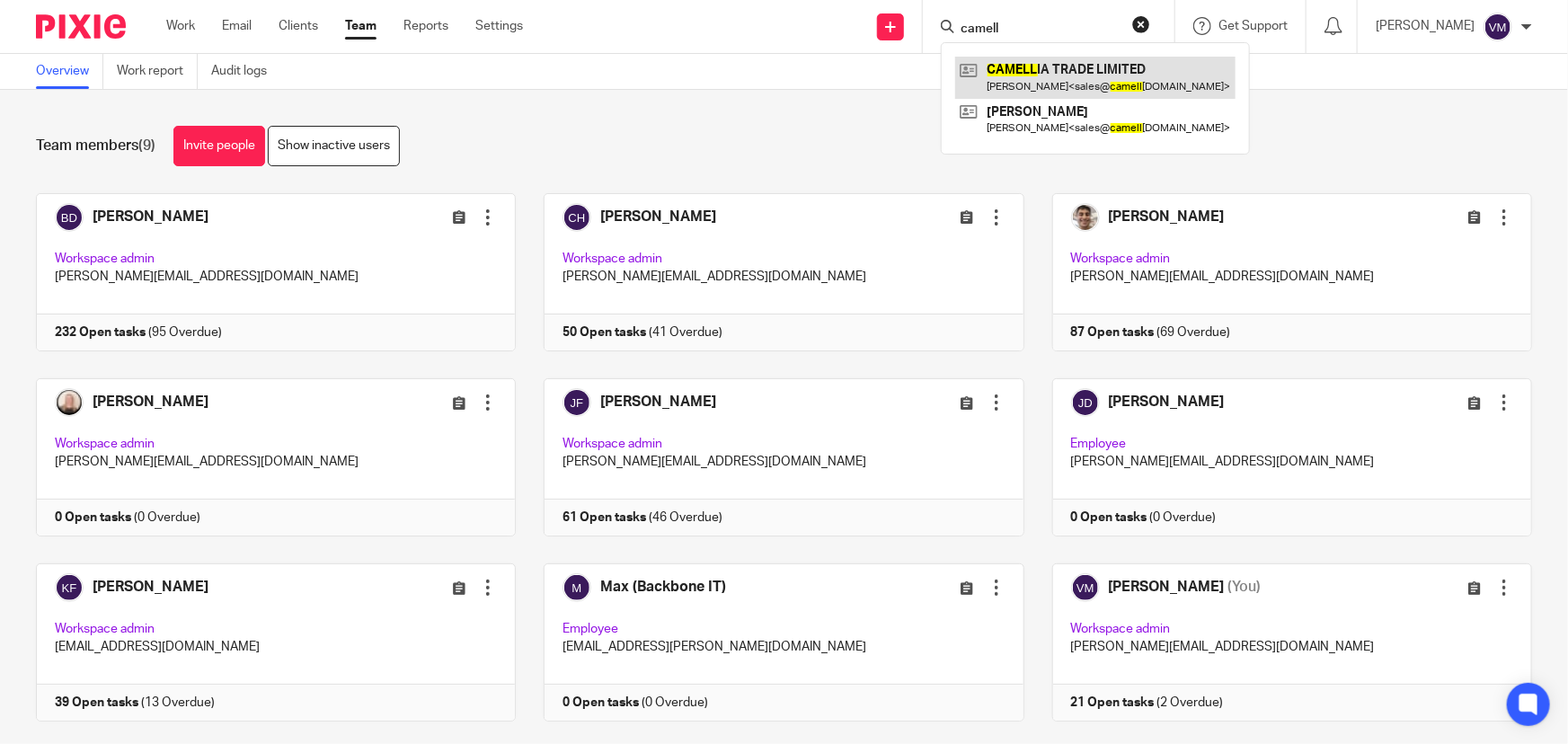
type input "camell"
click at [1069, 68] on link at bounding box center [1095, 77] width 281 height 41
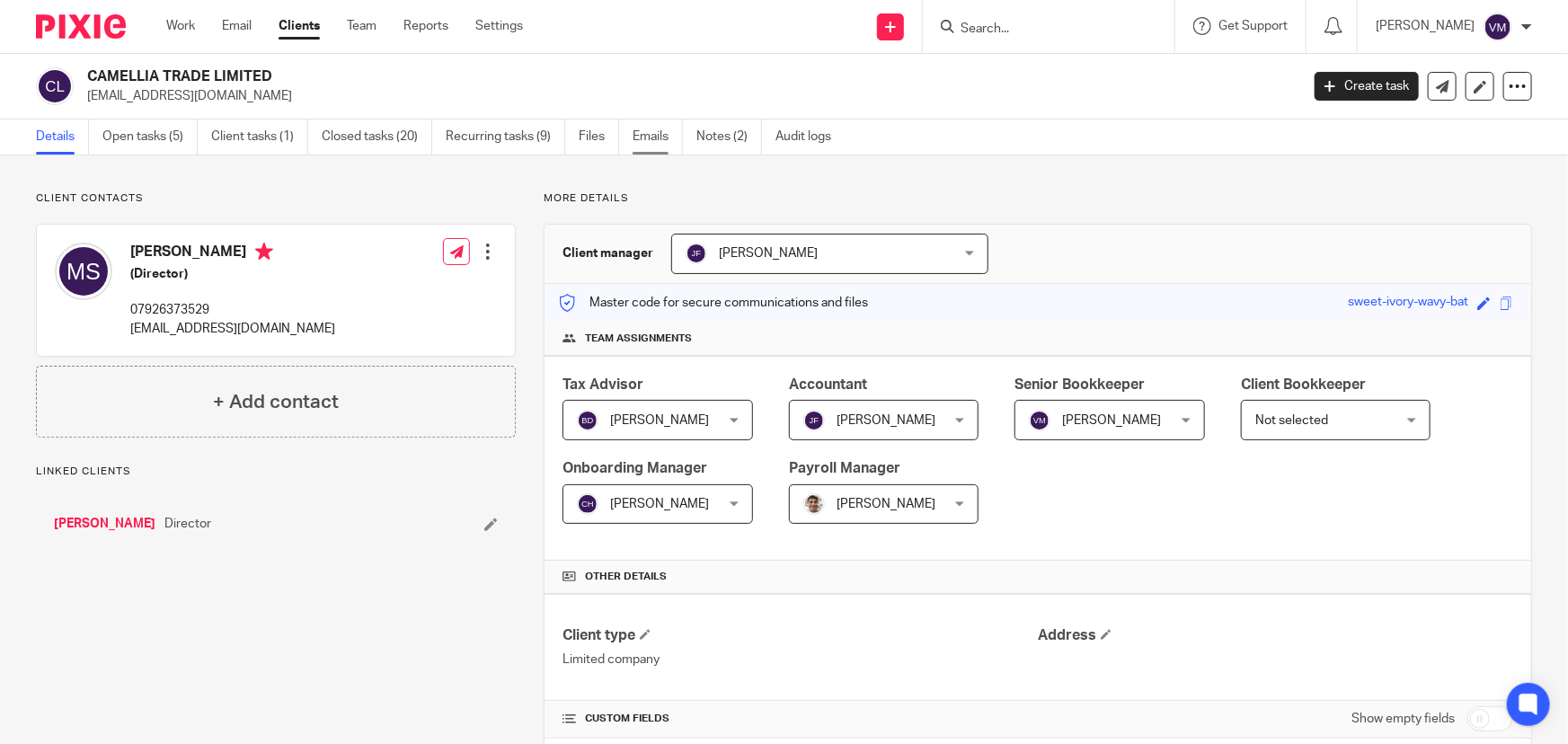
click at [645, 130] on link "Emails" at bounding box center [657, 136] width 50 height 35
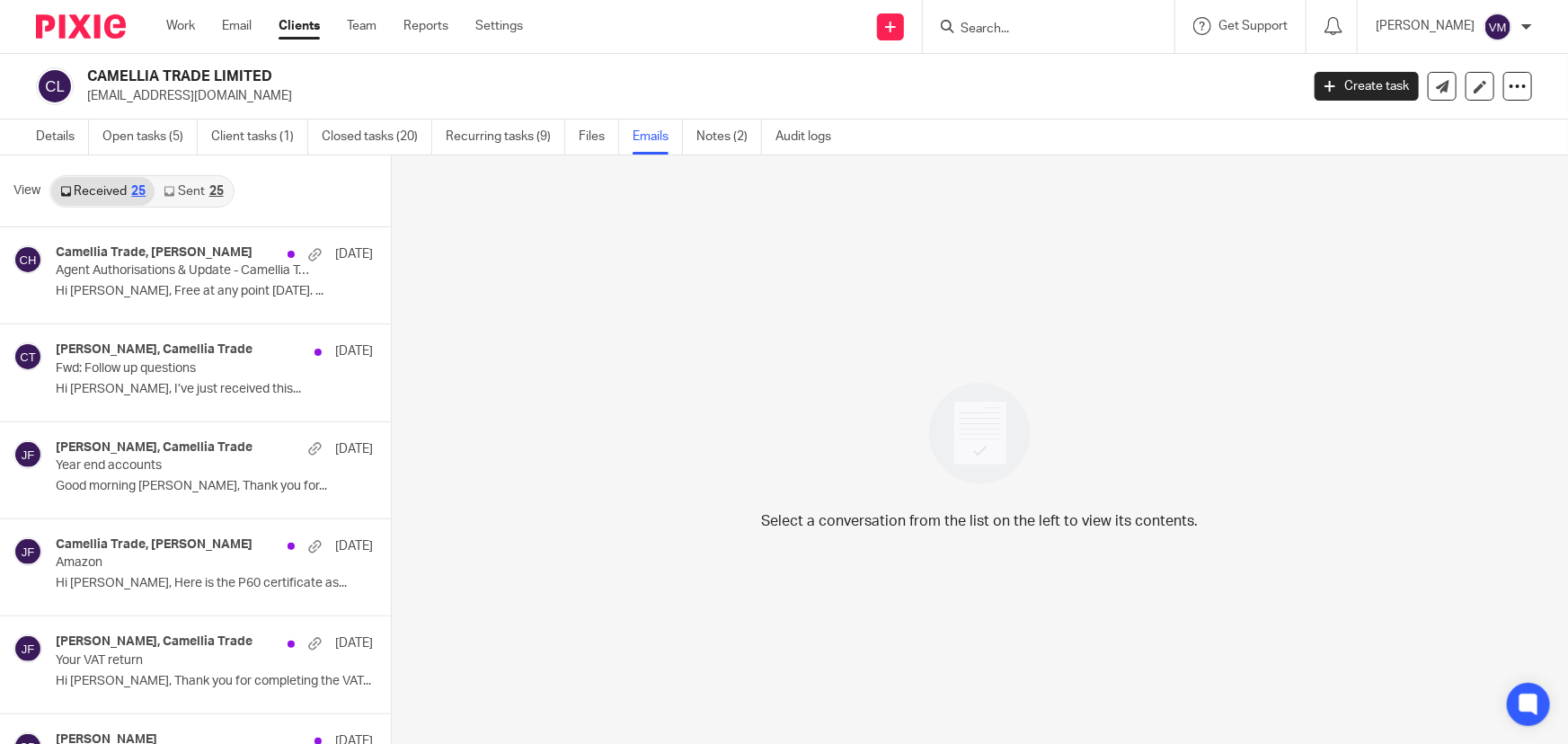
click at [197, 188] on link "Sent 25" at bounding box center [193, 191] width 77 height 29
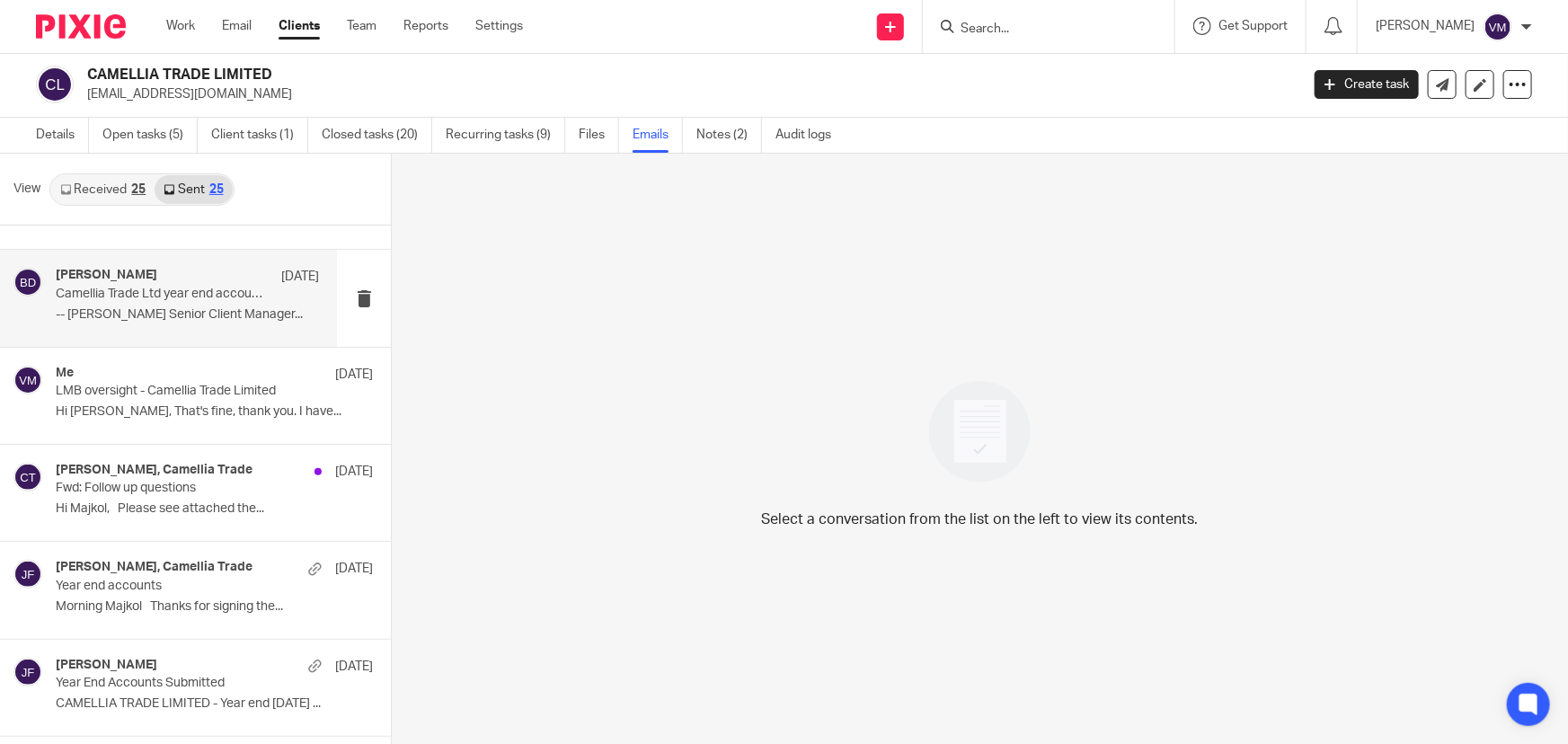
scroll to position [244, 0]
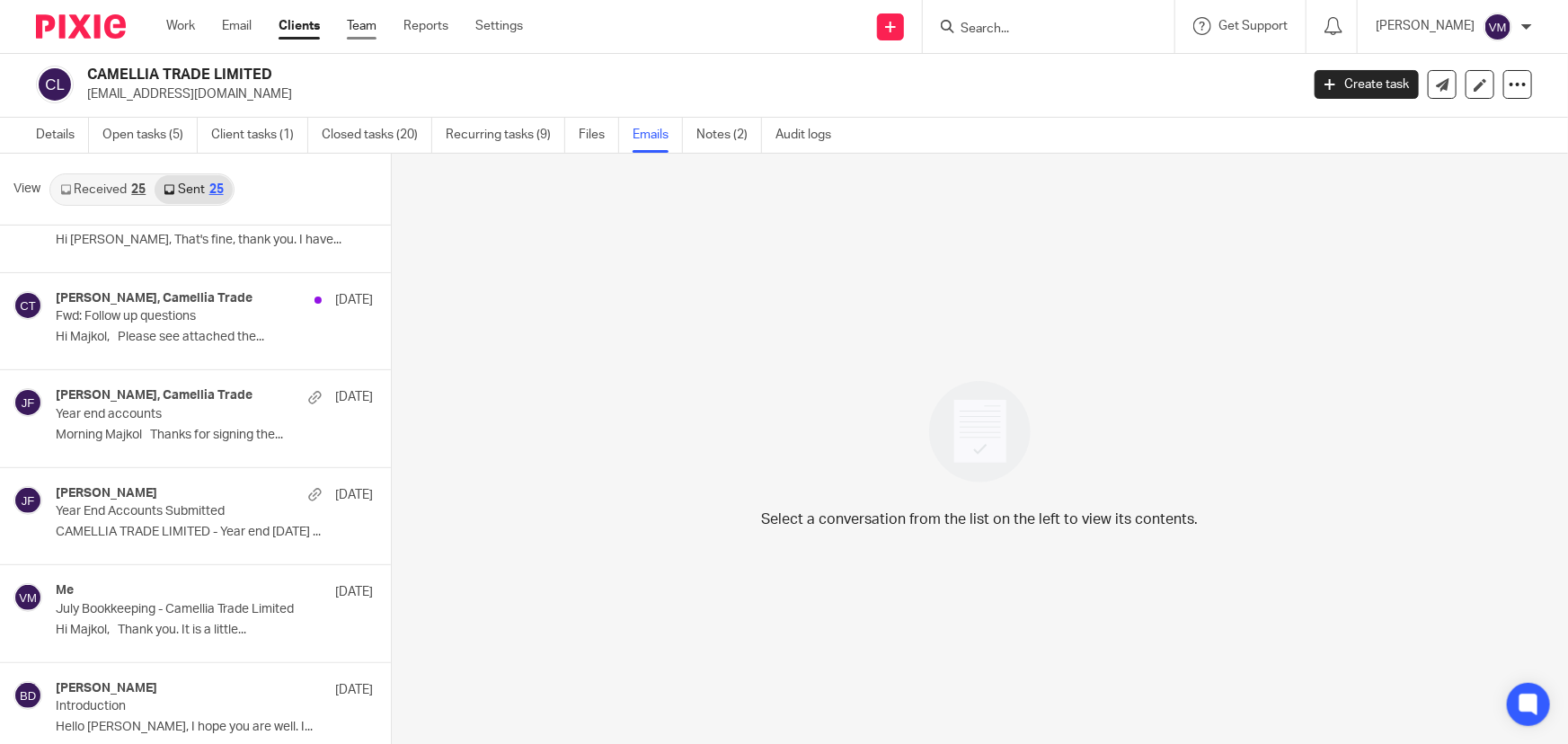
click at [362, 28] on link "Team" at bounding box center [362, 26] width 30 height 18
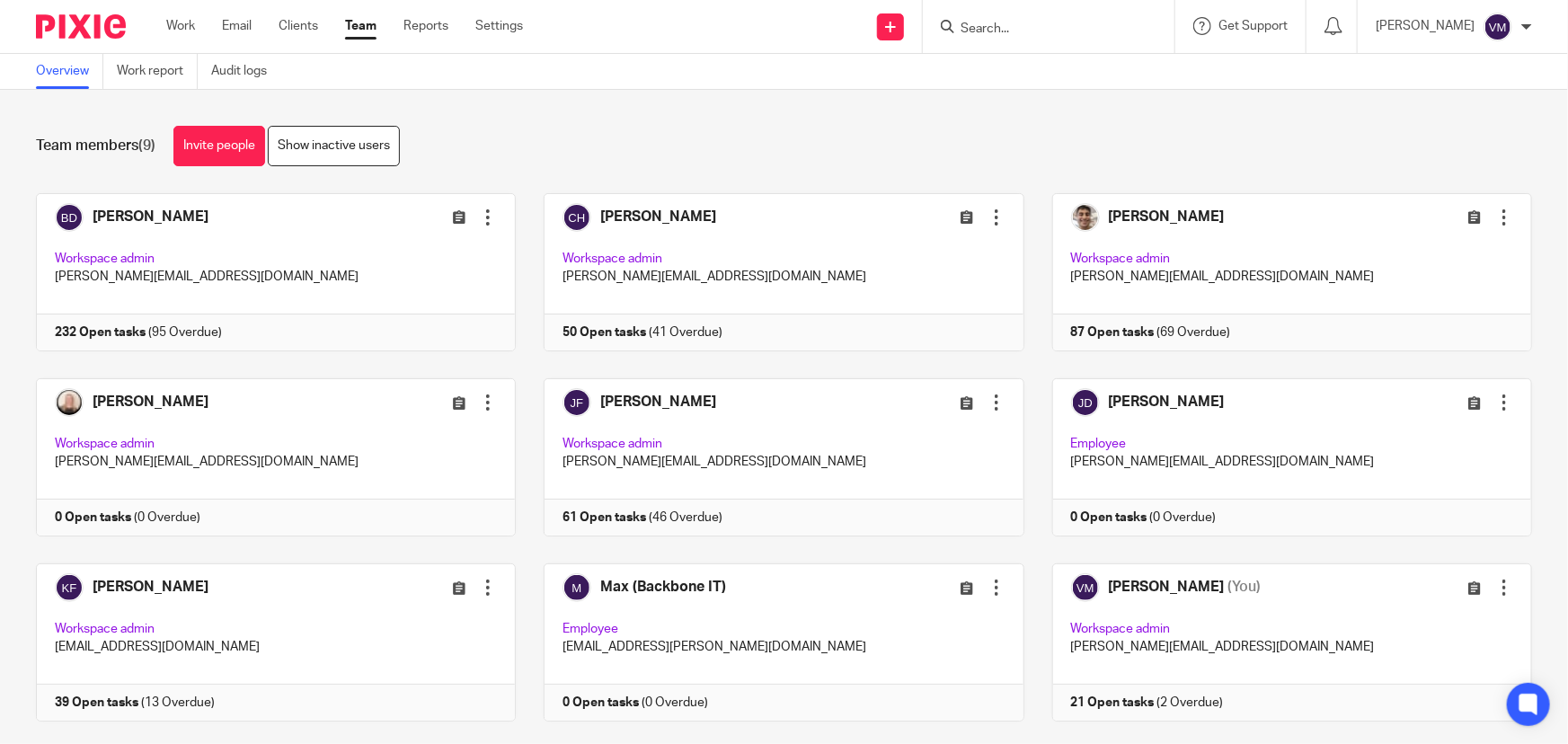
click at [1057, 18] on form at bounding box center [1055, 26] width 192 height 23
click at [1057, 25] on input "Search" at bounding box center [1040, 30] width 162 height 16
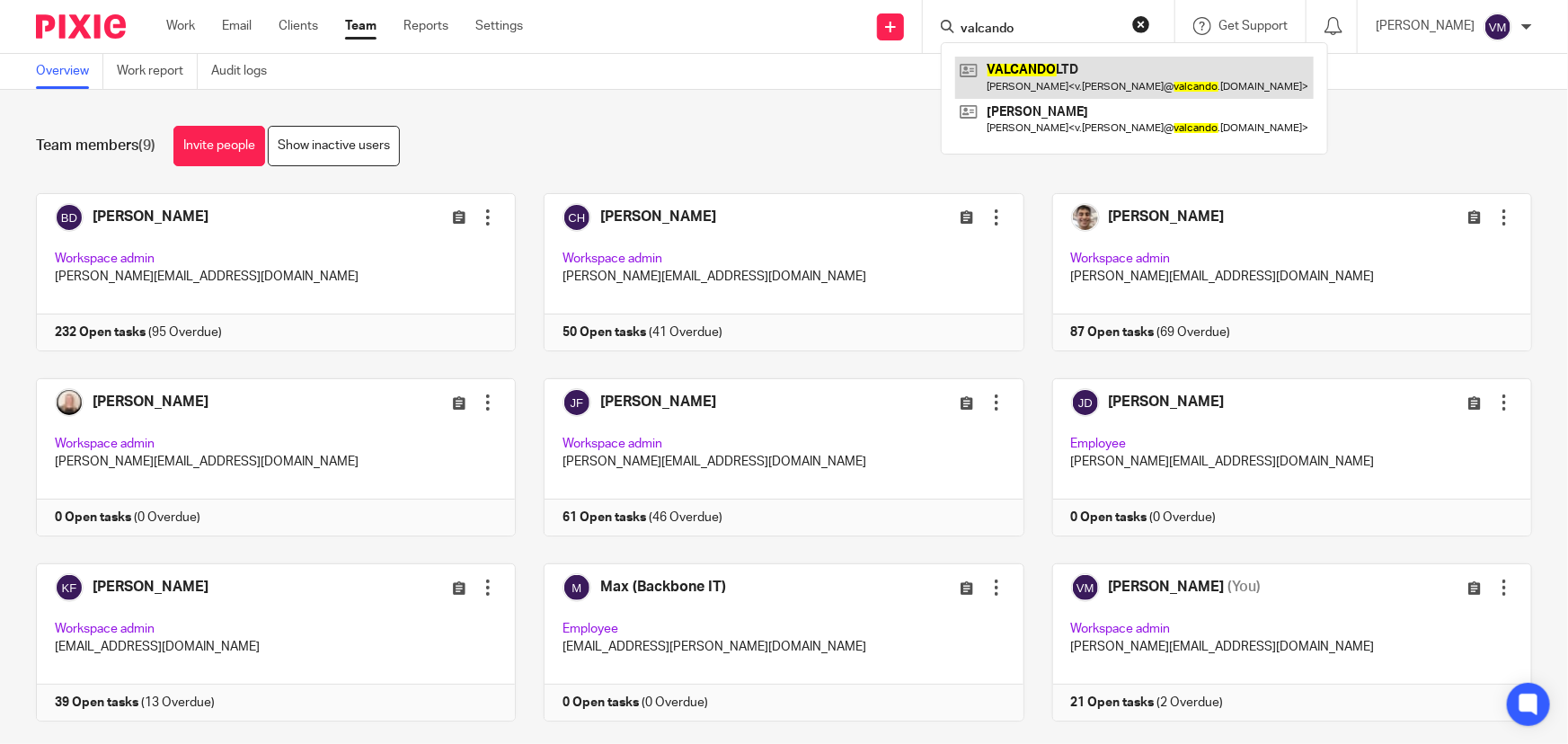
type input "valcando"
click at [1099, 84] on link at bounding box center [1134, 77] width 359 height 41
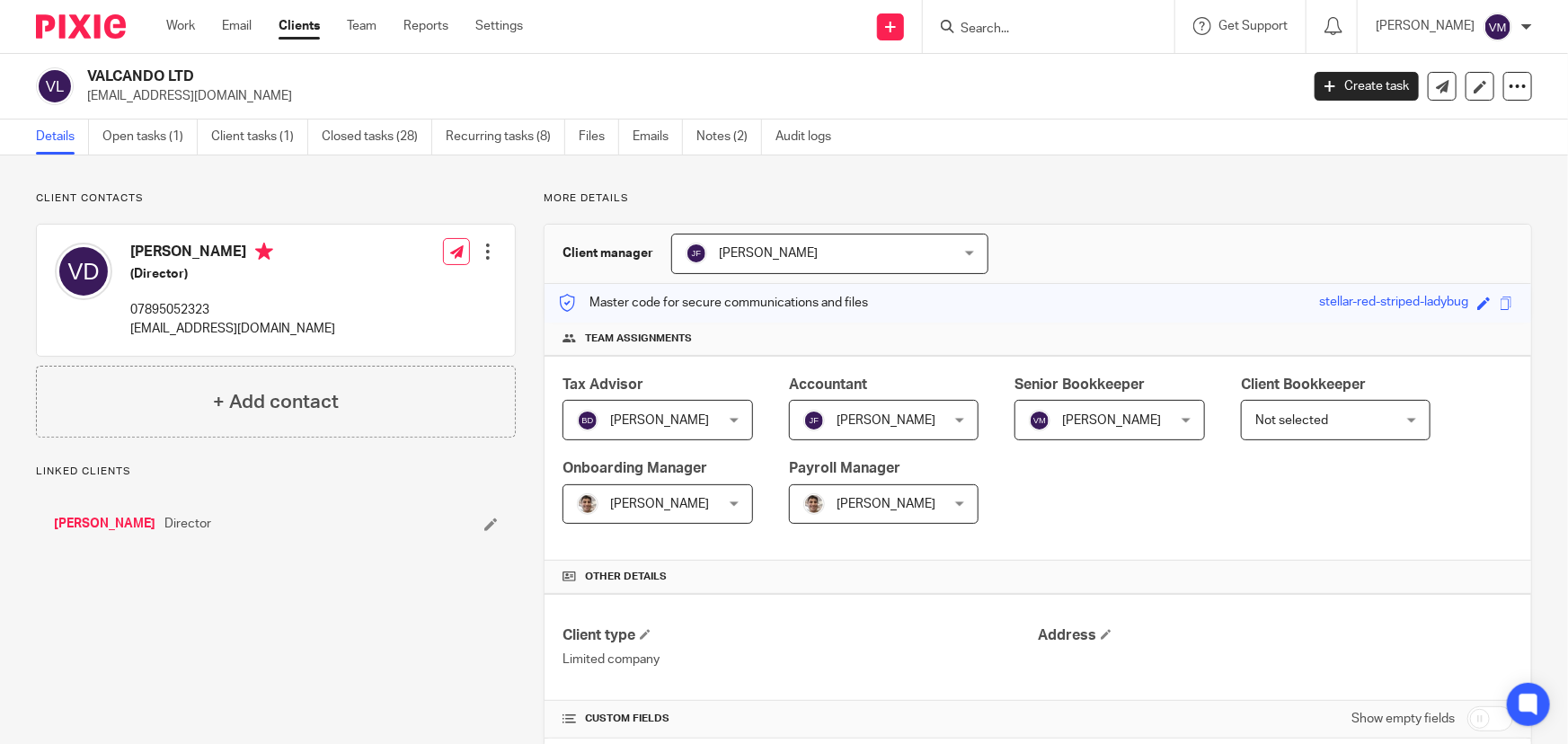
click at [645, 133] on link "Emails" at bounding box center [657, 136] width 50 height 35
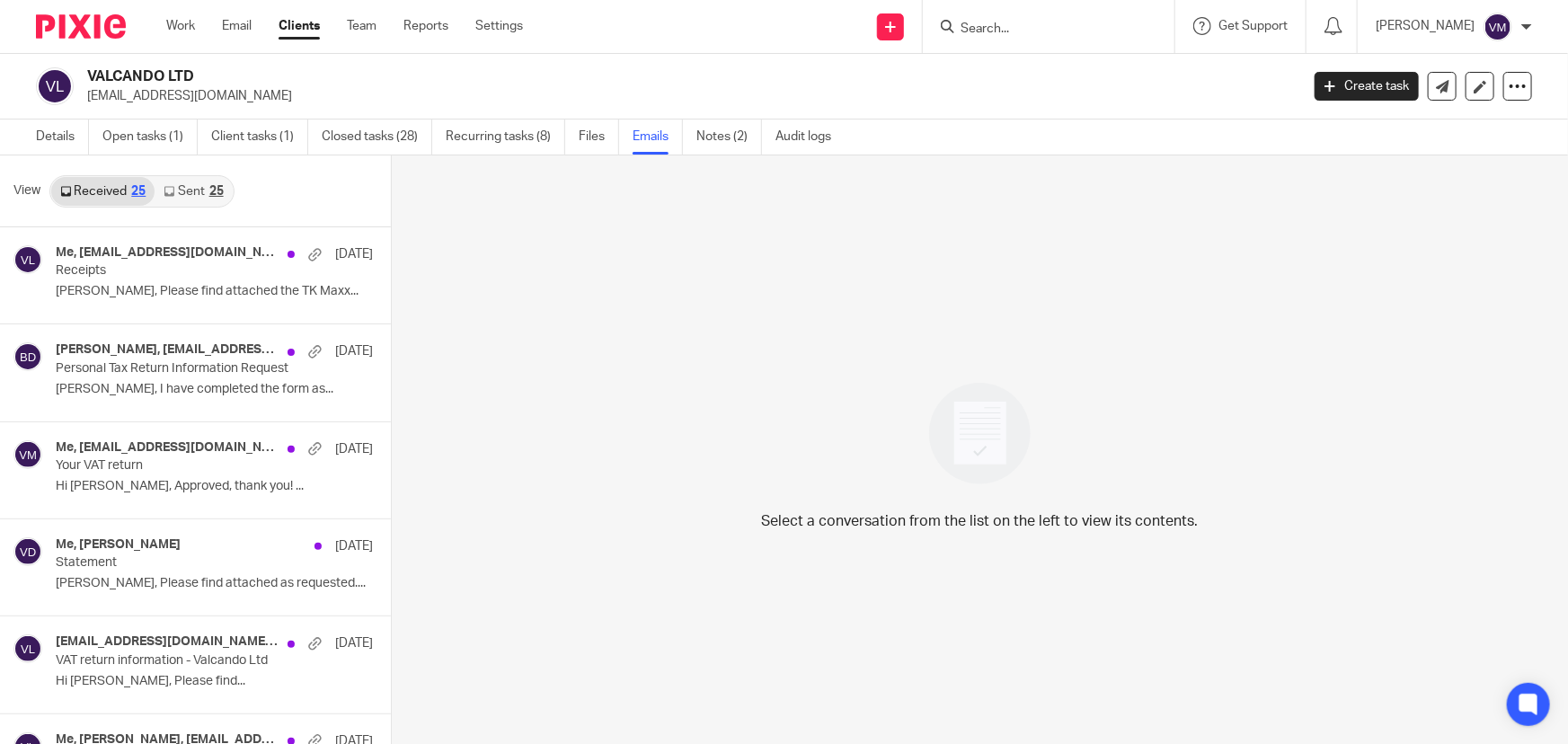
click at [183, 191] on link "Sent 25" at bounding box center [193, 191] width 77 height 29
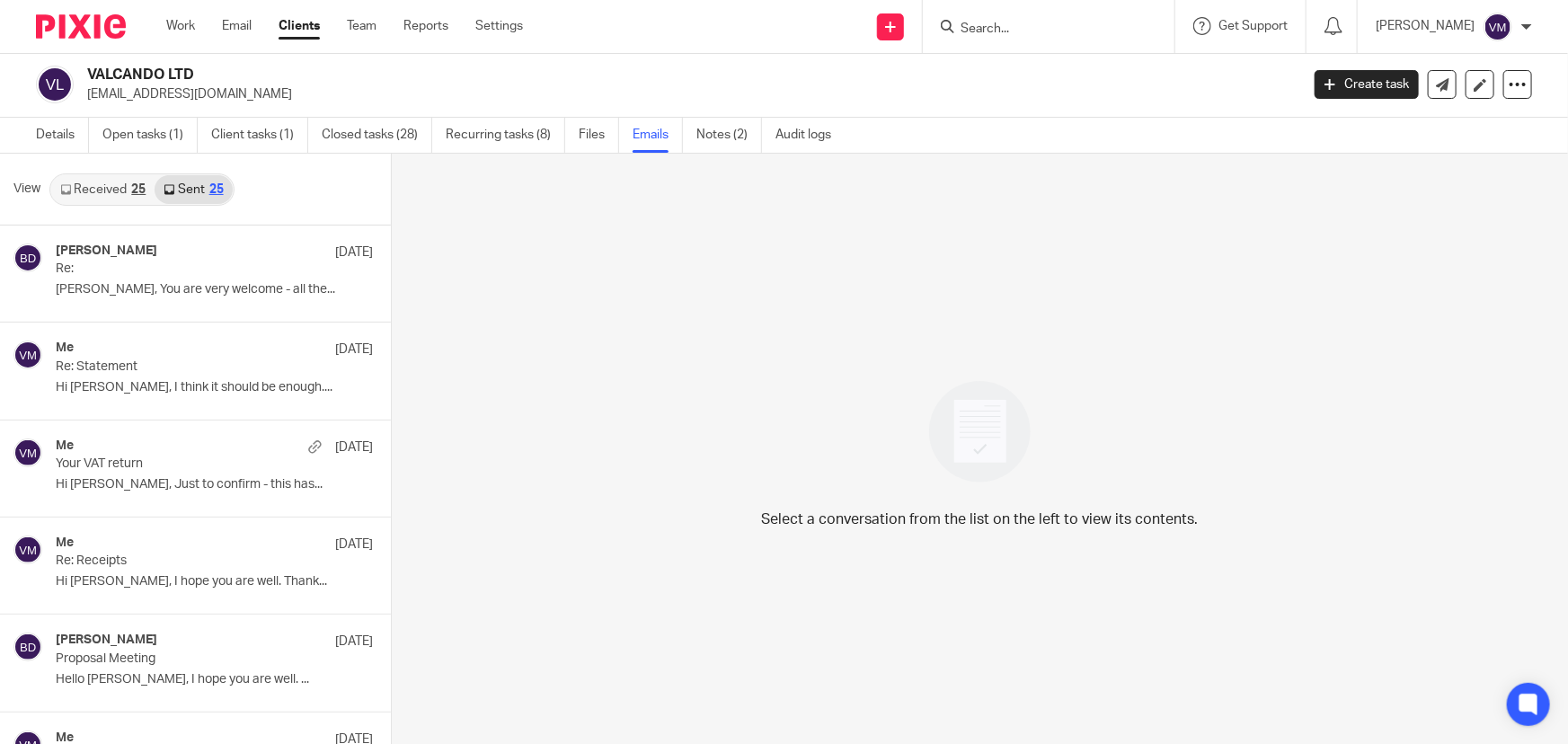
click at [123, 190] on link "Received 25" at bounding box center [103, 189] width 104 height 29
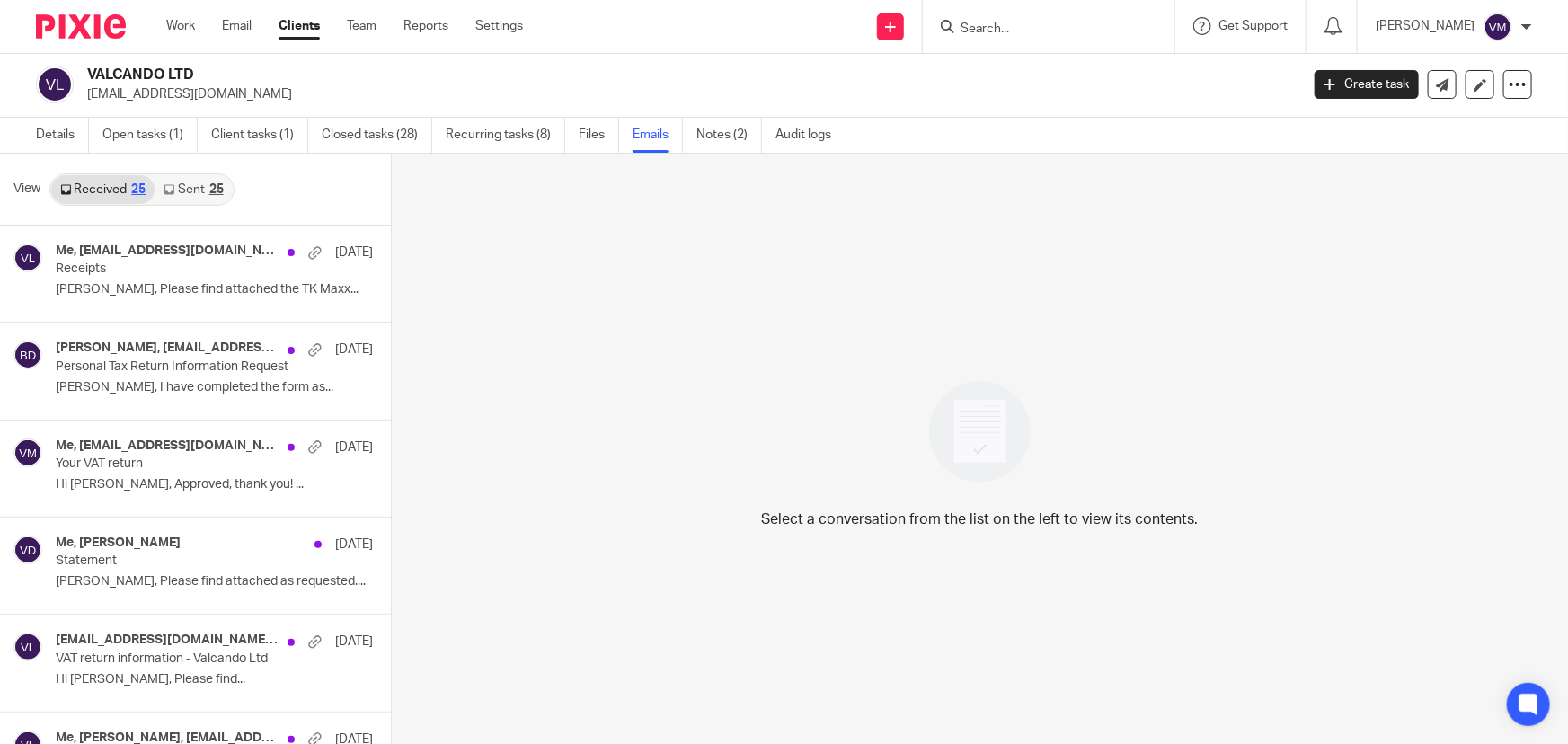
click at [195, 185] on link "Sent 25" at bounding box center [193, 189] width 77 height 29
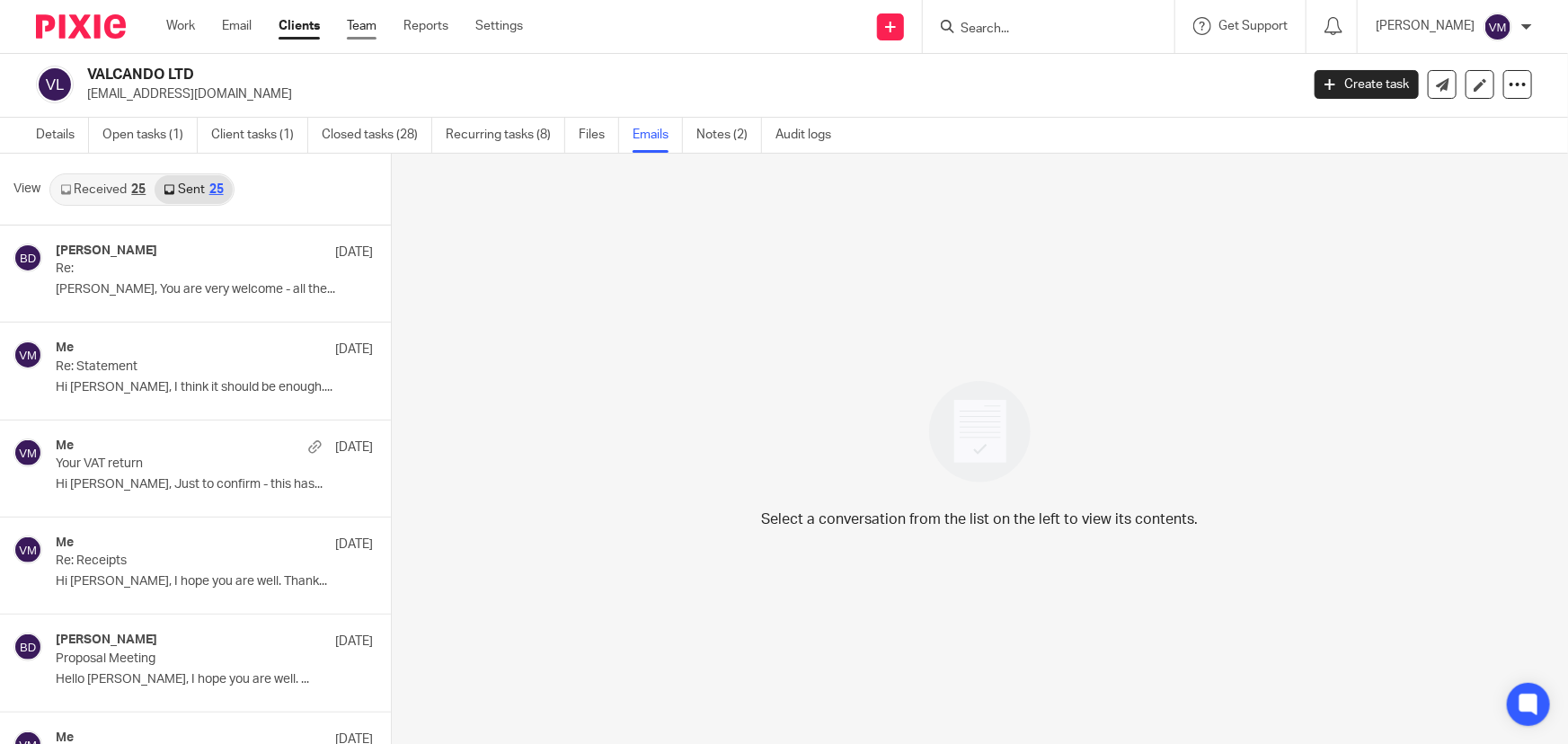
click at [359, 19] on link "Team" at bounding box center [362, 26] width 30 height 18
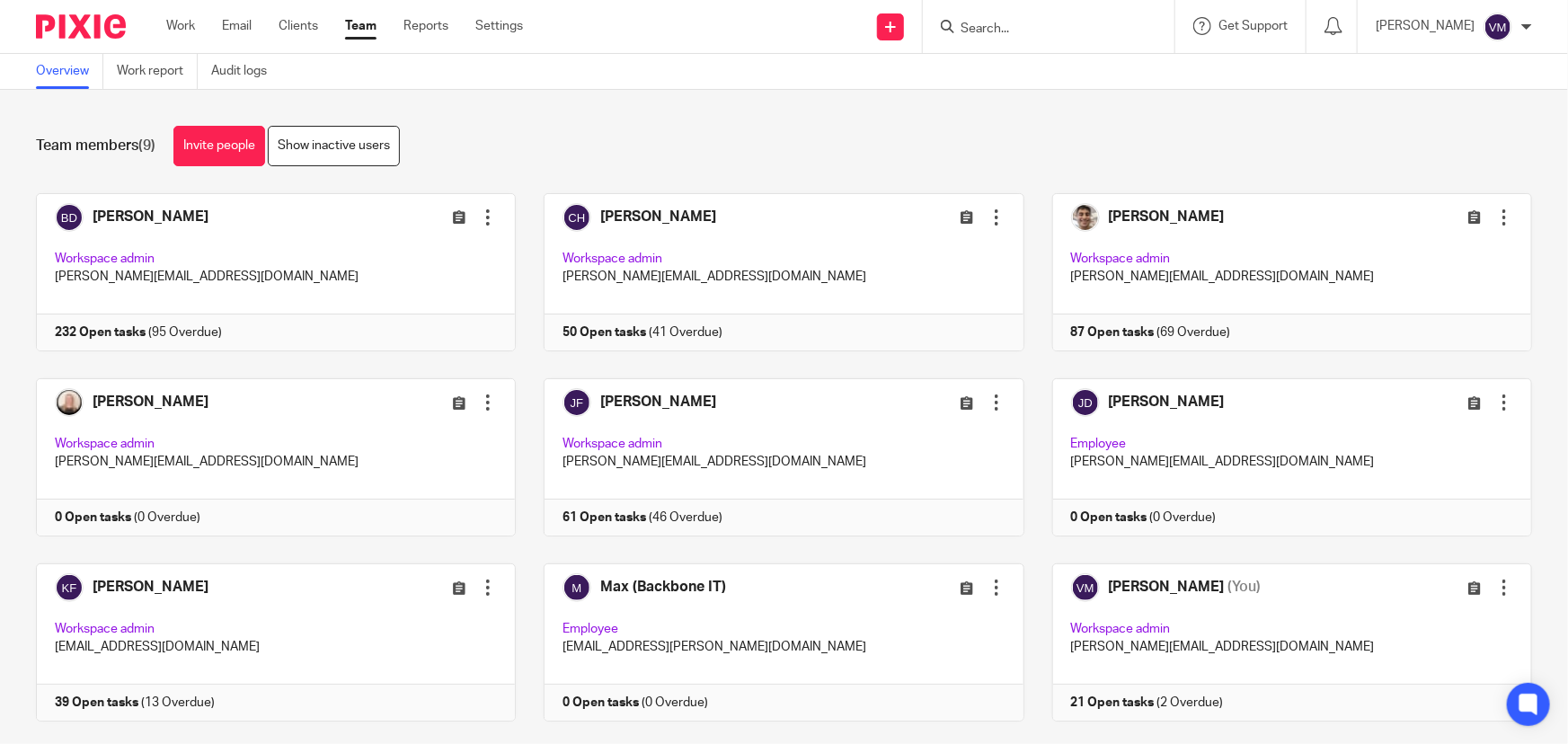
click at [355, 26] on link "Team" at bounding box center [361, 26] width 32 height 18
click at [269, 65] on link "Audit logs" at bounding box center [246, 71] width 69 height 35
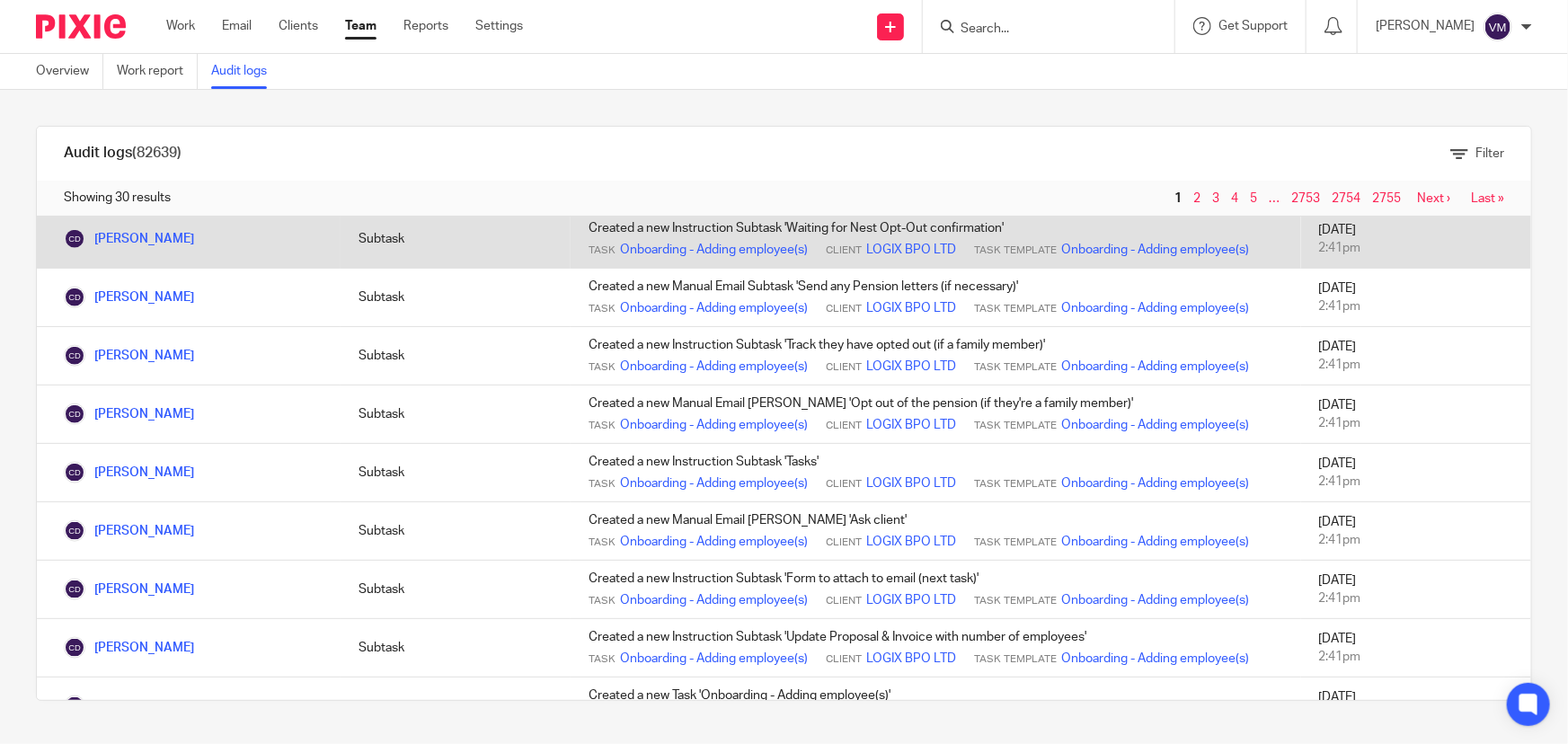
scroll to position [1060, 0]
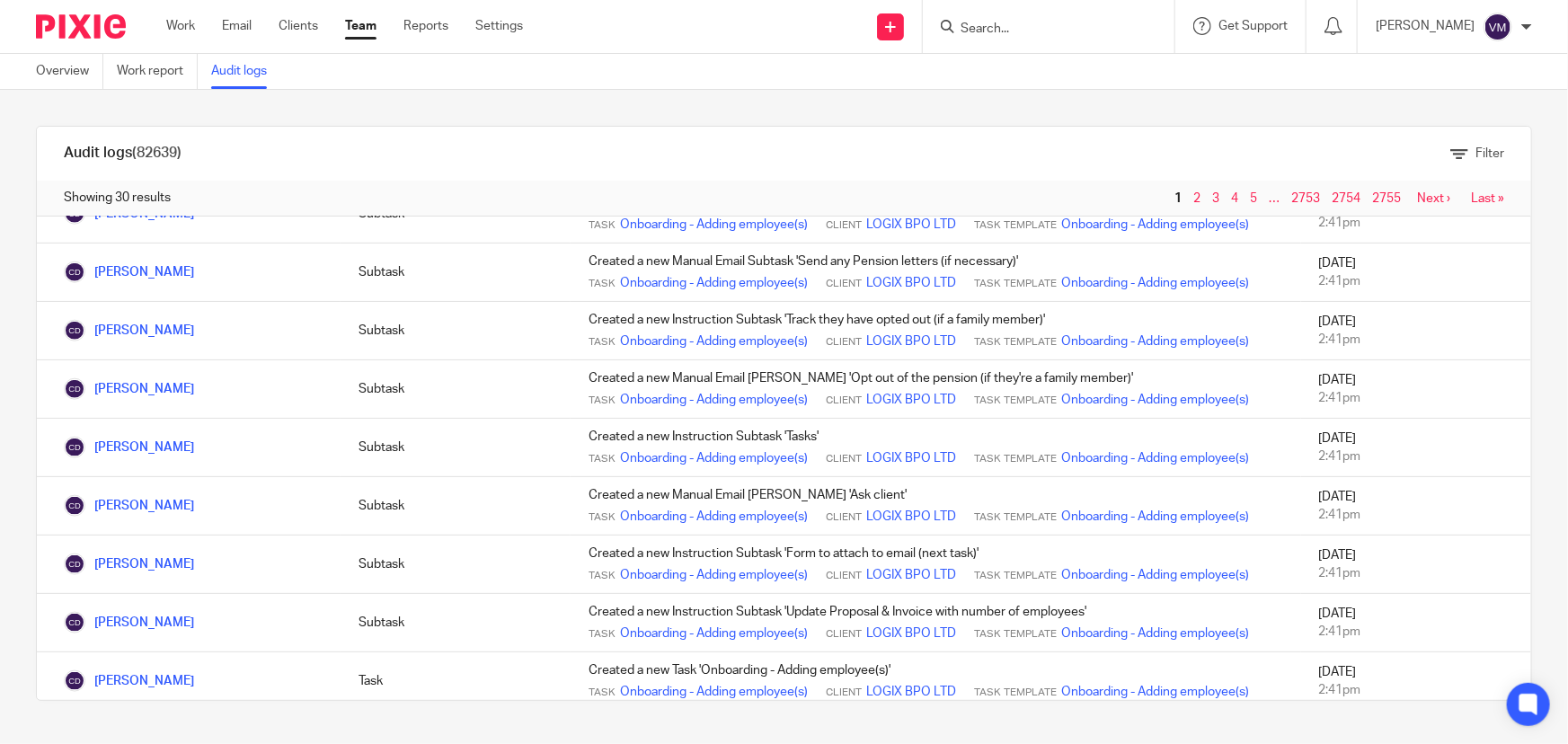
click at [371, 26] on link "Team" at bounding box center [361, 26] width 32 height 18
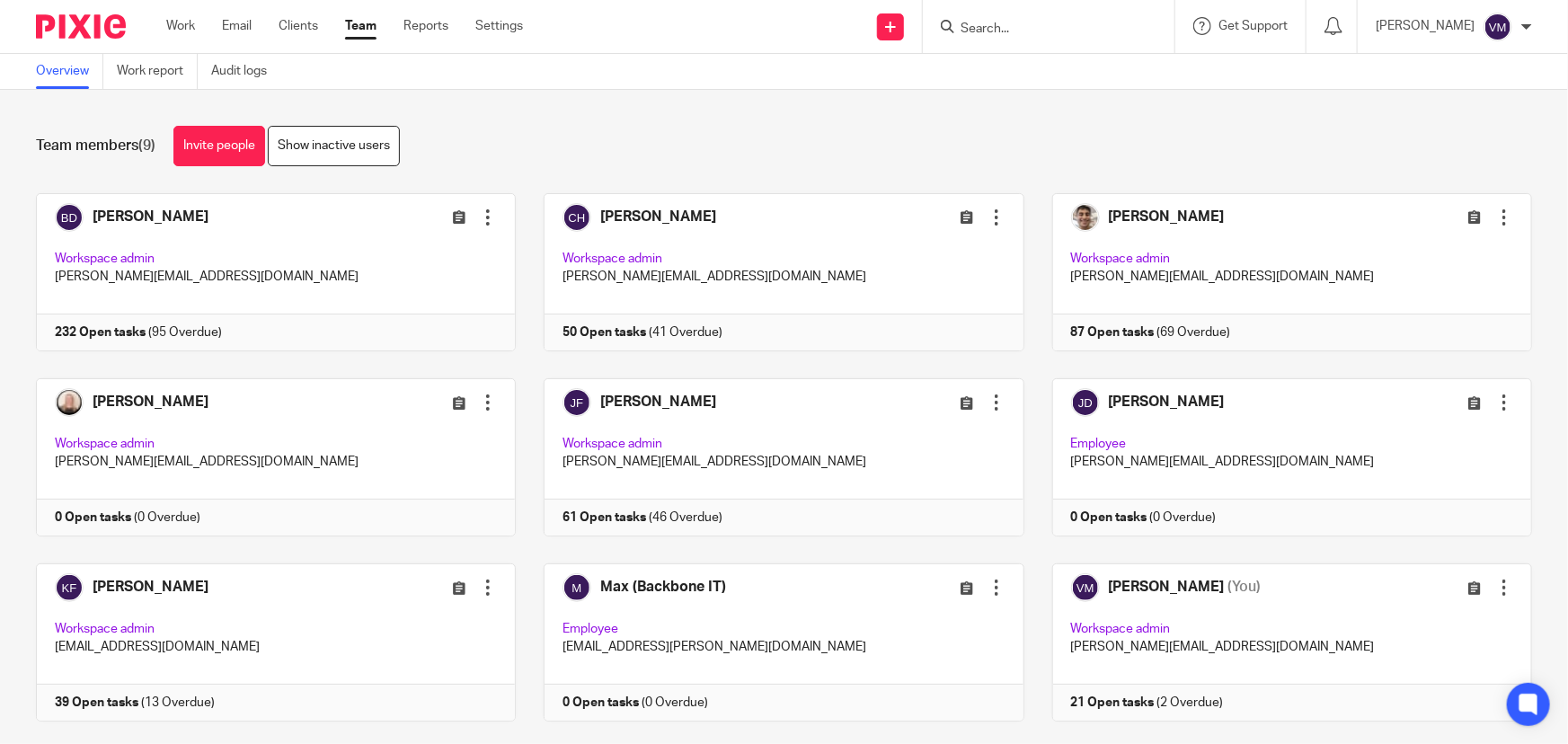
click at [1029, 28] on input "Search" at bounding box center [1040, 30] width 162 height 16
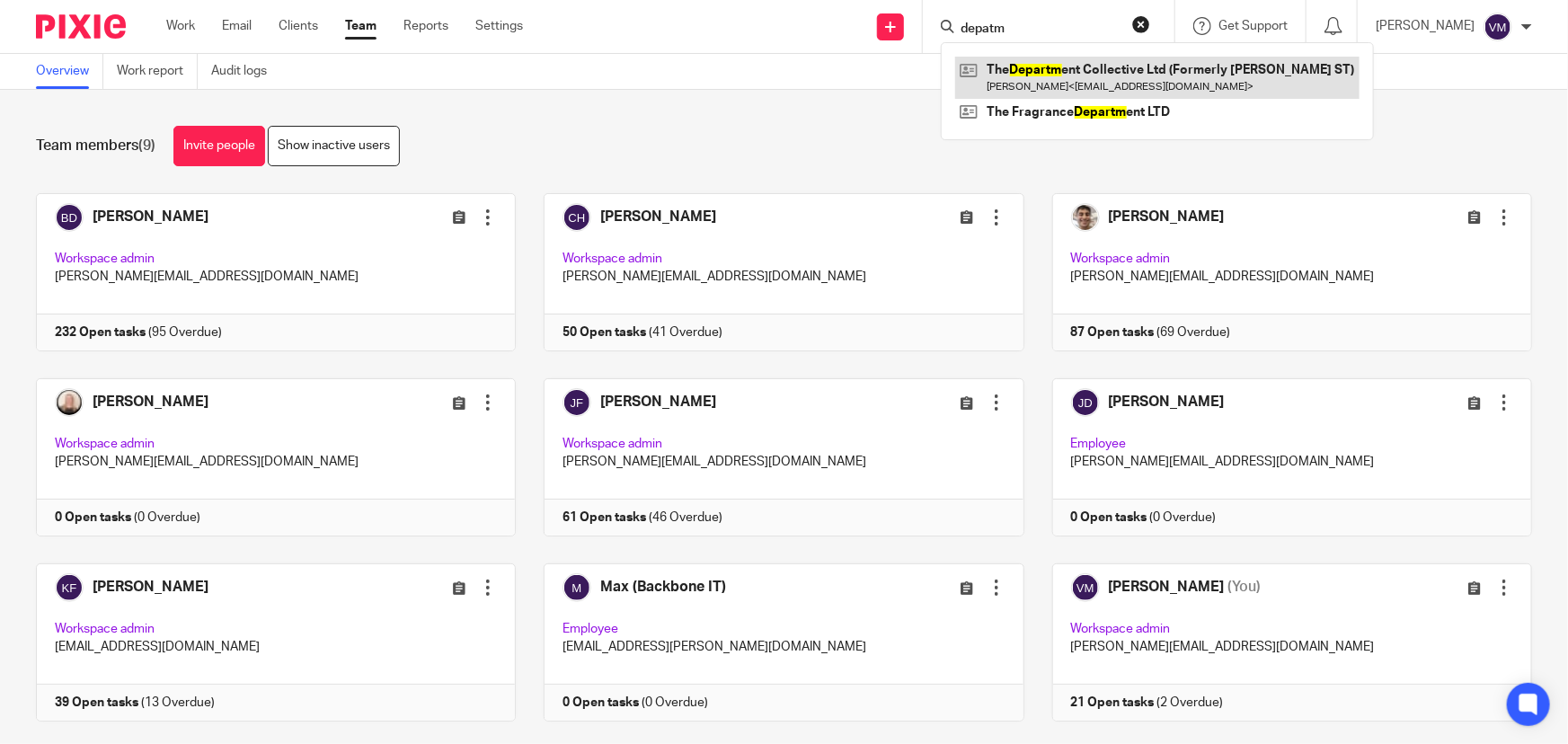
type input "depatm"
click at [1101, 73] on link at bounding box center [1157, 77] width 404 height 41
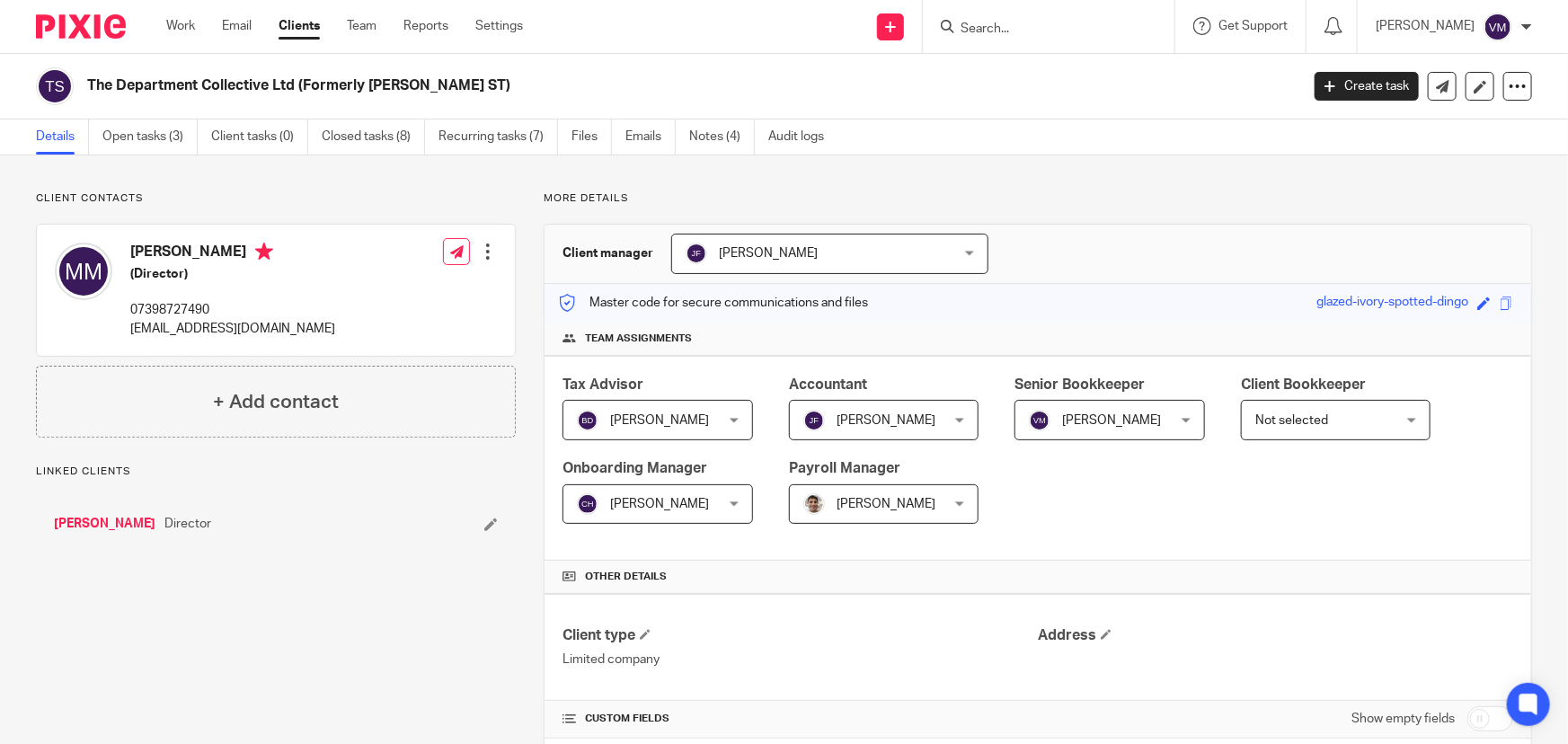
click at [616, 140] on ul "Details Open tasks (3) Client tasks (0) Closed tasks (8) Recurring tasks (7) Fi…" at bounding box center [443, 136] width 815 height 35
click at [633, 140] on link "Emails" at bounding box center [651, 136] width 50 height 35
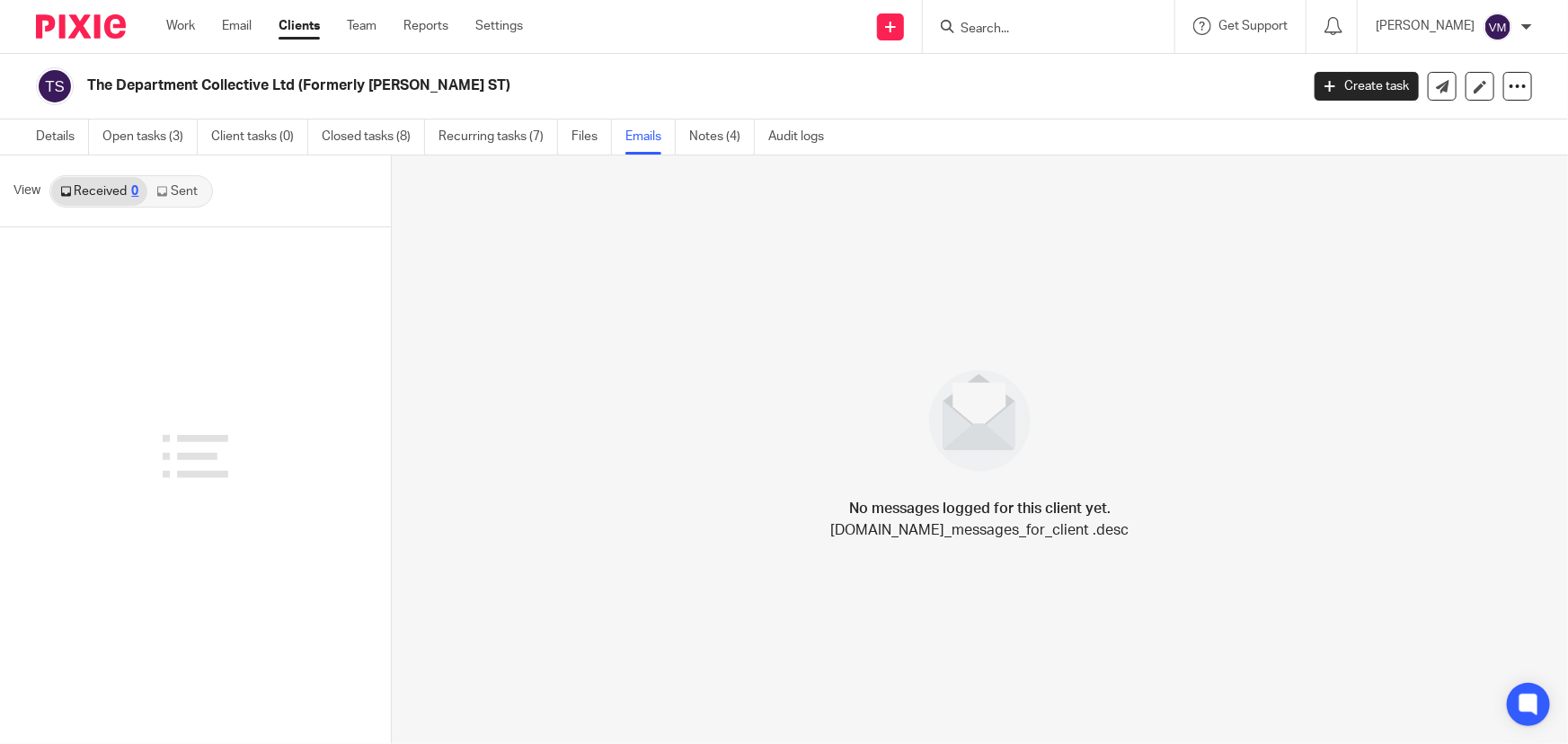
click at [182, 191] on link "Sent" at bounding box center [179, 191] width 63 height 29
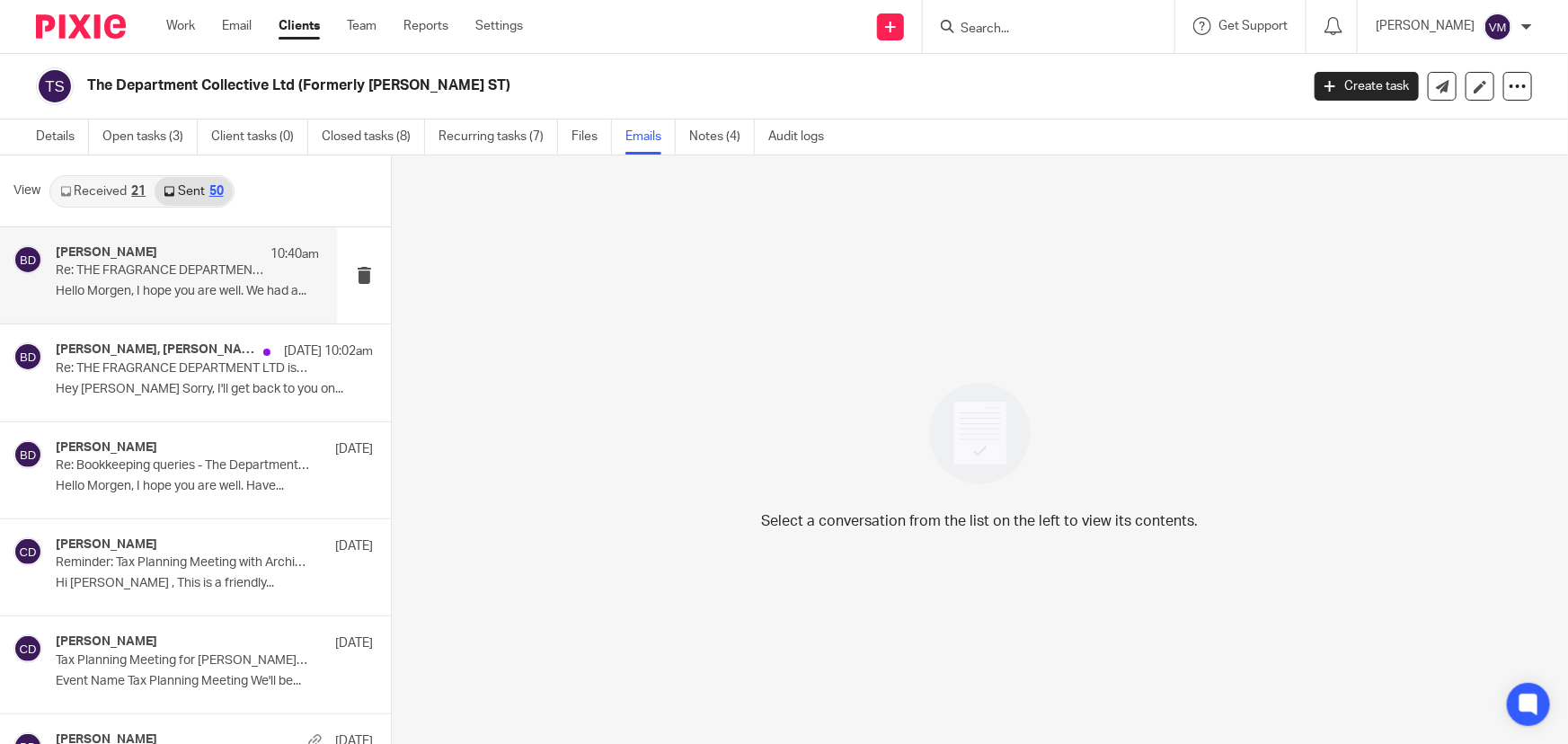
click at [133, 272] on p "Re: THE FRAGRANCE DEPARTMENT LTD is now registered as a company" at bounding box center [161, 270] width 212 height 15
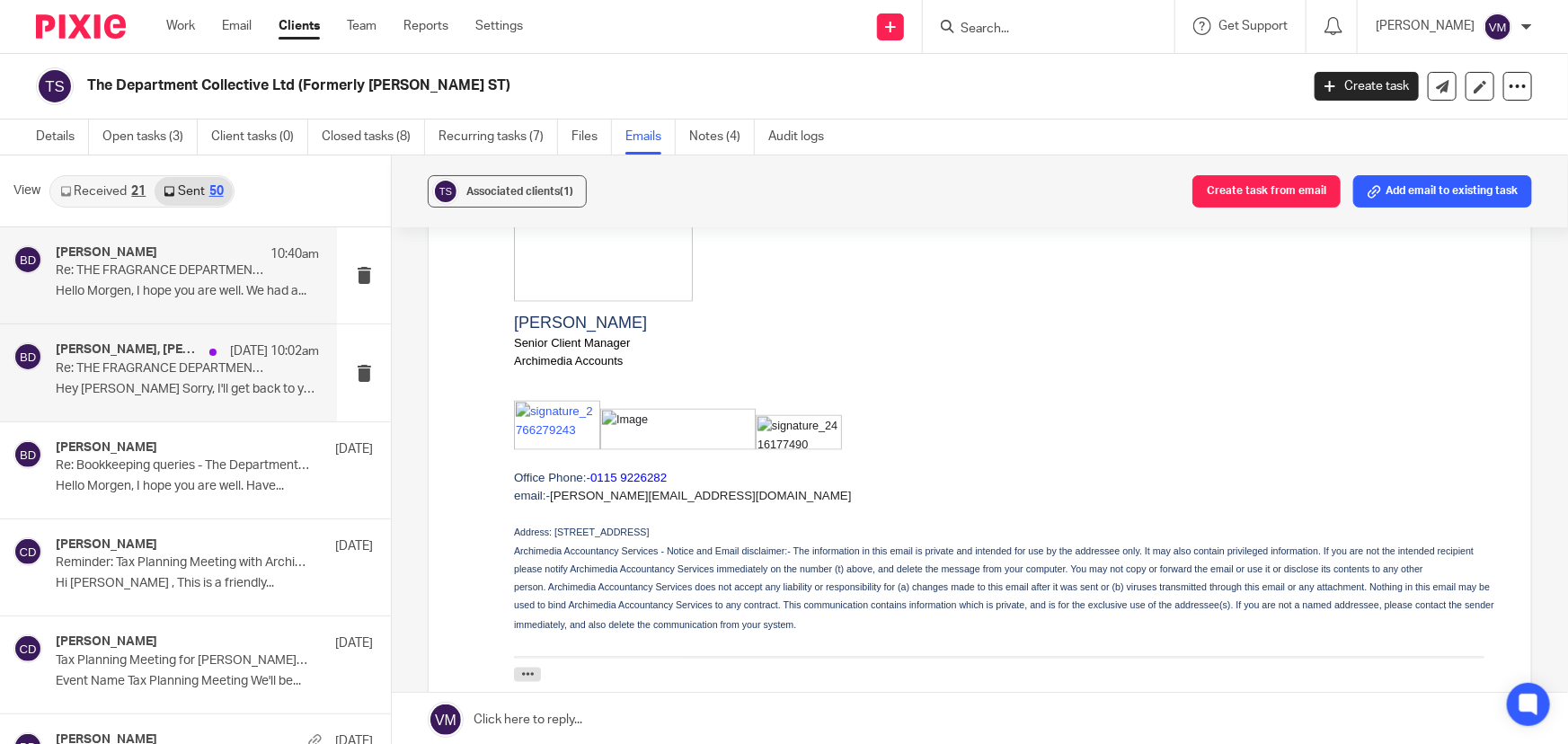
scroll to position [1224, 0]
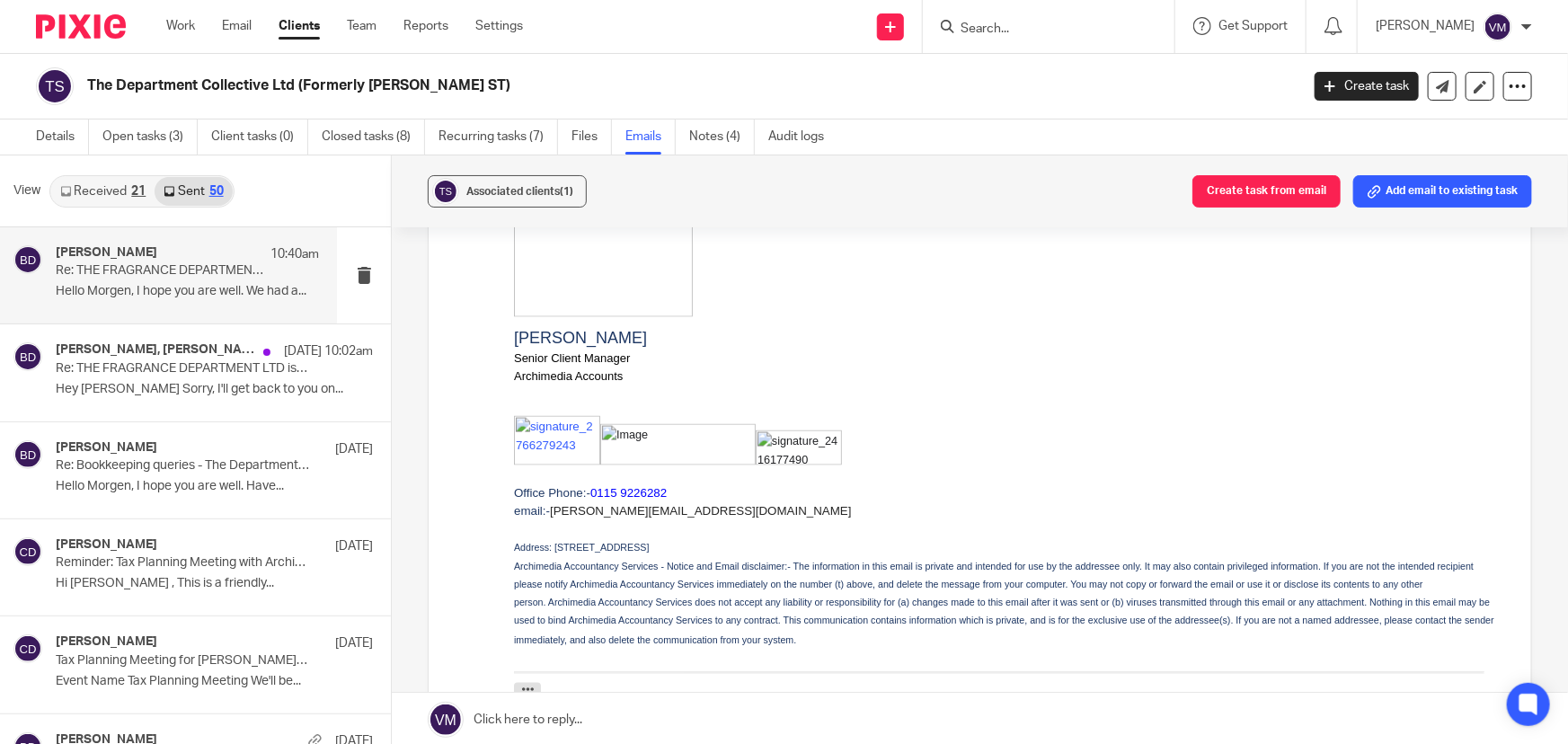
click at [96, 184] on link "Received 21" at bounding box center [103, 191] width 104 height 29
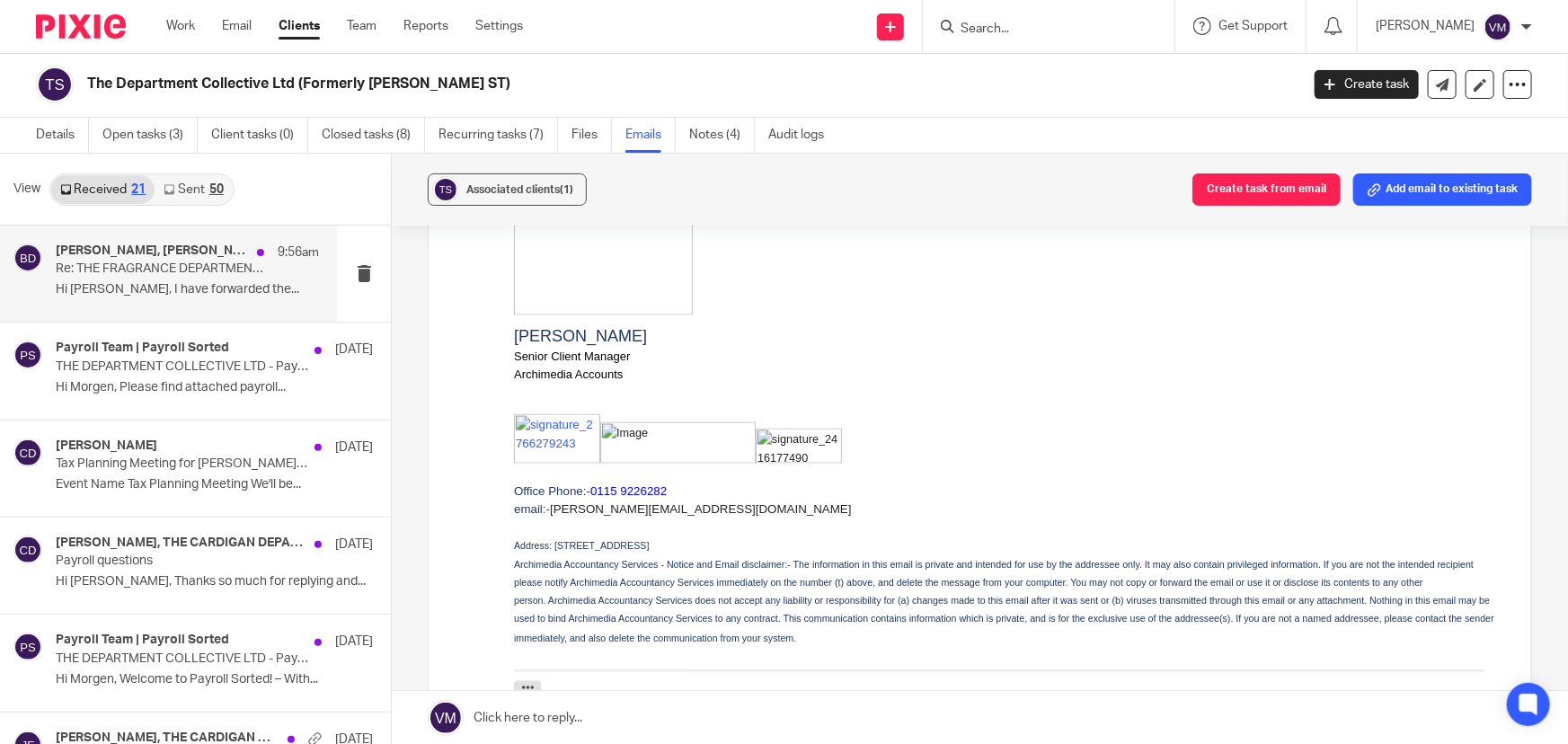
click at [119, 262] on p "Re: THE FRAGRANCE DEPARTMENT LTD is now registered as a company" at bounding box center [161, 268] width 212 height 15
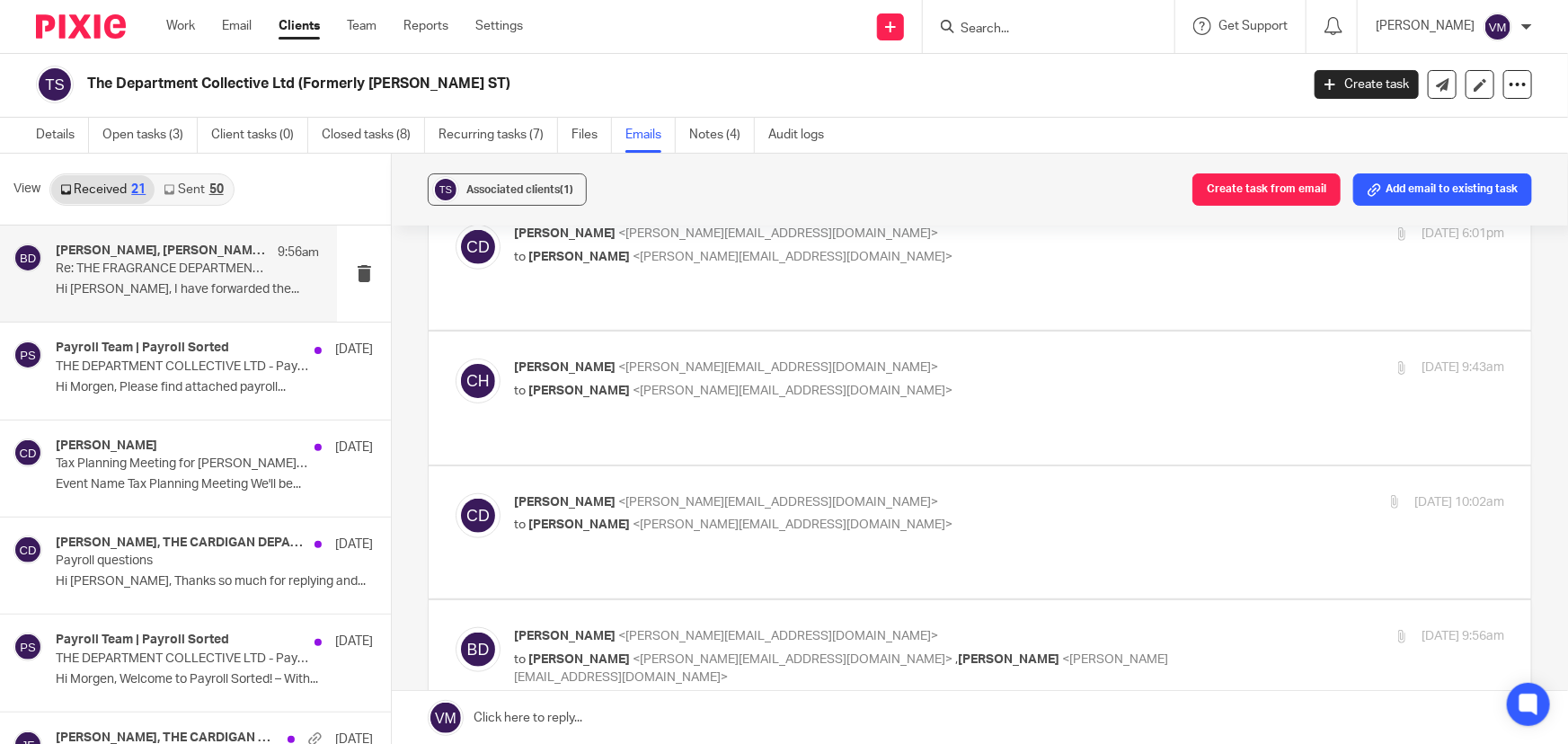
scroll to position [734, 0]
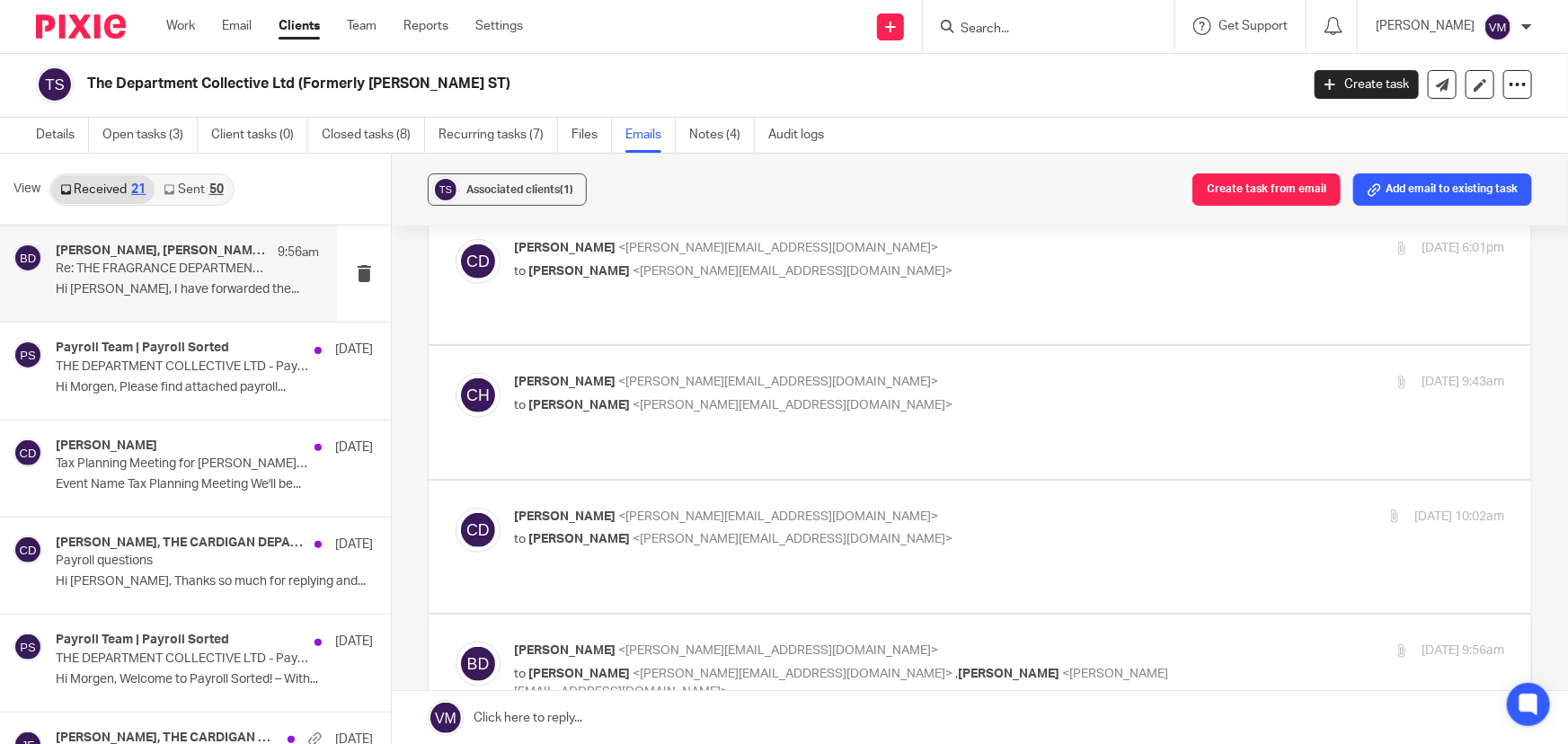
click at [930, 507] on p "Chris Demetriou <chris@archimediaaccounts.co.uk>" at bounding box center [844, 516] width 660 height 19
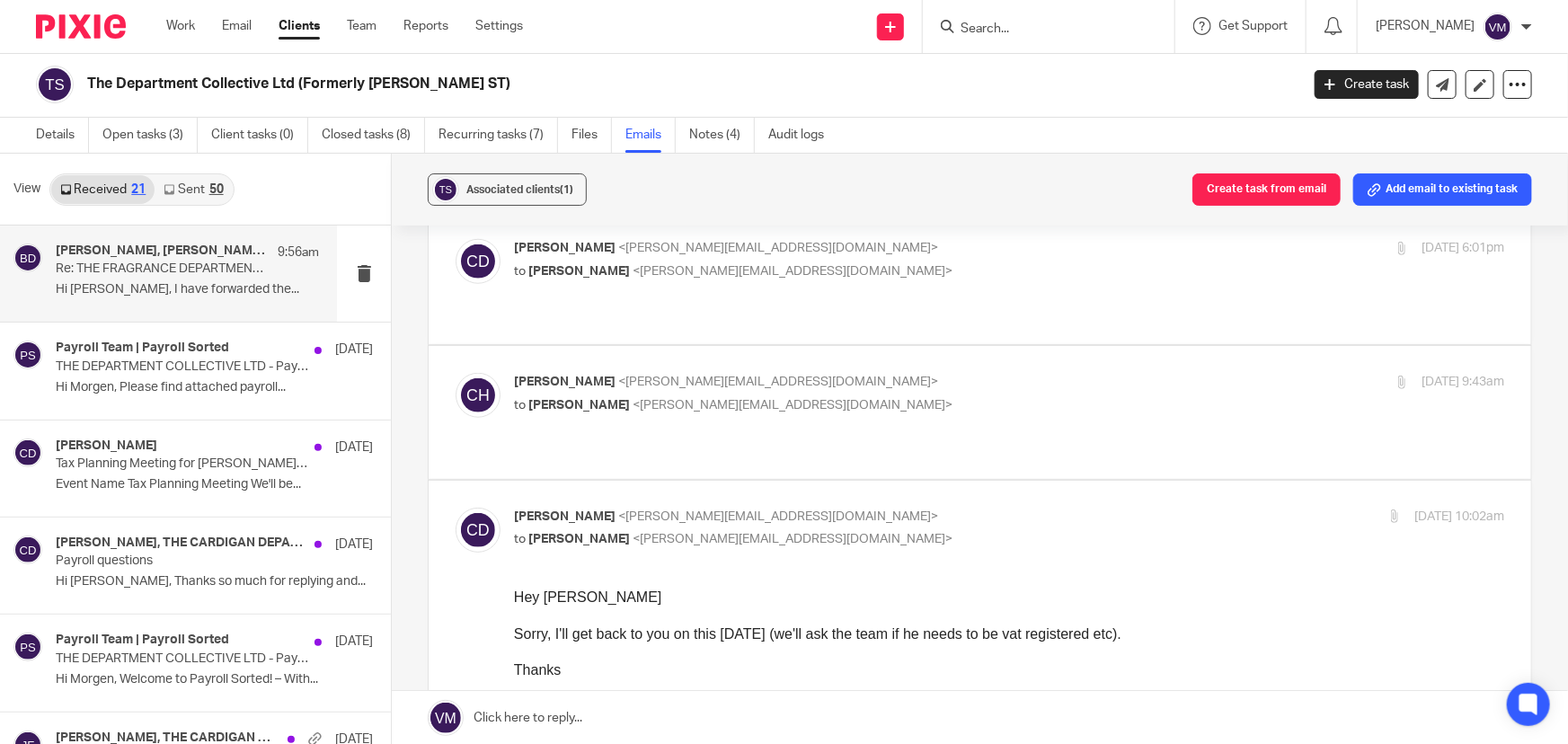
scroll to position [0, 0]
click at [930, 507] on p "Chris Demetriou <chris@archimediaaccounts.co.uk>" at bounding box center [844, 516] width 660 height 19
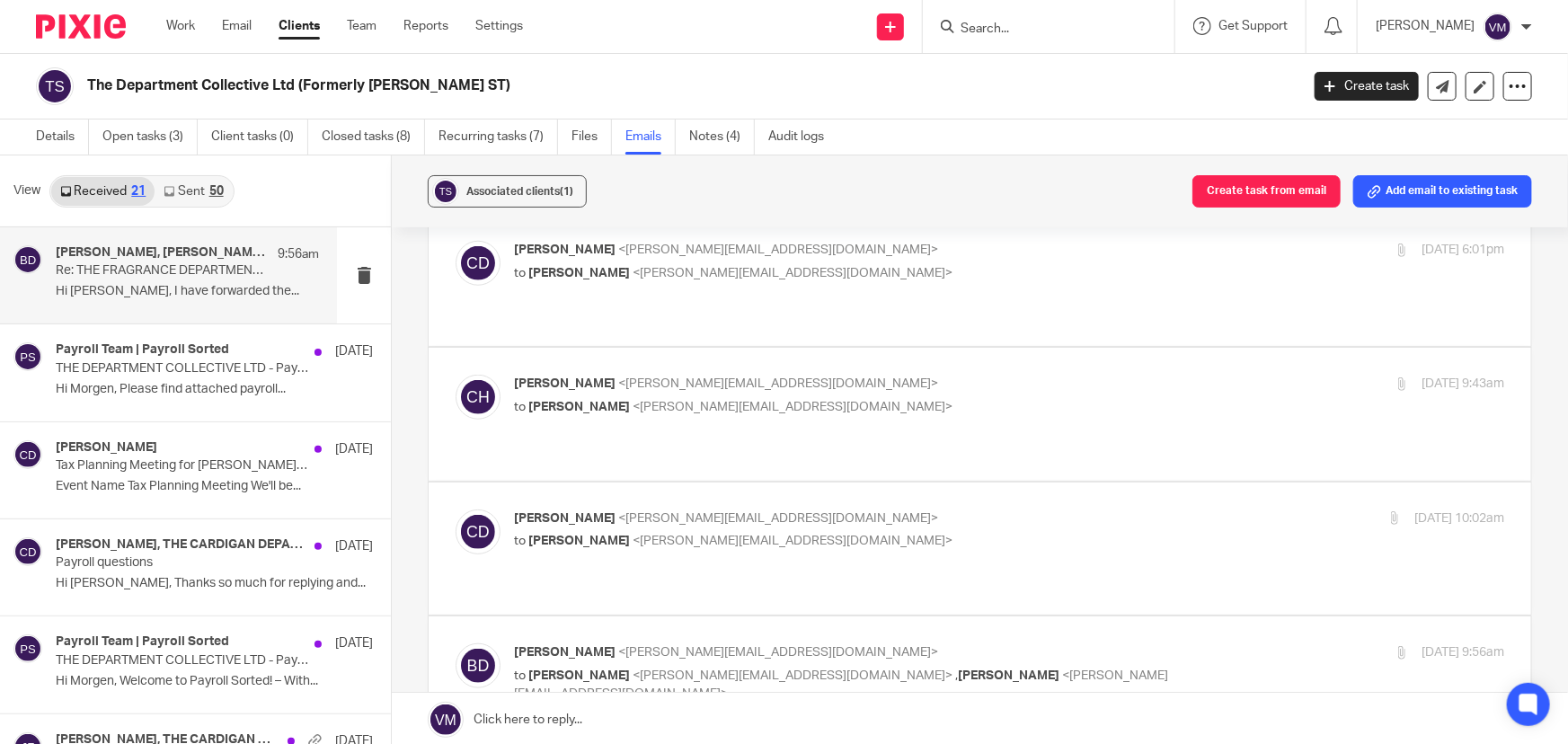
click at [1015, 509] on p "Chris Demetriou <chris@archimediaaccounts.co.uk>" at bounding box center [844, 518] width 660 height 19
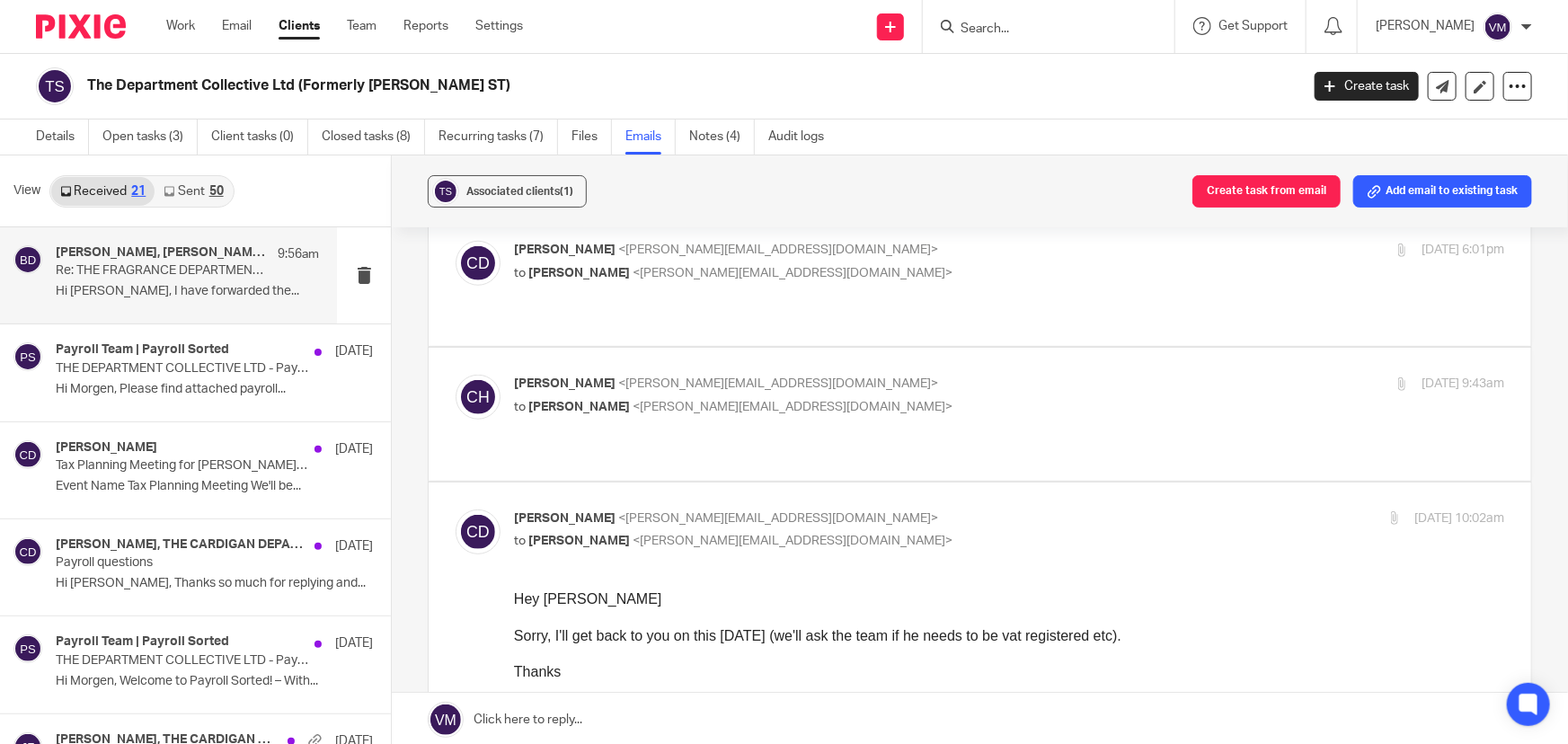
click at [456, 508] on input "checkbox" at bounding box center [455, 508] width 1 height 1
checkbox input "false"
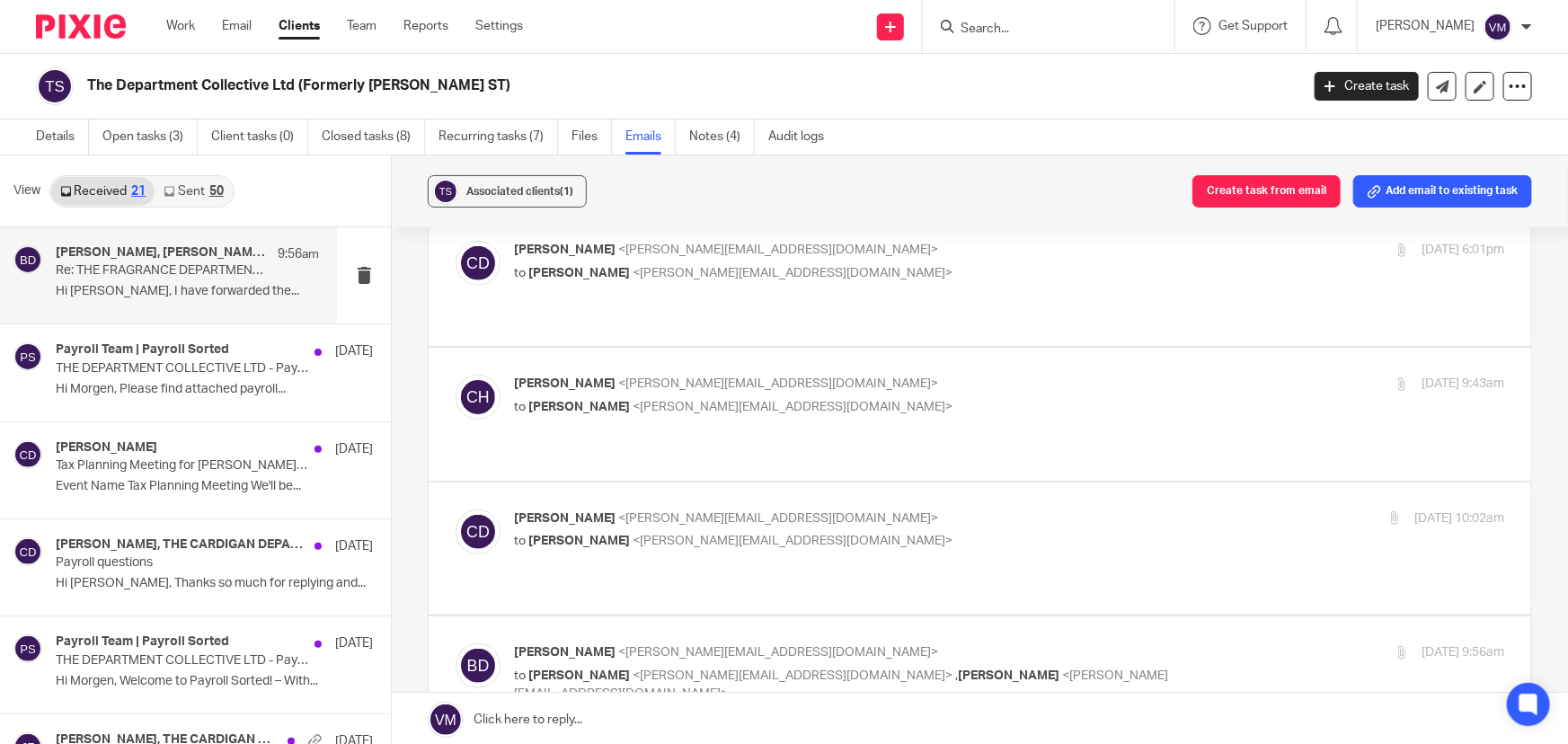
click at [952, 374] on p "Chloe Hooton <chloe@archimediaaccounts.co.uk>" at bounding box center [844, 383] width 660 height 19
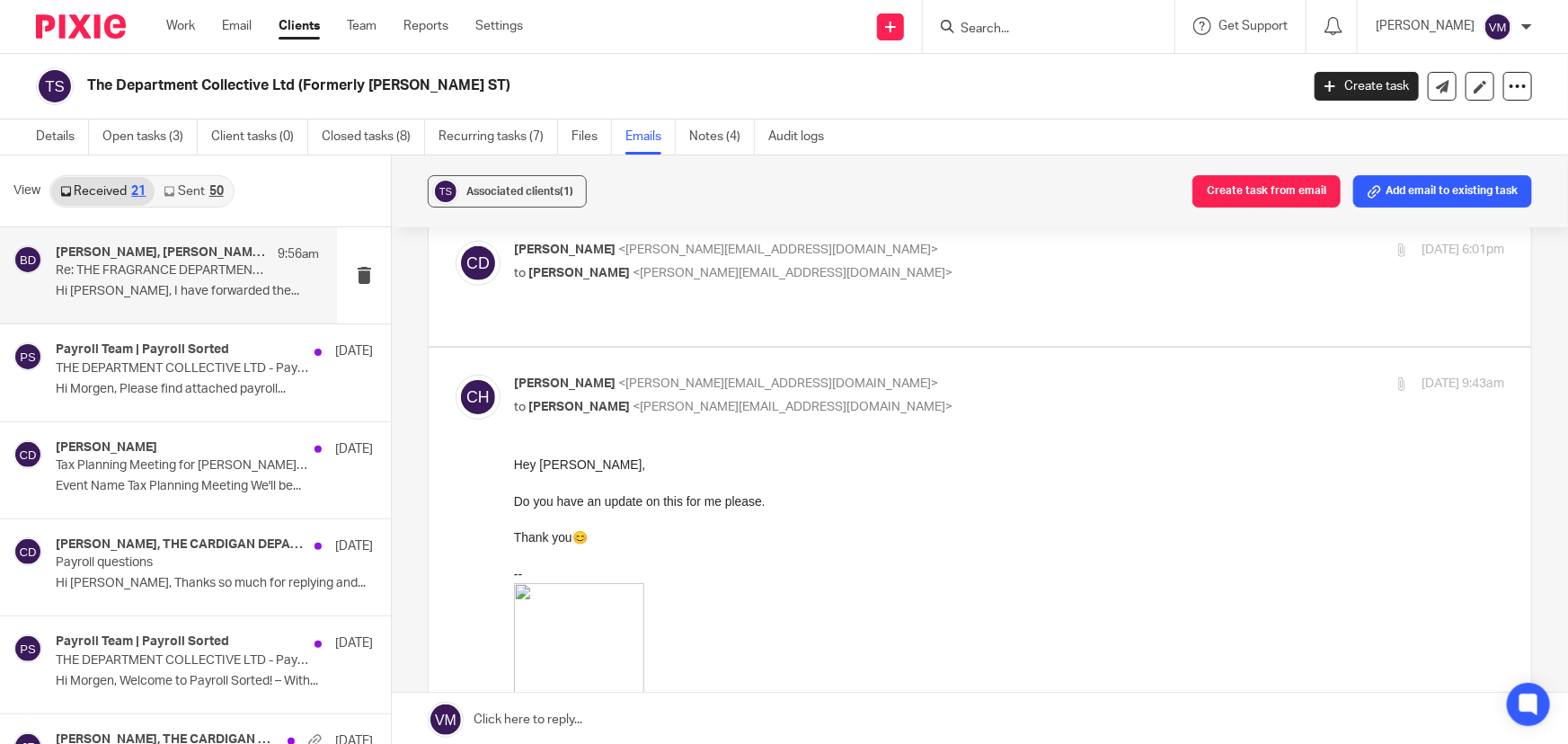
click at [952, 374] on p "Chloe Hooton <chloe@archimediaaccounts.co.uk>" at bounding box center [844, 383] width 660 height 19
checkbox input "false"
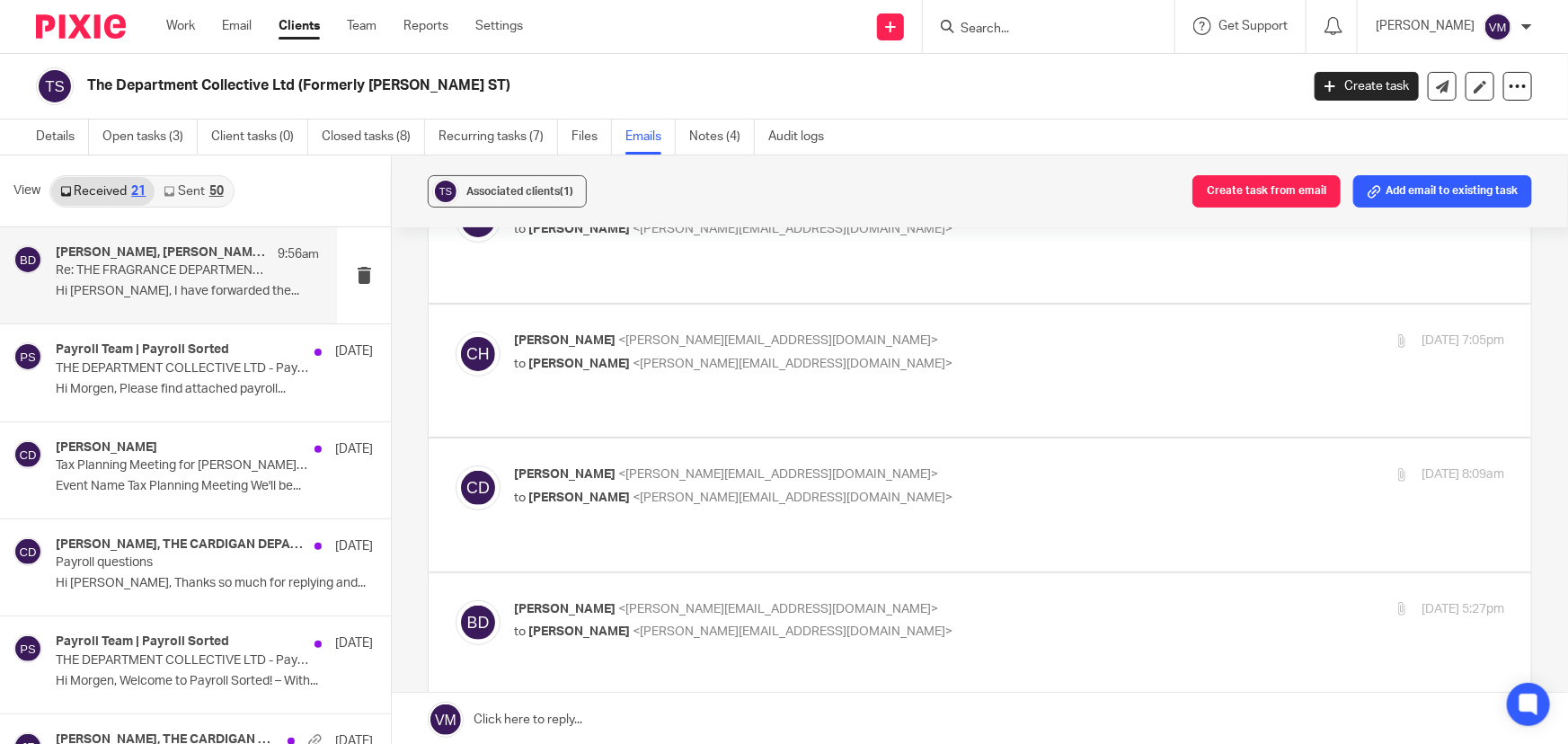
scroll to position [162, 0]
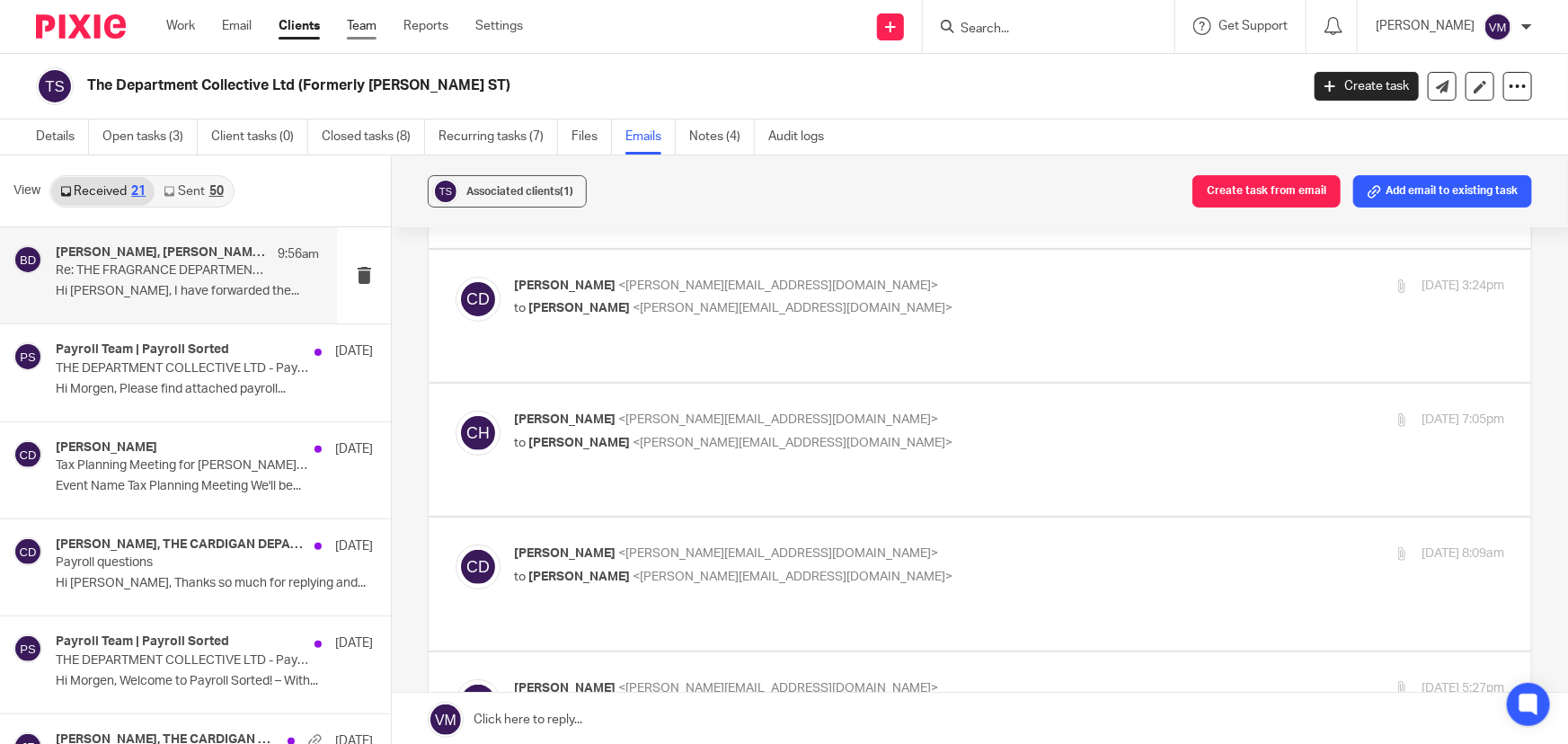
click at [361, 21] on link "Team" at bounding box center [362, 26] width 30 height 18
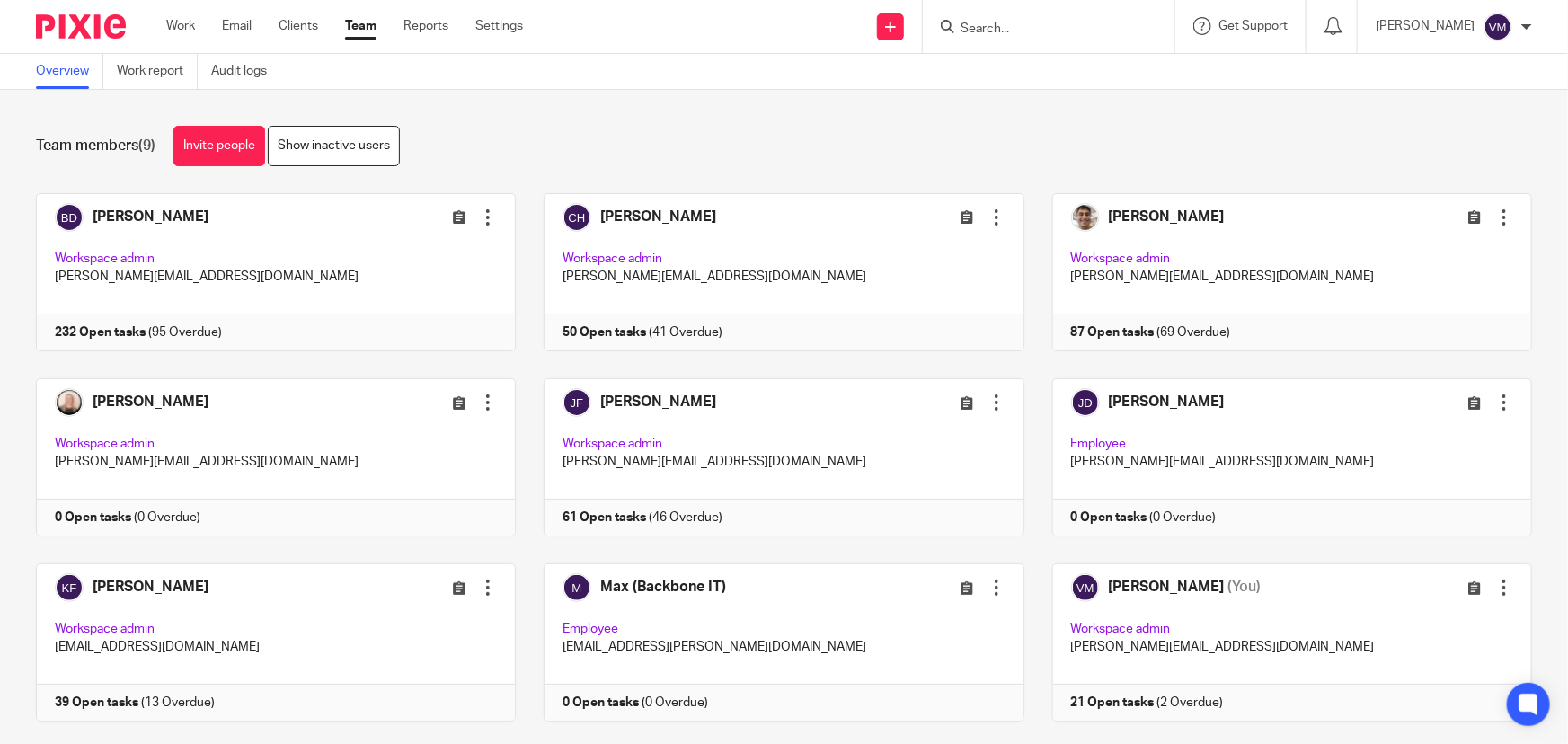
click at [1010, 26] on input "Search" at bounding box center [1040, 30] width 162 height 16
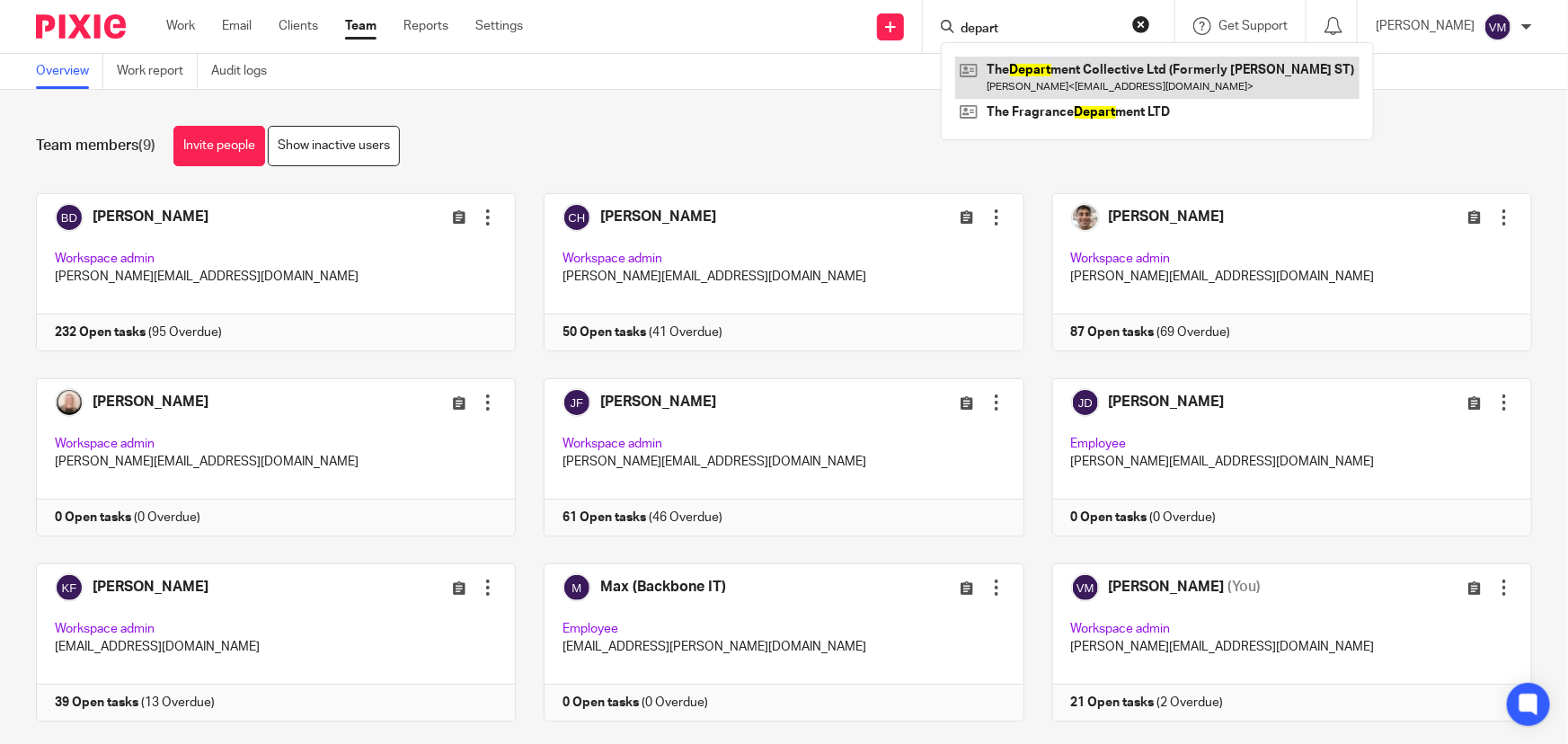
type input "depart"
click at [1131, 77] on link at bounding box center [1157, 77] width 404 height 41
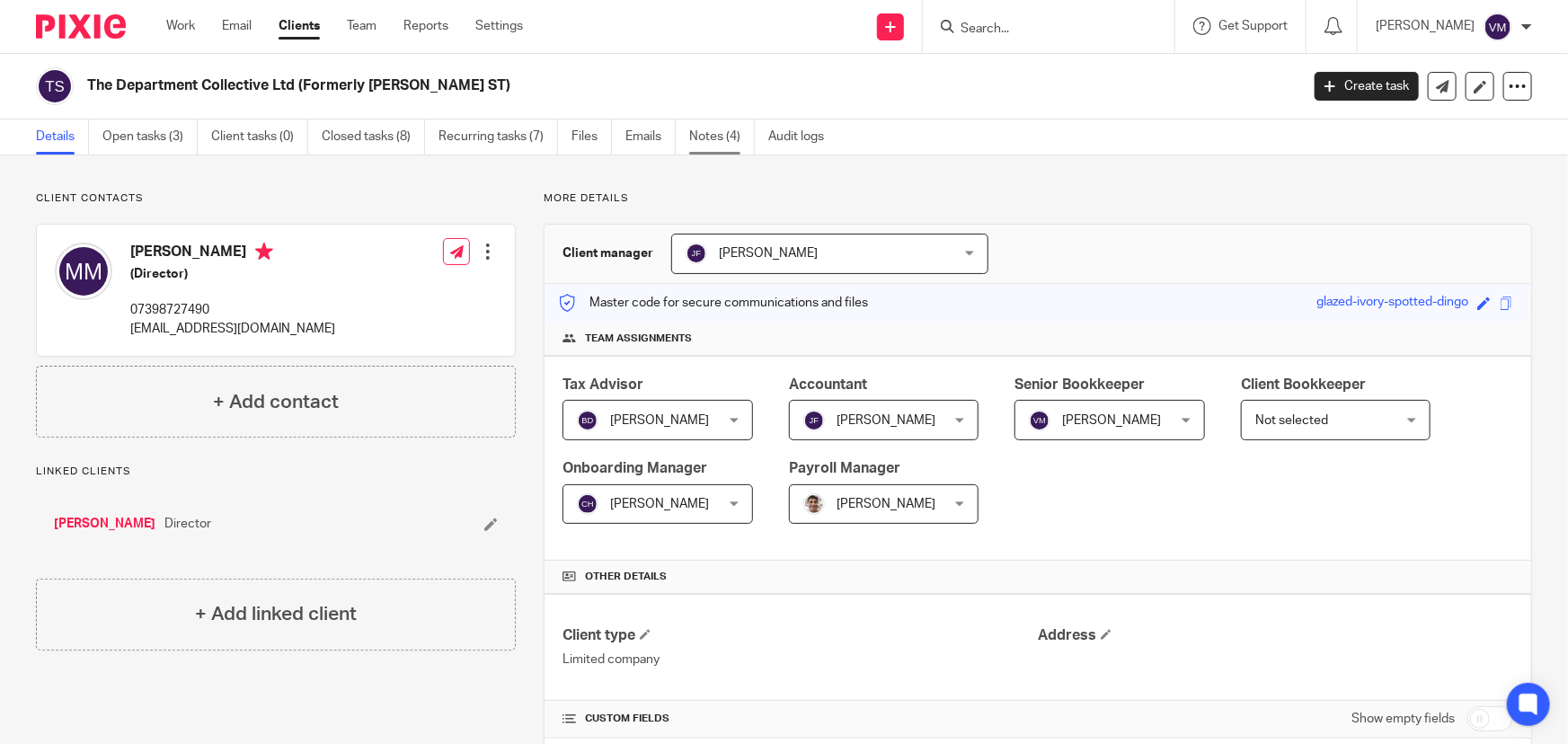
click at [737, 126] on link "Notes (4)" at bounding box center [722, 136] width 65 height 35
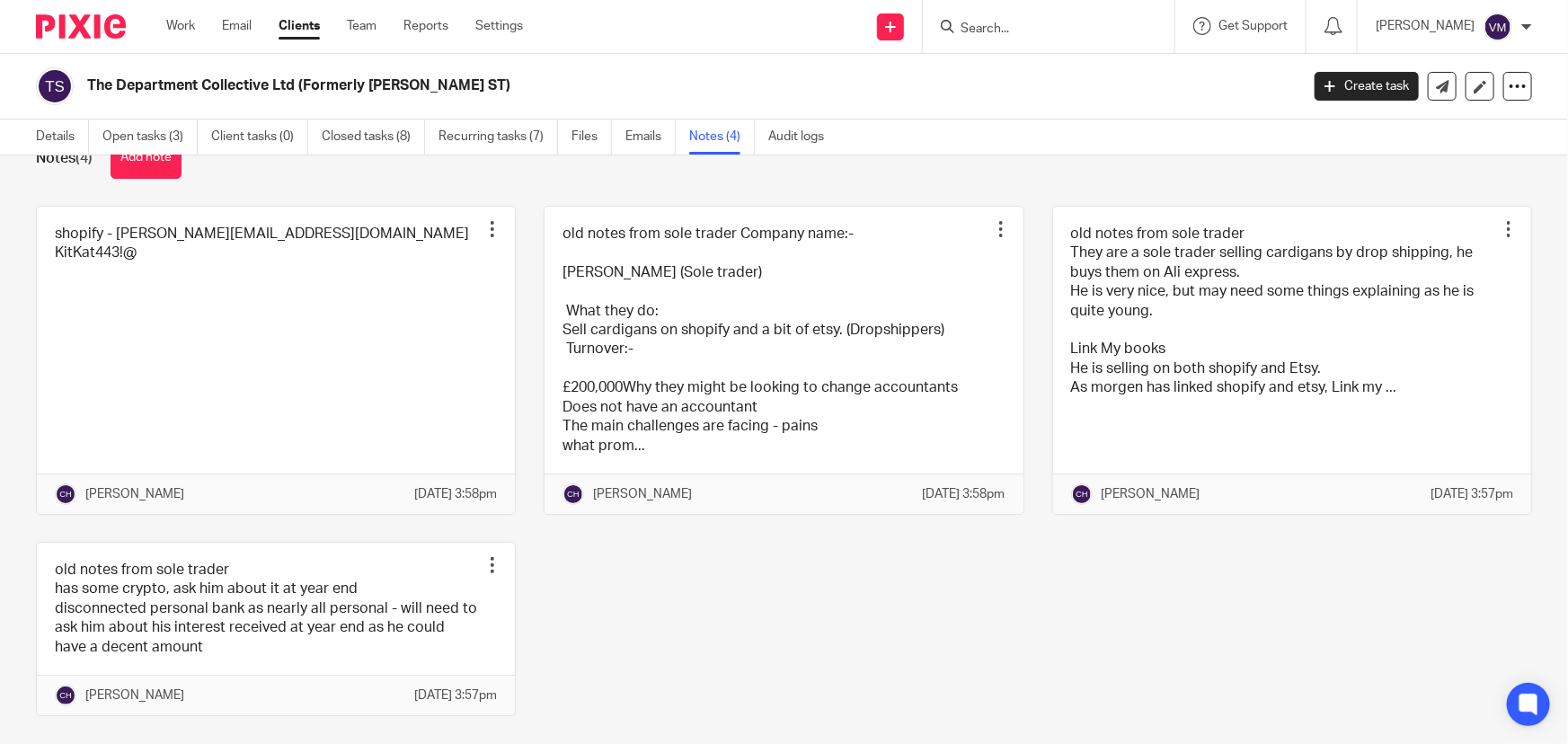
scroll to position [81, 0]
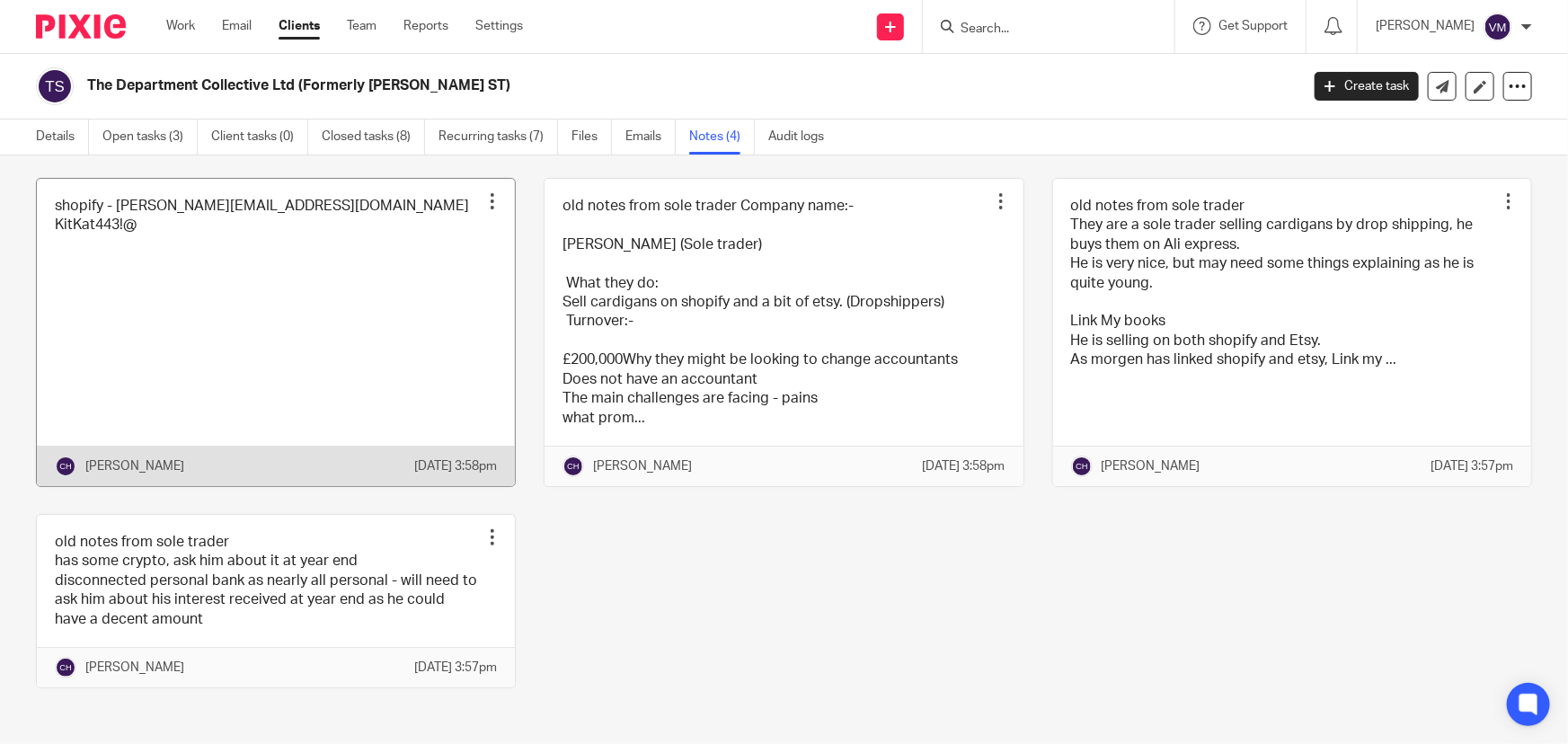
click at [305, 208] on link at bounding box center [275, 332] width 478 height 307
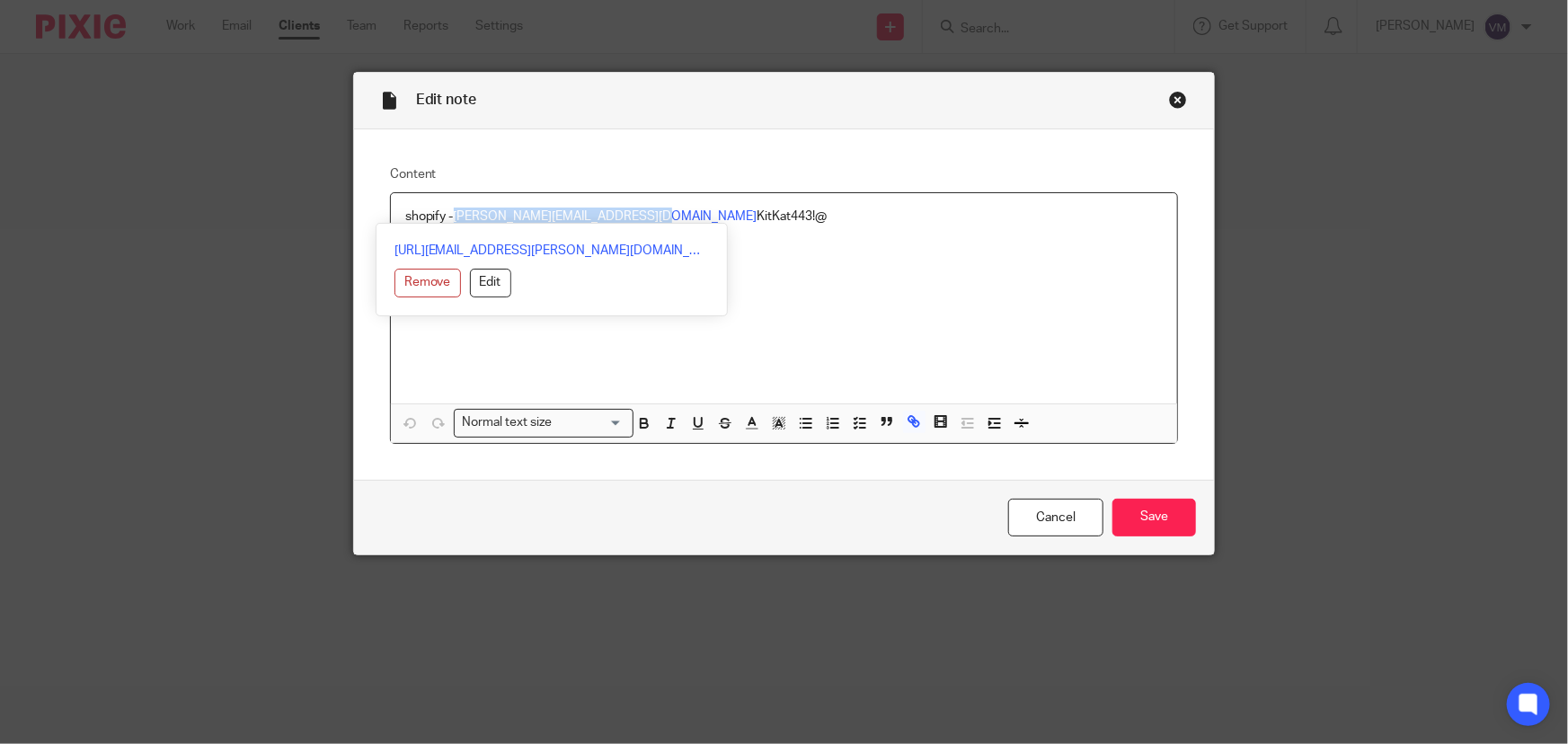
drag, startPoint x: 450, startPoint y: 216, endPoint x: 638, endPoint y: 214, distance: 188.0
click at [638, 214] on p "shopify - [PERSON_NAME][EMAIL_ADDRESS][DOMAIN_NAME] KitKat443!@" at bounding box center [784, 216] width 758 height 18
copy link "[PERSON_NAME][EMAIL_ADDRESS][DOMAIN_NAME]"
drag, startPoint x: 743, startPoint y: 216, endPoint x: 645, endPoint y: 214, distance: 98.0
click at [645, 214] on p "shopify - [PERSON_NAME][EMAIL_ADDRESS][DOMAIN_NAME] KitKat443!@" at bounding box center [784, 216] width 758 height 18
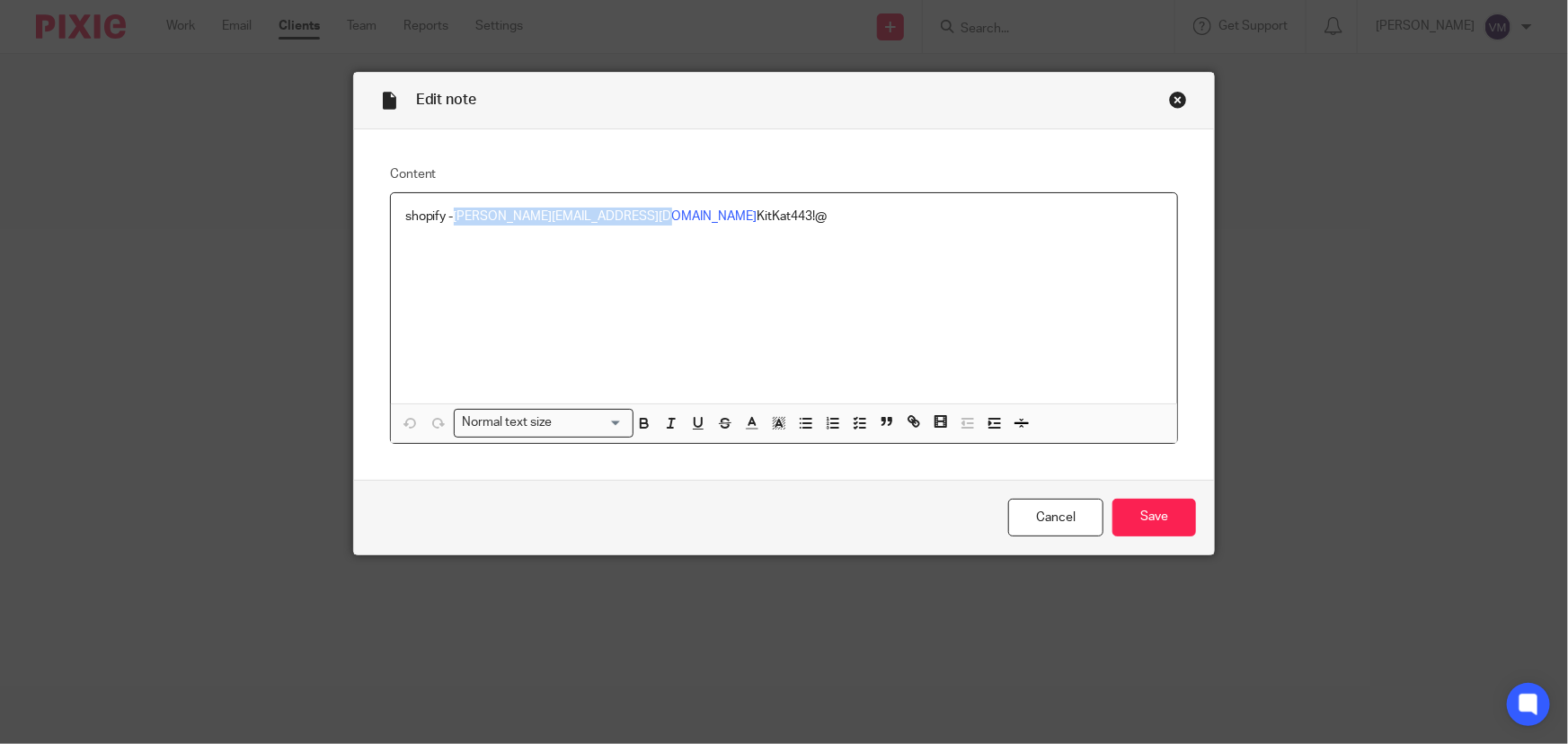
copy p "KitKat443!@"
click at [1176, 98] on div "Close this dialog window" at bounding box center [1177, 100] width 18 height 18
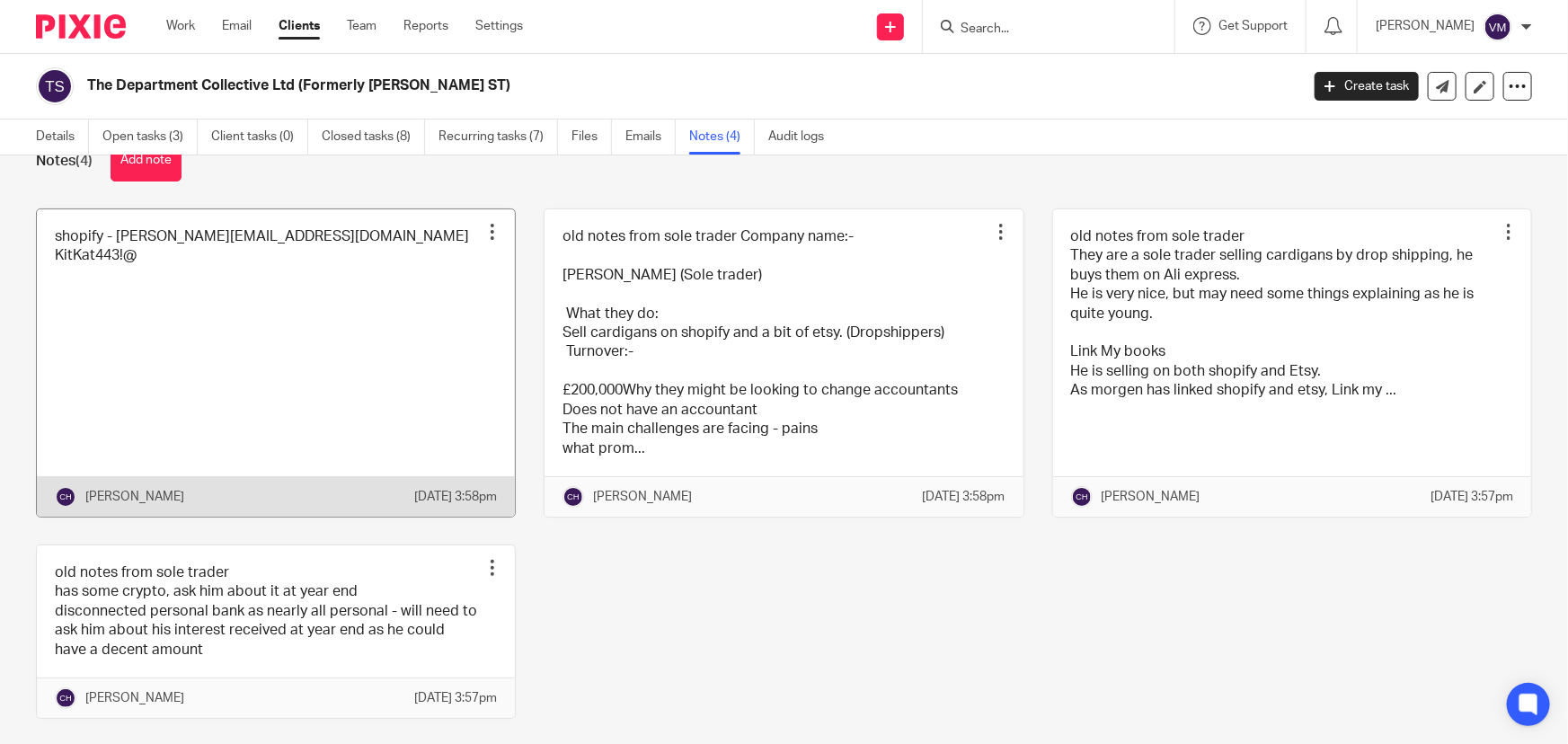
scroll to position [81, 0]
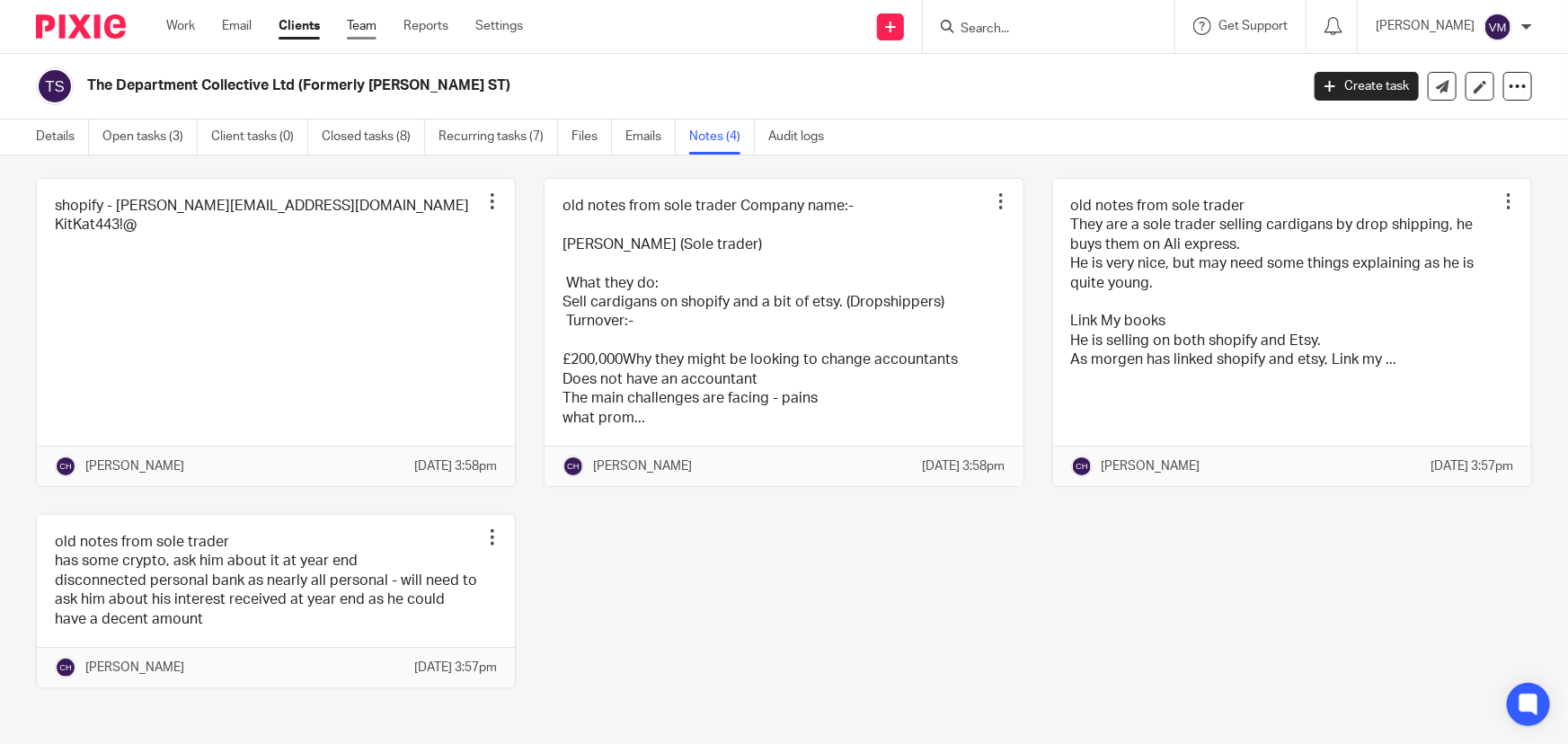
click at [366, 23] on link "Team" at bounding box center [362, 26] width 30 height 18
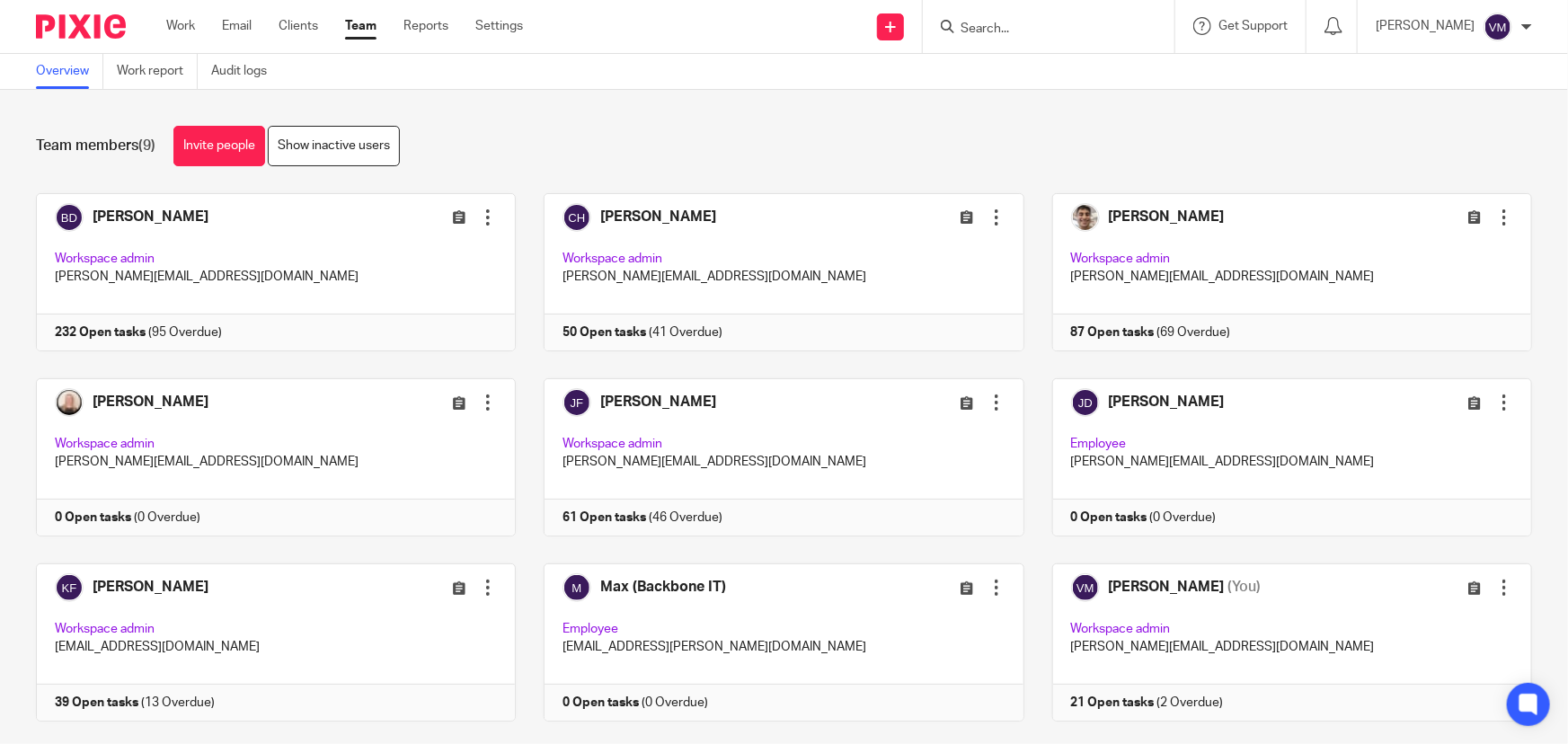
click at [369, 21] on link "Team" at bounding box center [361, 26] width 32 height 18
